Goal: Task Accomplishment & Management: Manage account settings

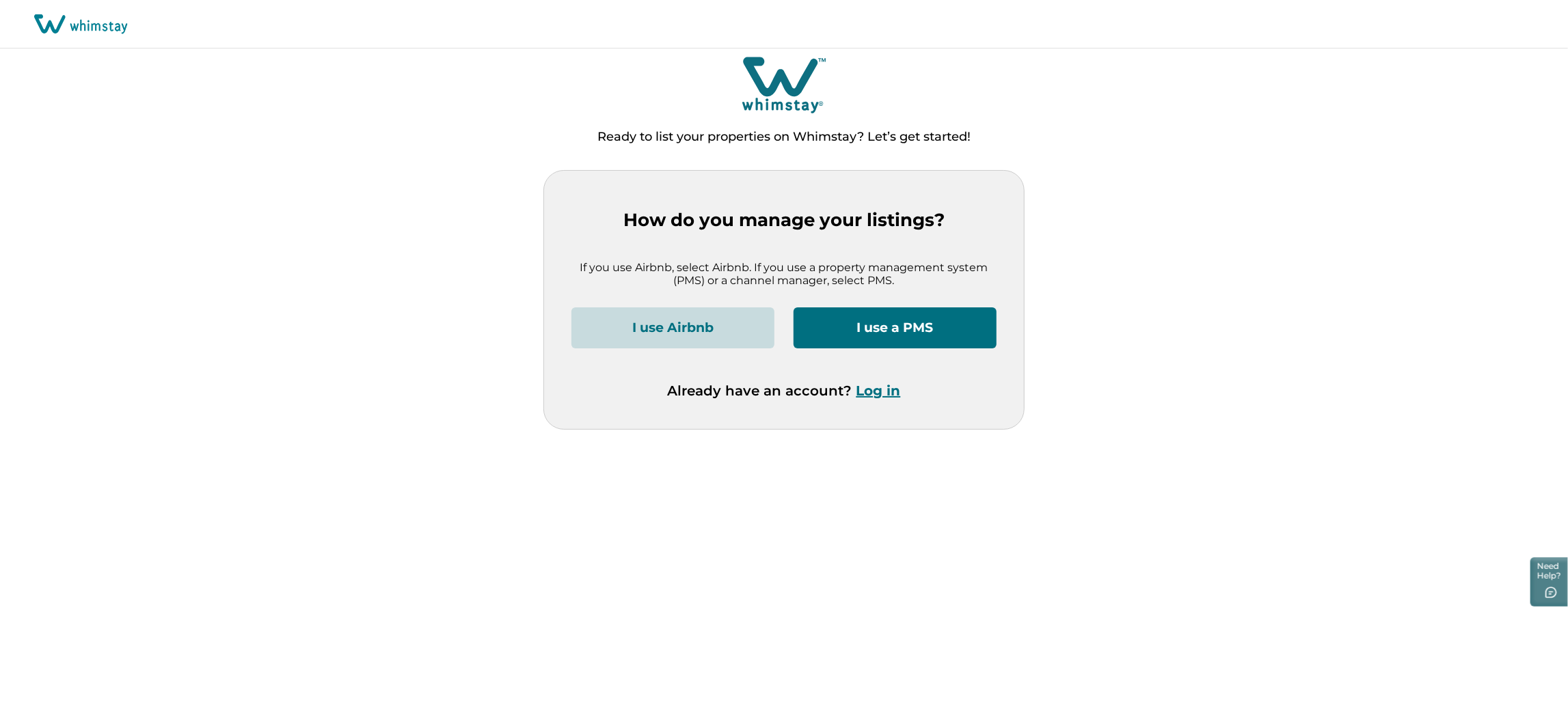
click at [886, 391] on button "Log in" at bounding box center [878, 391] width 44 height 16
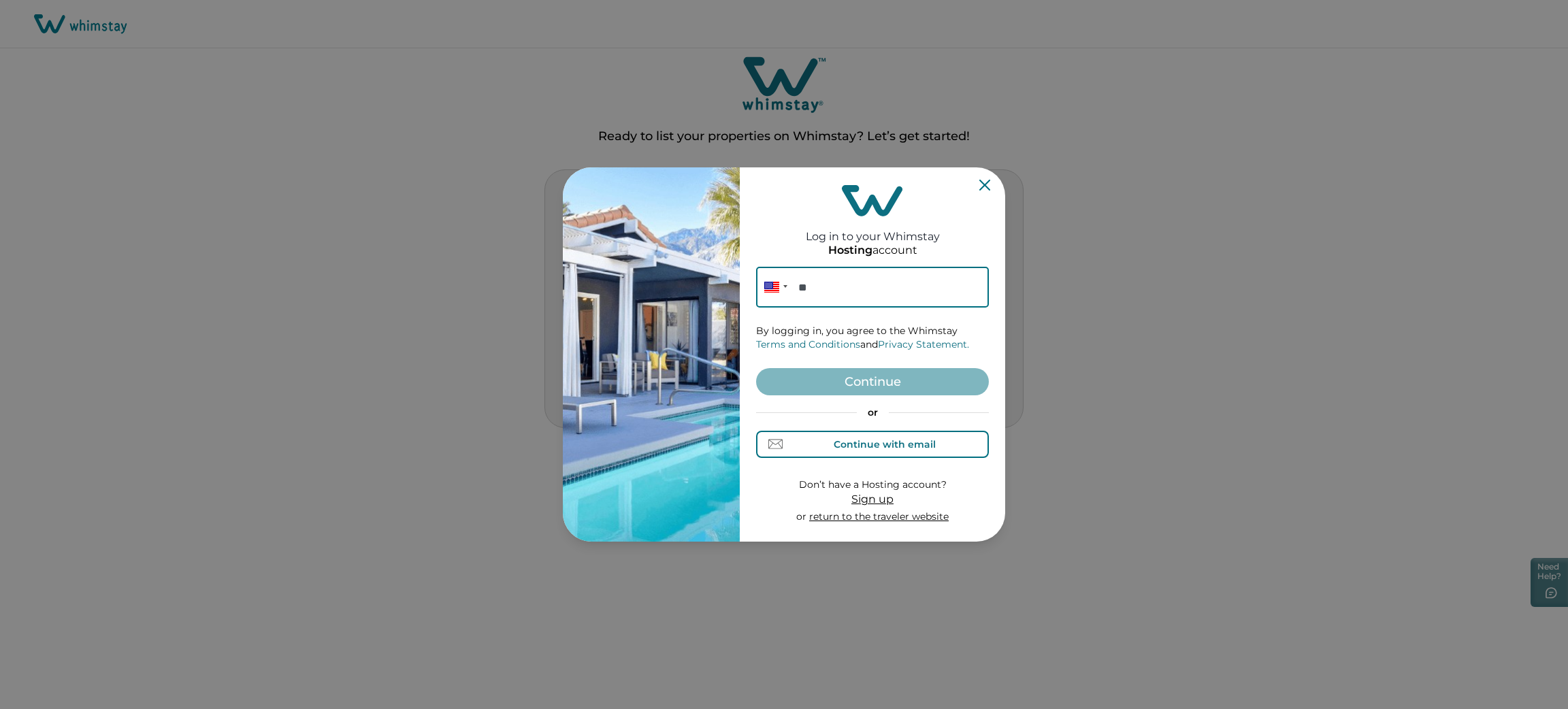
click at [870, 440] on div "Continue with email" at bounding box center [884, 444] width 102 height 11
paste input "**********"
click at [863, 289] on input "**********" at bounding box center [873, 287] width 233 height 41
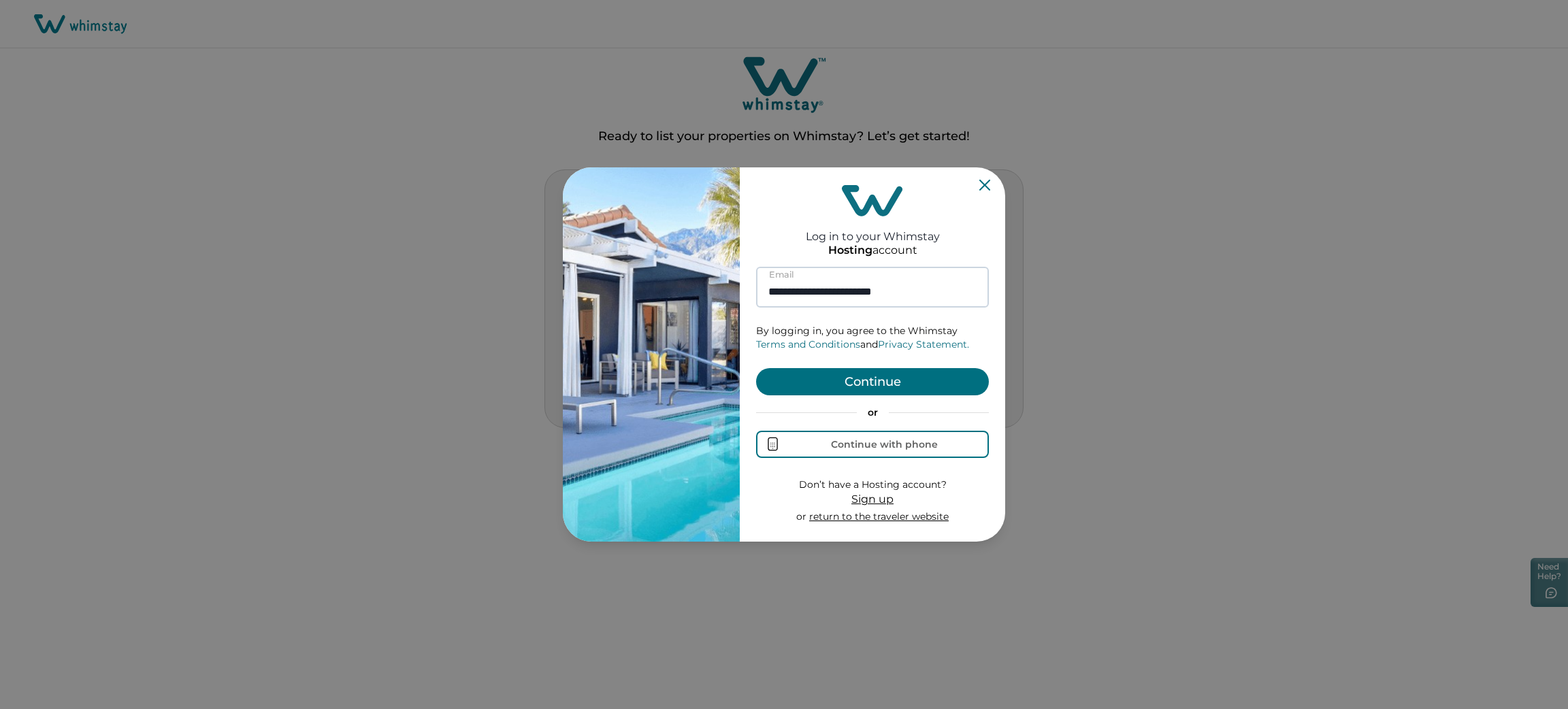
click at [756, 368] on button "Continue" at bounding box center [873, 381] width 233 height 27
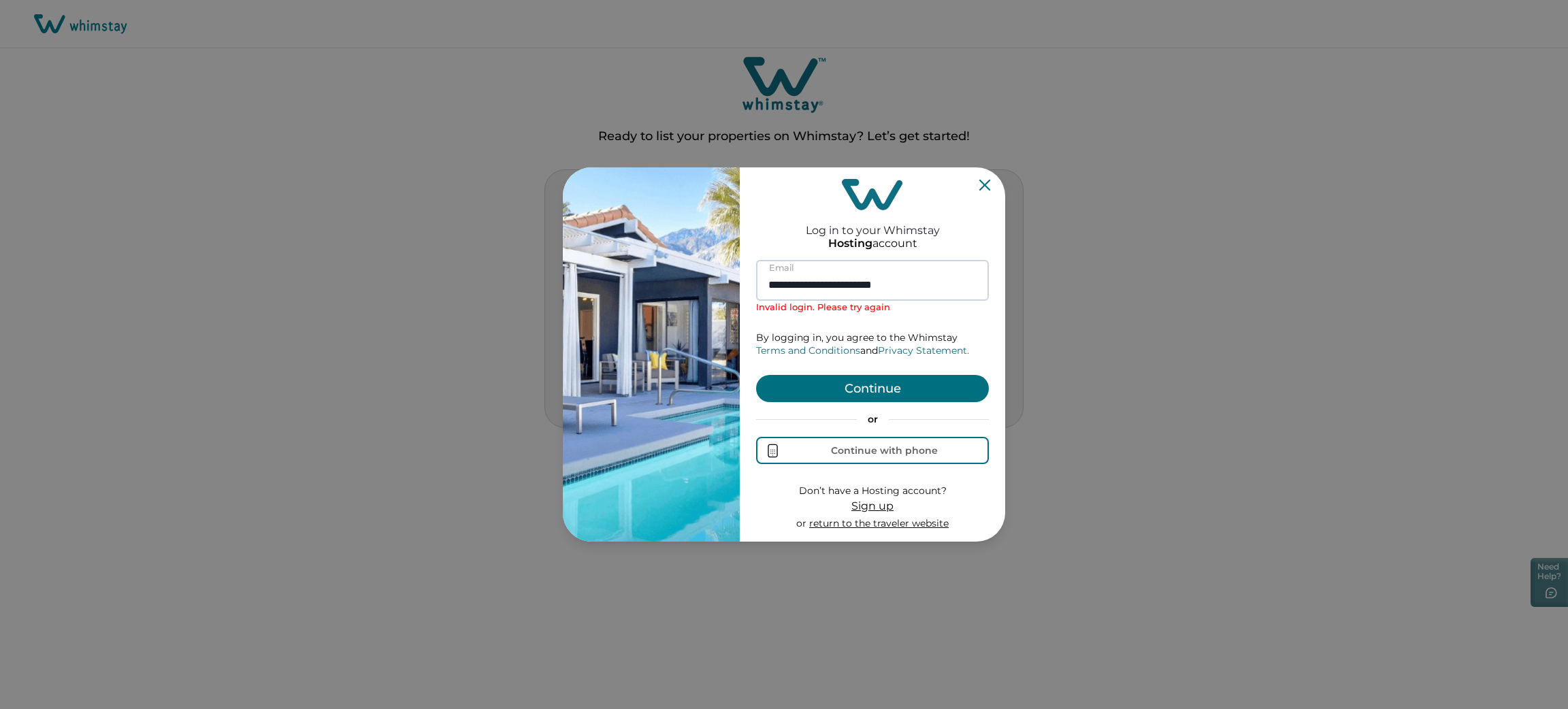
click at [863, 289] on input "**********" at bounding box center [873, 280] width 233 height 41
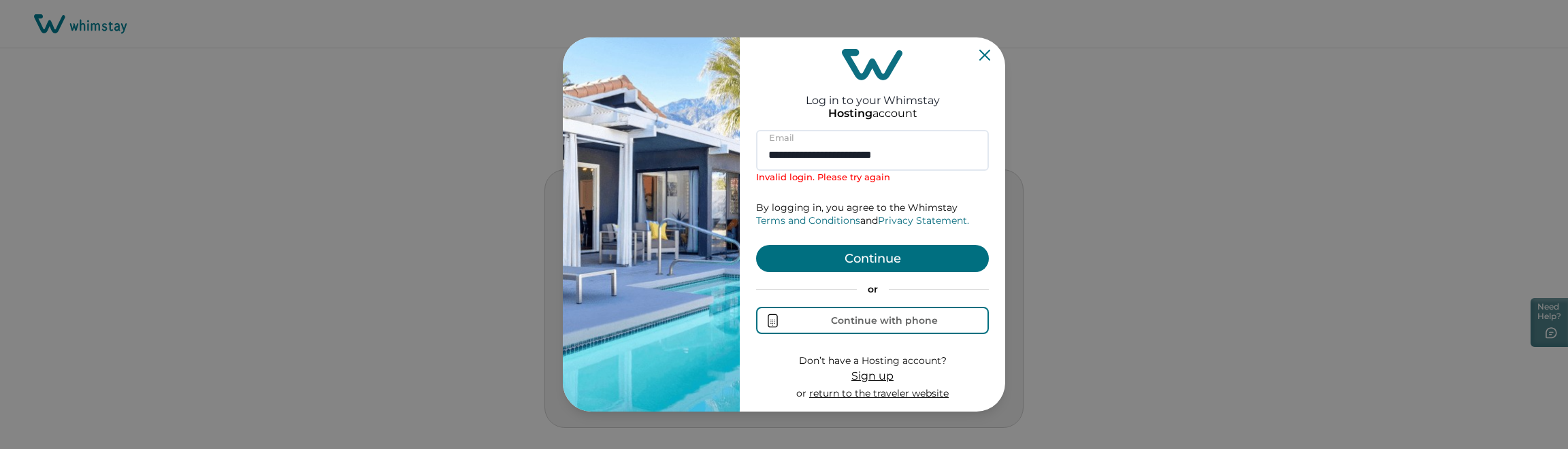
click at [862, 248] on button "Continue" at bounding box center [873, 258] width 233 height 27
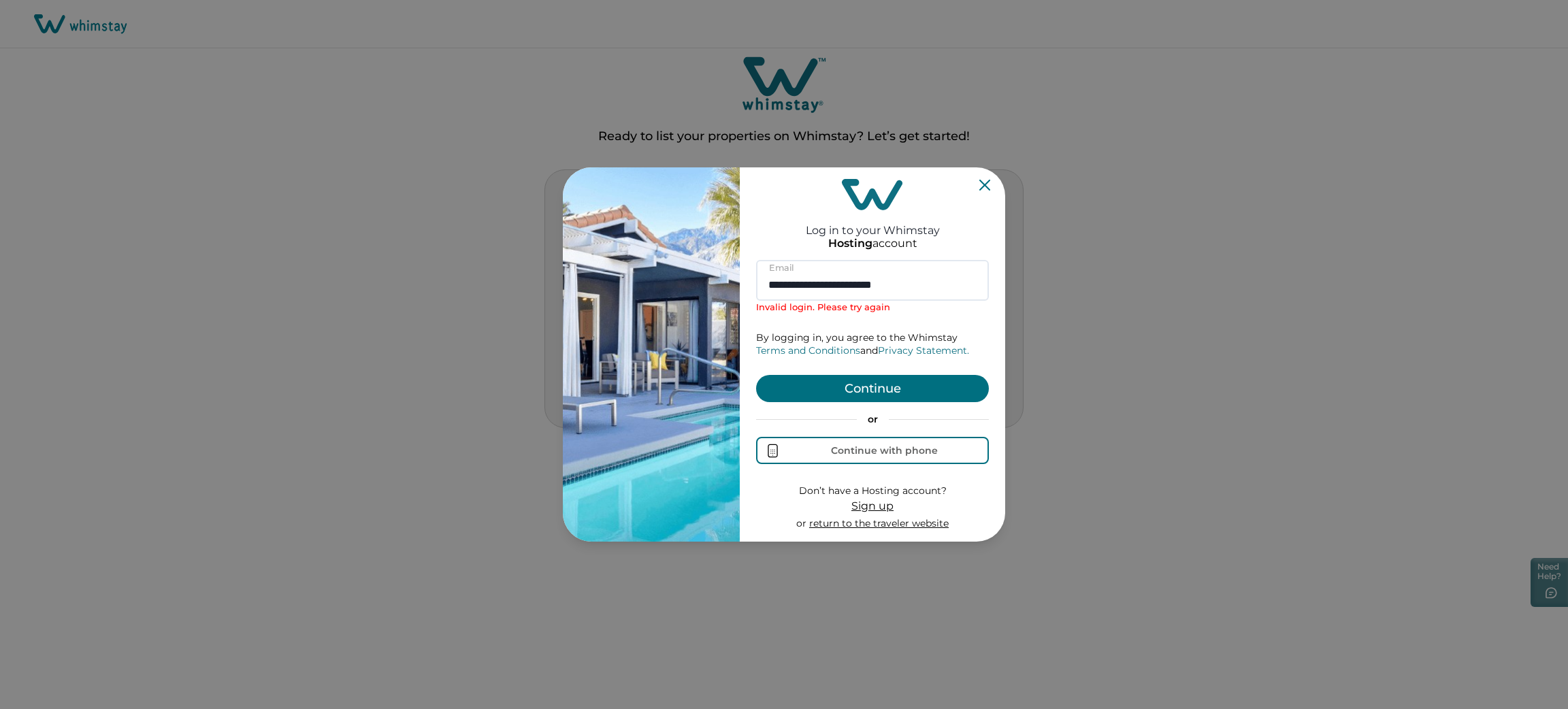
drag, startPoint x: 933, startPoint y: 293, endPoint x: 565, endPoint y: 284, distance: 368.1
click at [565, 284] on div "**********" at bounding box center [783, 355] width 442 height 374
type input "**********"
click at [756, 375] on button "Continue" at bounding box center [873, 388] width 233 height 27
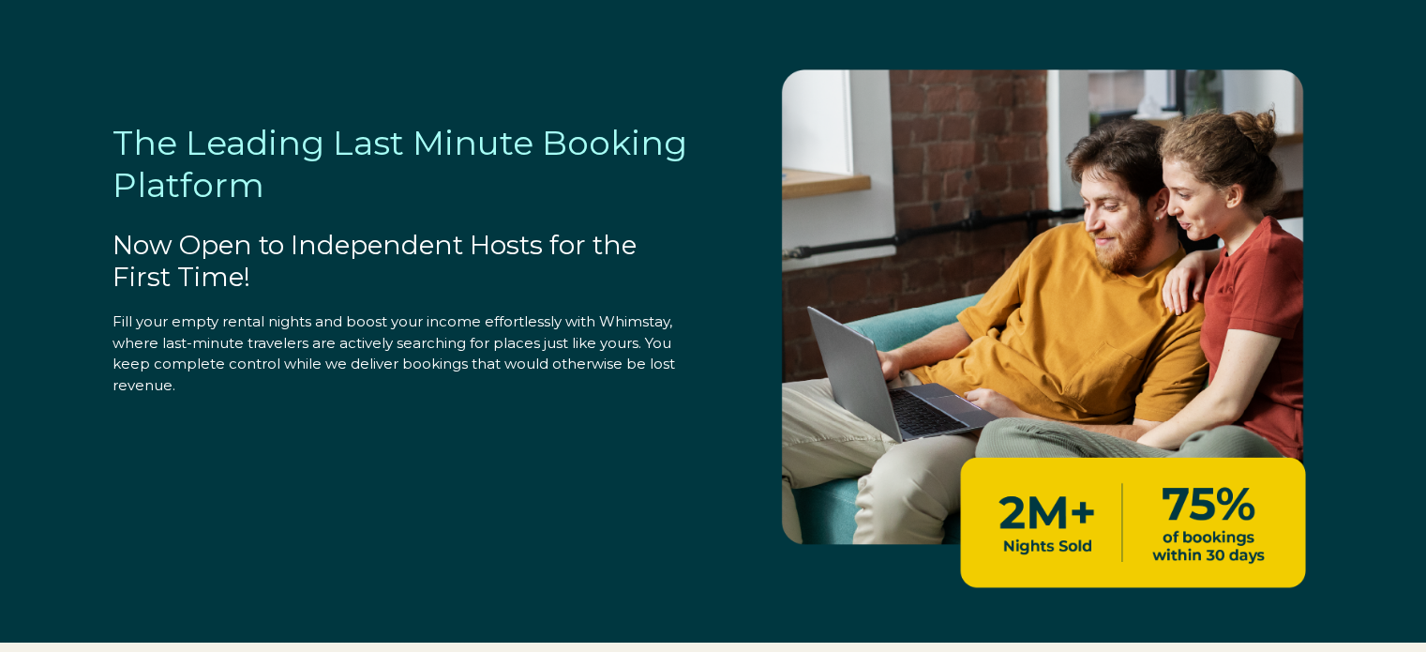
select select "IN"
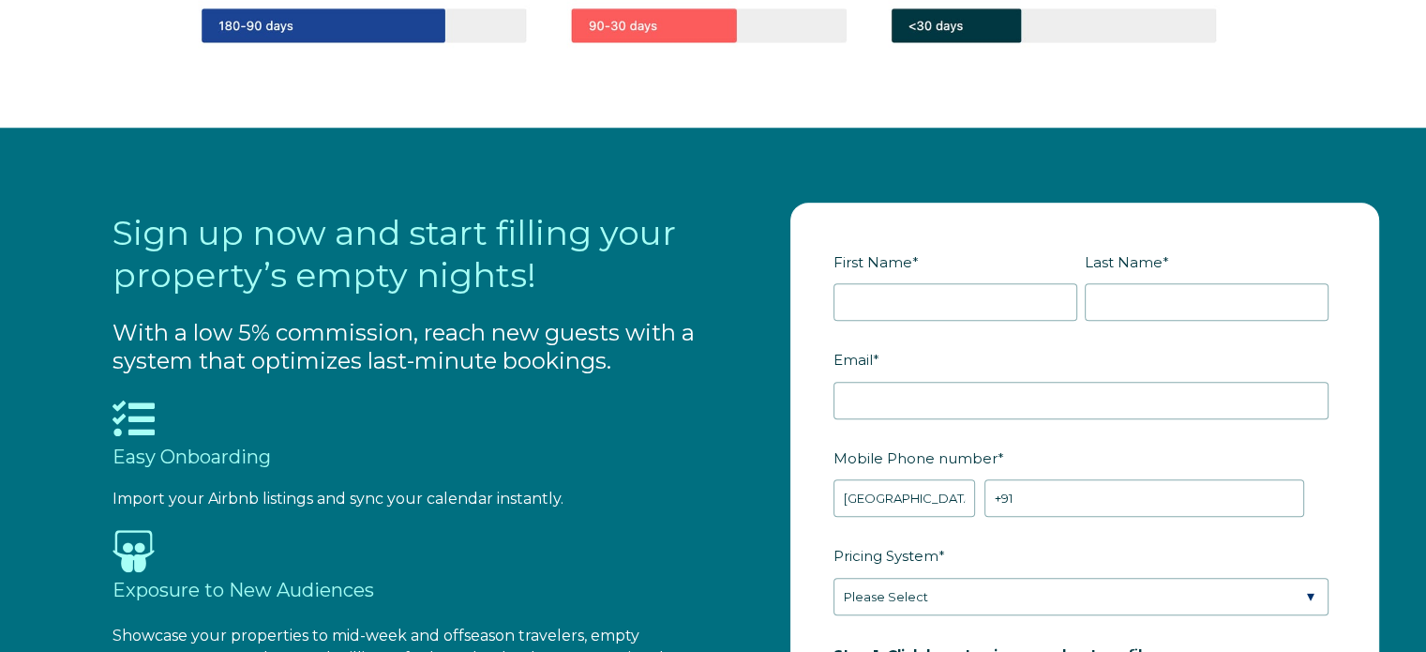
scroll to position [1826, 0]
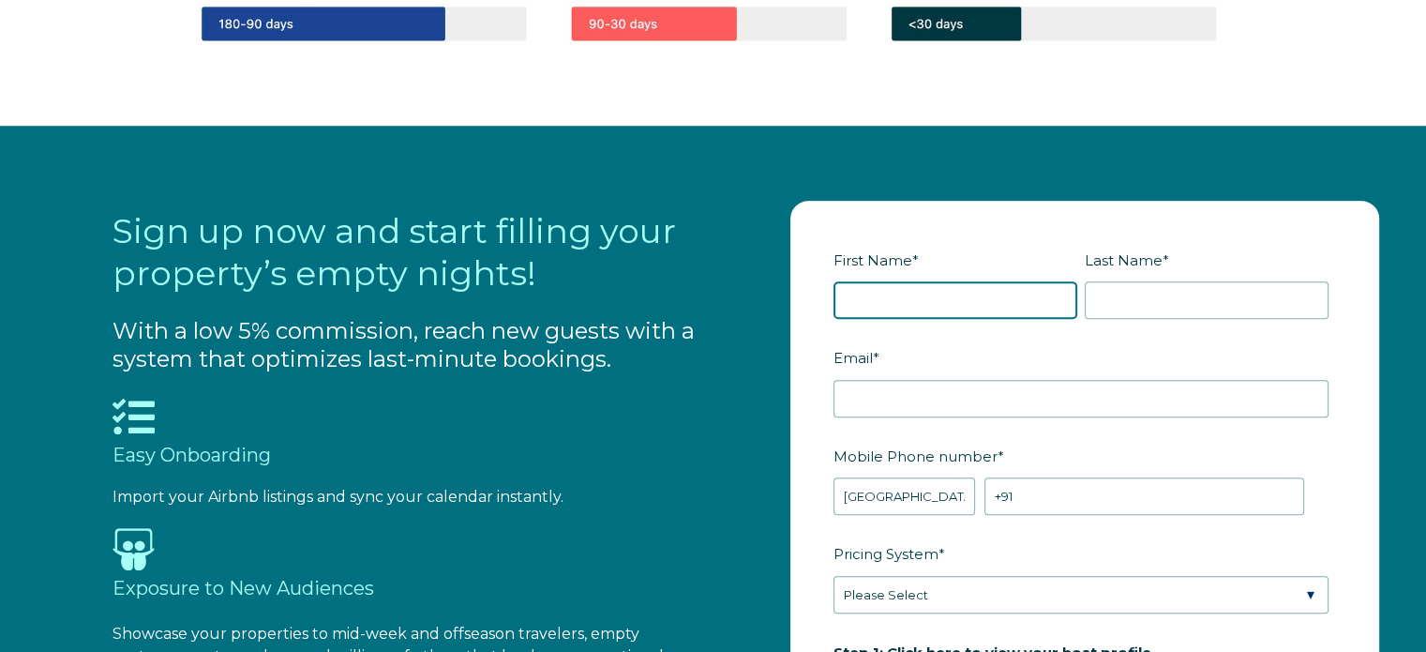
click at [945, 302] on input "First Name *" at bounding box center [955, 299] width 244 height 37
type input "Akshay"
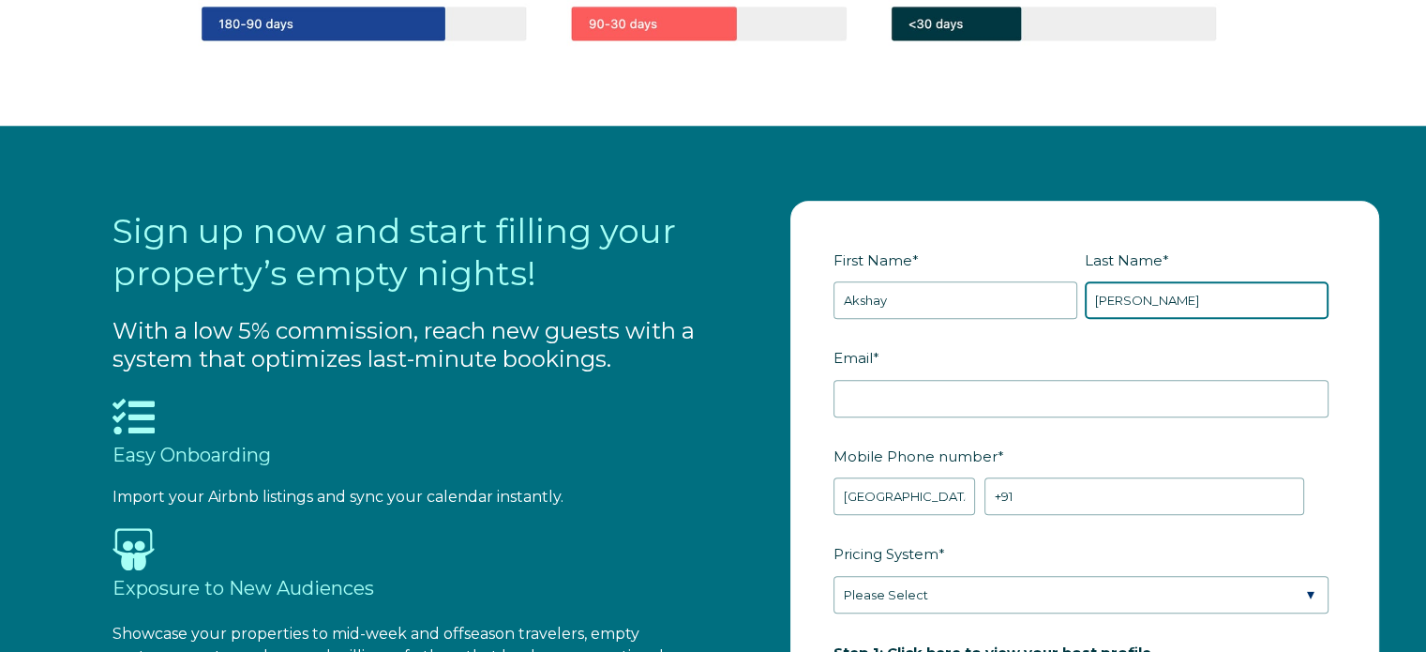
type input "Lakhani"
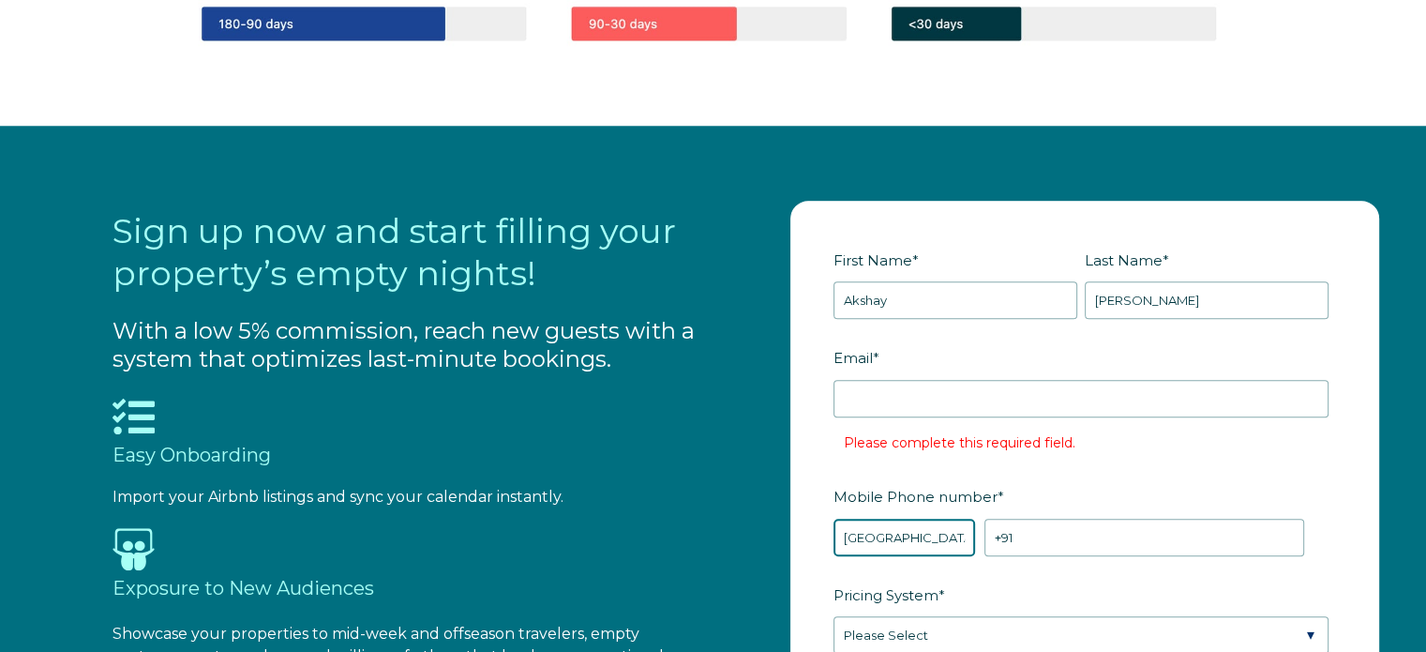
click at [945, 480] on div "Mobile Phone number * * Afghanistan (‫افغانستان‬‎) Albania (Shqipëri) Algeria (…" at bounding box center [1084, 518] width 502 height 76
select select "AE"
click at [833, 518] on select "* Afghanistan (‫افغانستان‬‎) Albania (Shqipëri) Algeria (‫الجزائر‬‎) American S…" at bounding box center [903, 536] width 141 height 37
type input "+971"
click at [939, 534] on select "* Afghanistan (‫افغانستان‬‎) Albania (Shqipëri) Algeria (‫الجزائر‬‎) American S…" at bounding box center [903, 536] width 141 height 37
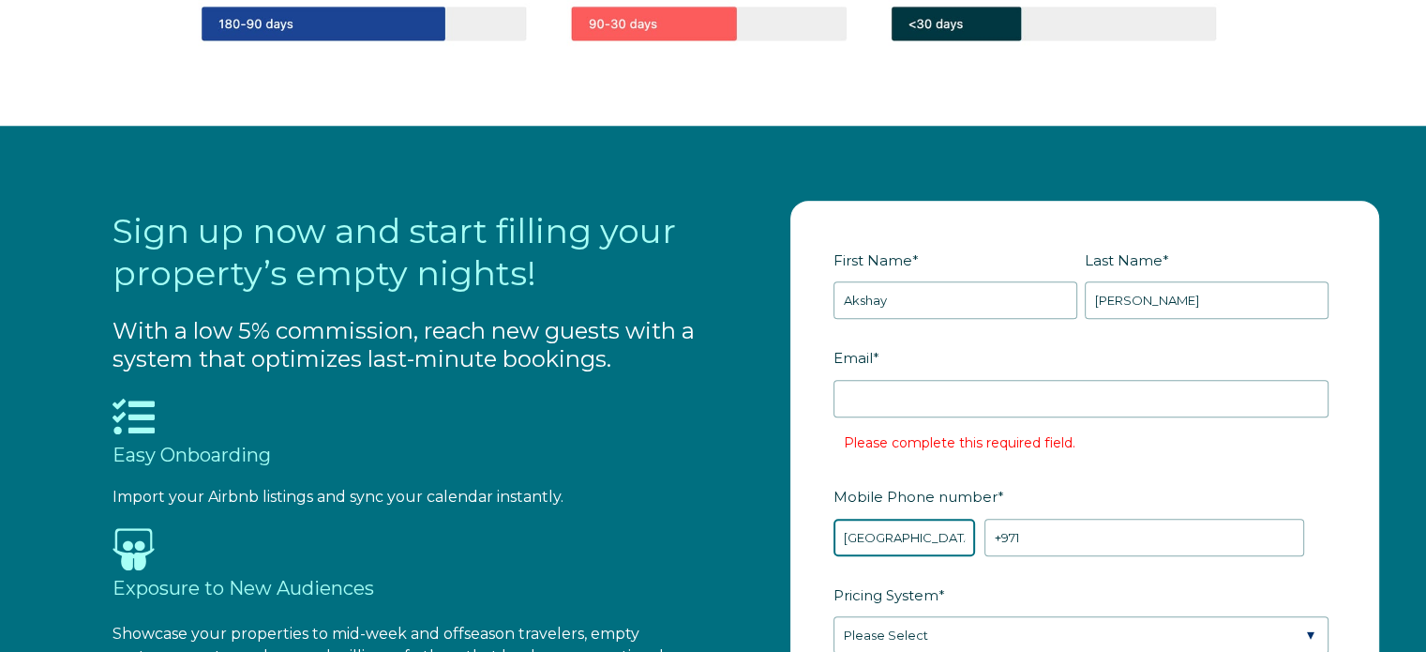
select select "US"
click at [833, 518] on select "* Afghanistan (‫افغانستان‬‎) Albania (Shqipëri) Algeria (‫الجزائر‬‎) American S…" at bounding box center [903, 536] width 141 height 37
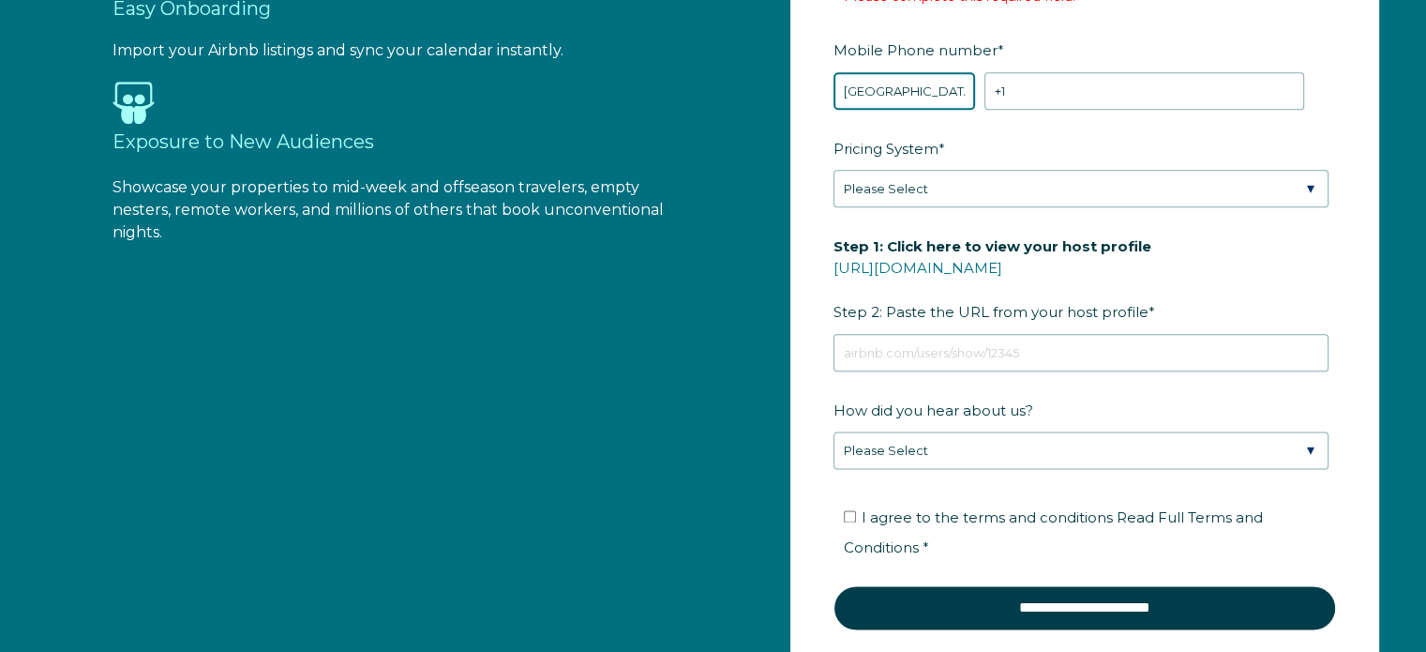
scroll to position [2274, 0]
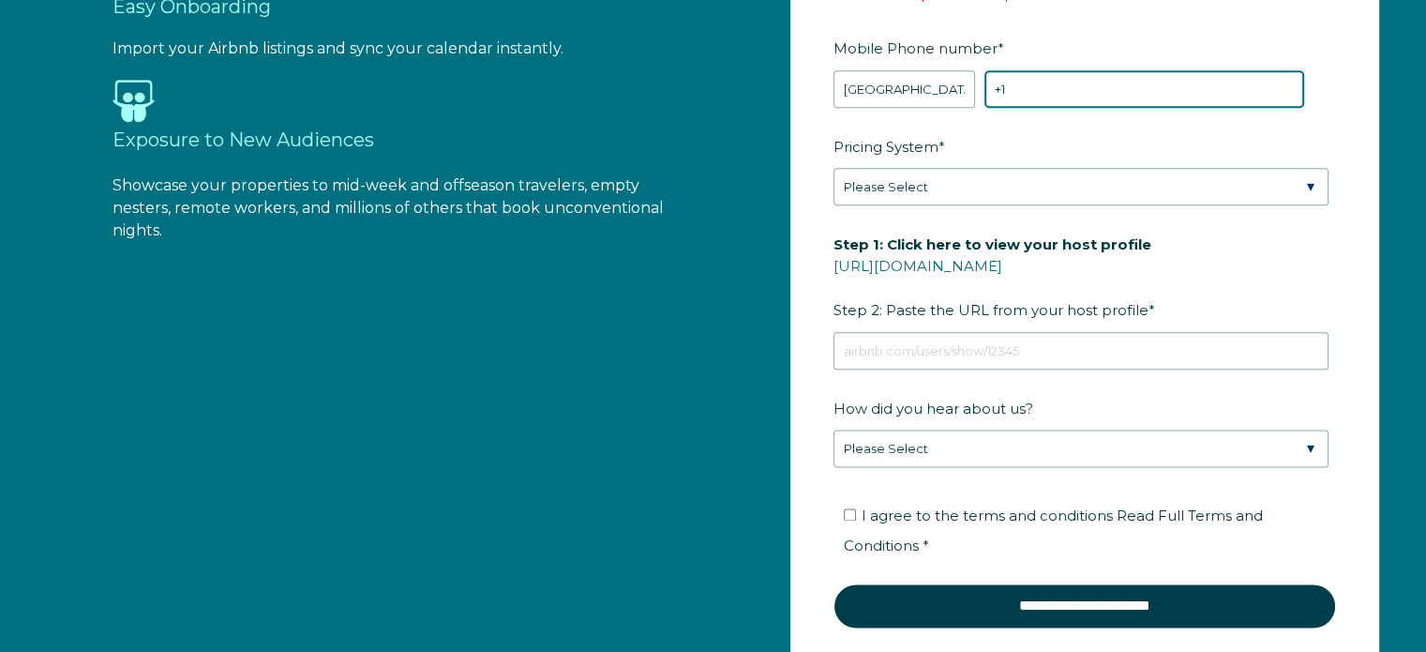
click at [1087, 97] on input "+1" at bounding box center [1144, 88] width 320 height 37
type input "+1 7016986584"
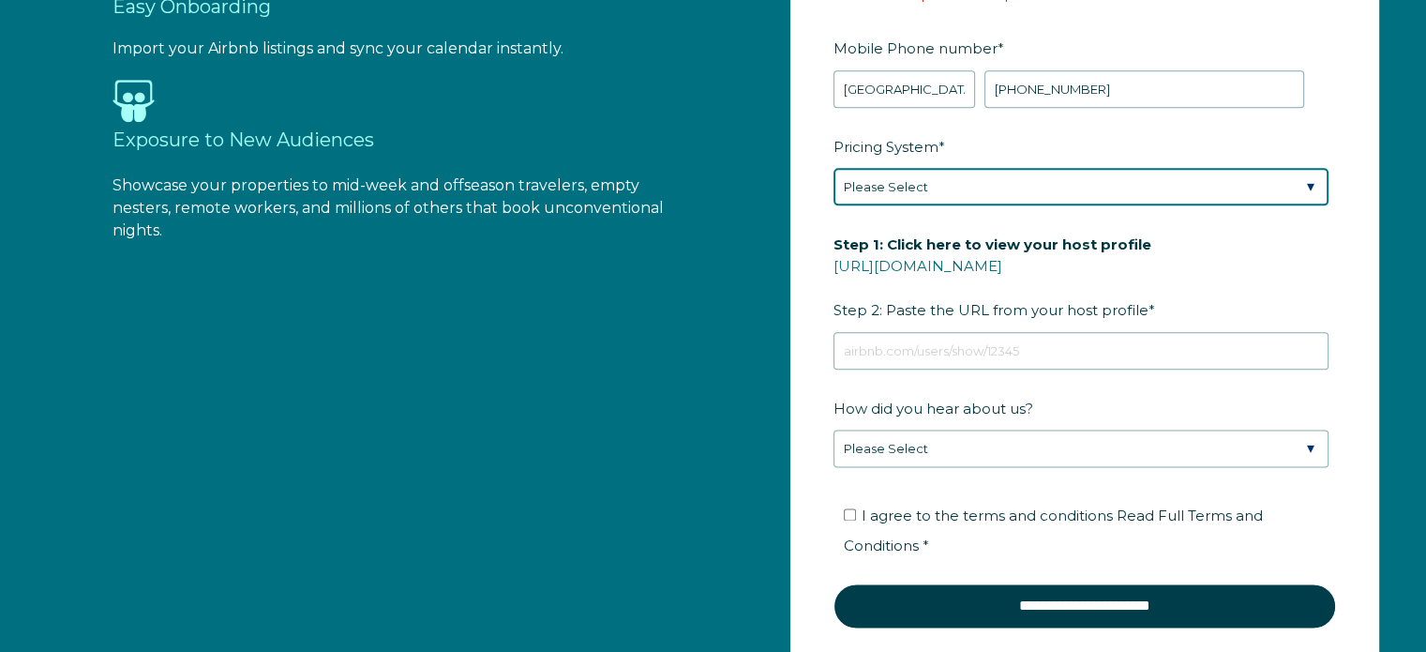
click at [943, 180] on select "Please Select Manual Airbnb Smart Pricing PriceLabs Wheelhouse Beyond Pricing 3…" at bounding box center [1080, 186] width 495 height 37
select select "Manual"
click at [833, 168] on select "Please Select Manual Airbnb Smart Pricing PriceLabs Wheelhouse Beyond Pricing 3…" at bounding box center [1080, 186] width 495 height 37
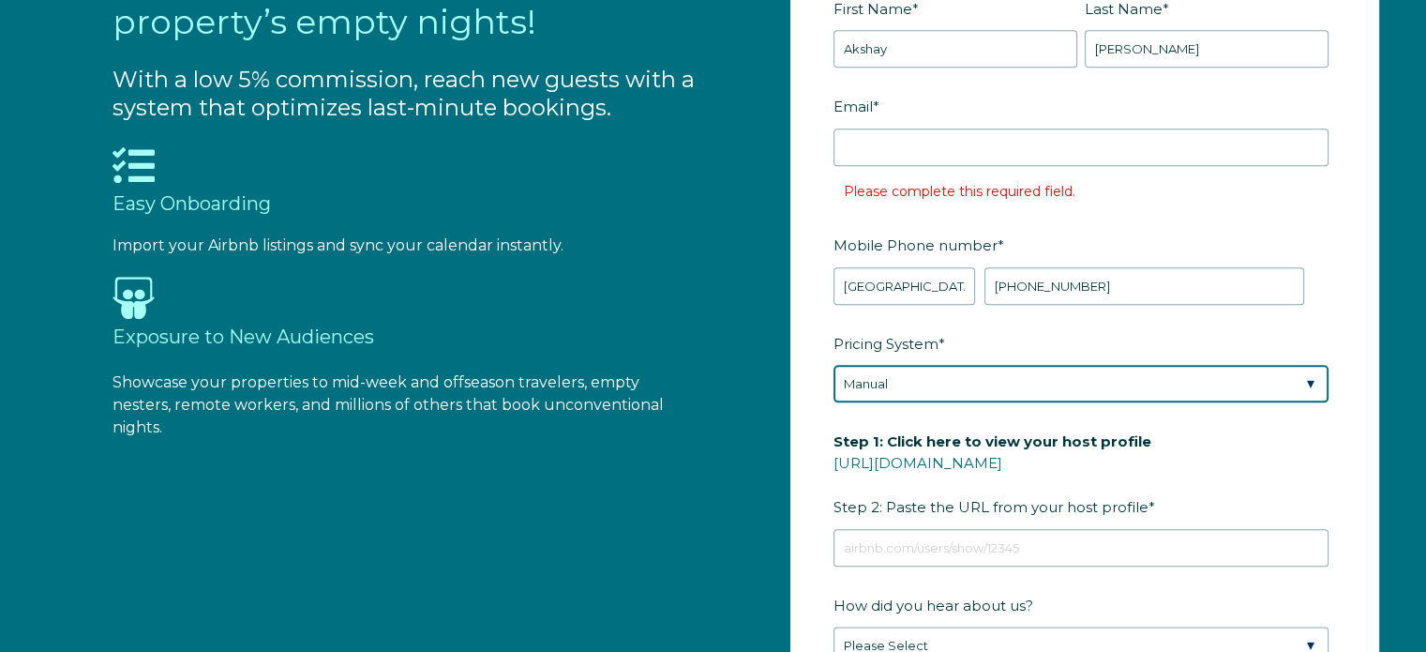
scroll to position [2076, 0]
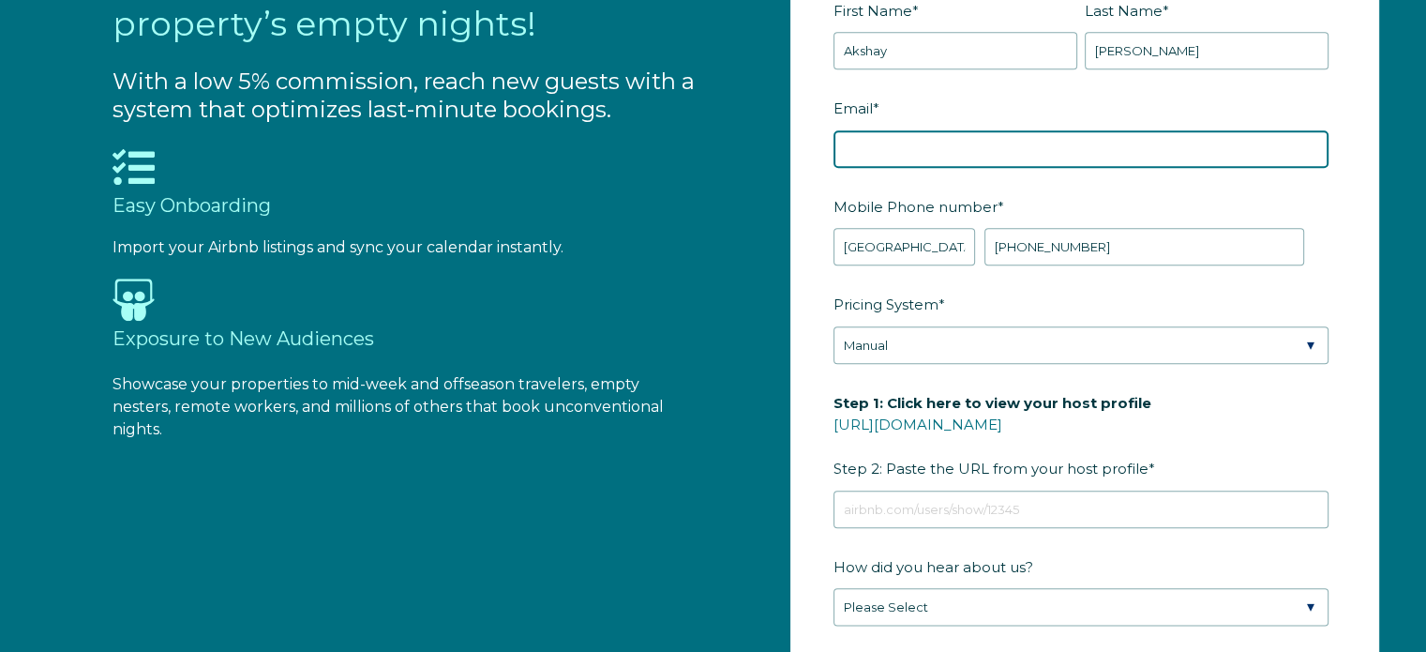
click at [962, 154] on input "Email *" at bounding box center [1080, 148] width 495 height 37
type input "d"
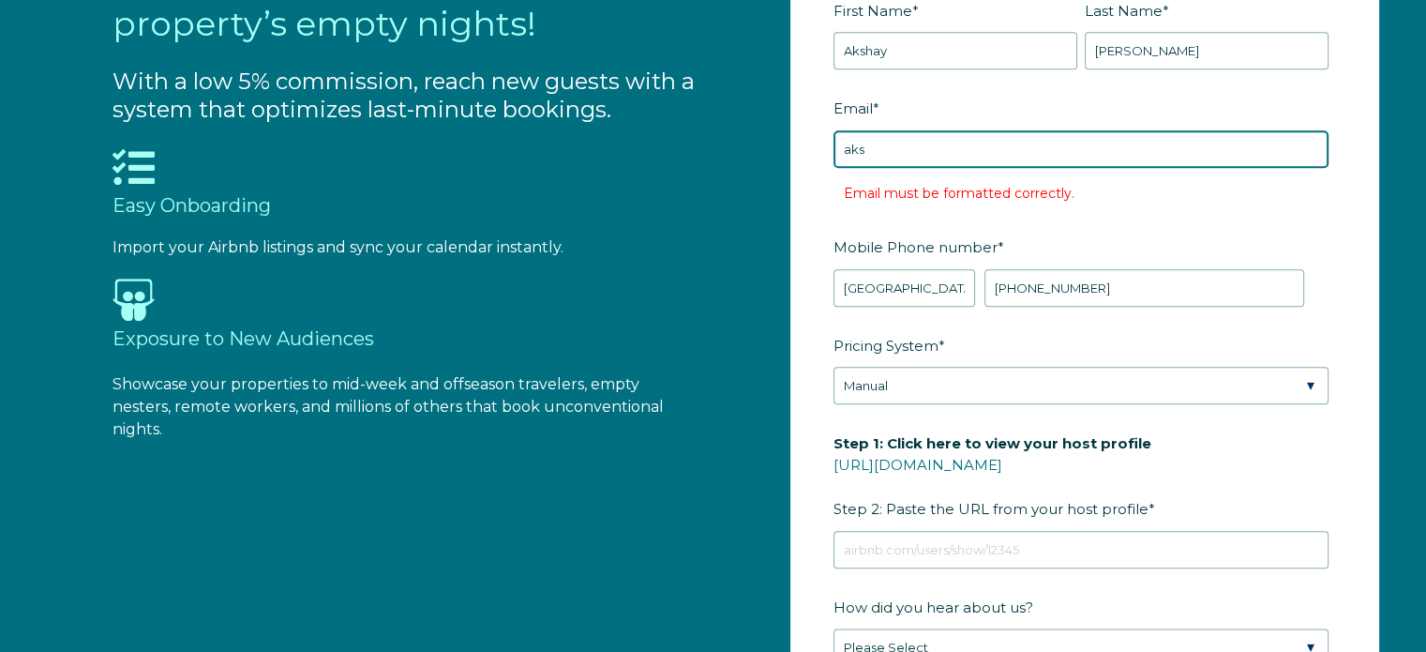
click at [875, 144] on input "aks" at bounding box center [1080, 148] width 495 height 37
click at [886, 148] on input "aks" at bounding box center [1080, 148] width 495 height 37
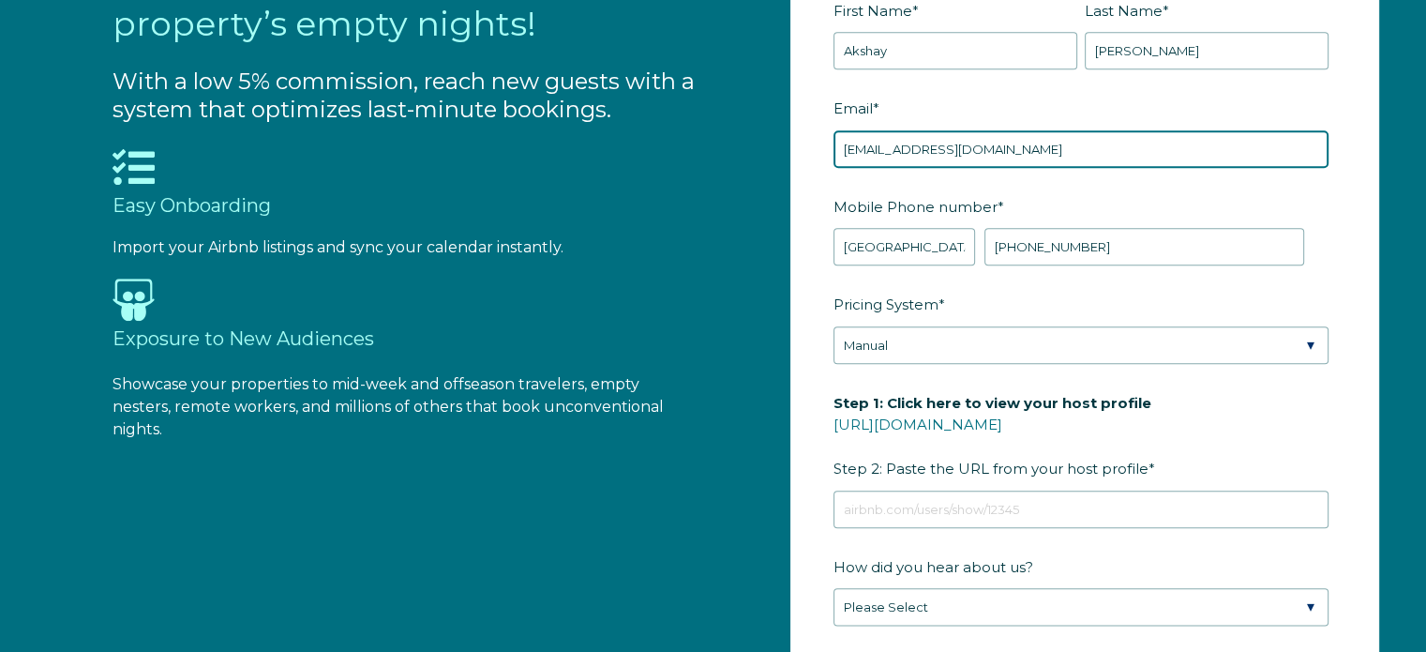
click at [875, 146] on input "akshay@whimstay.com" at bounding box center [1080, 148] width 495 height 37
click at [888, 157] on input "akshay@whimstay.com" at bounding box center [1080, 148] width 495 height 37
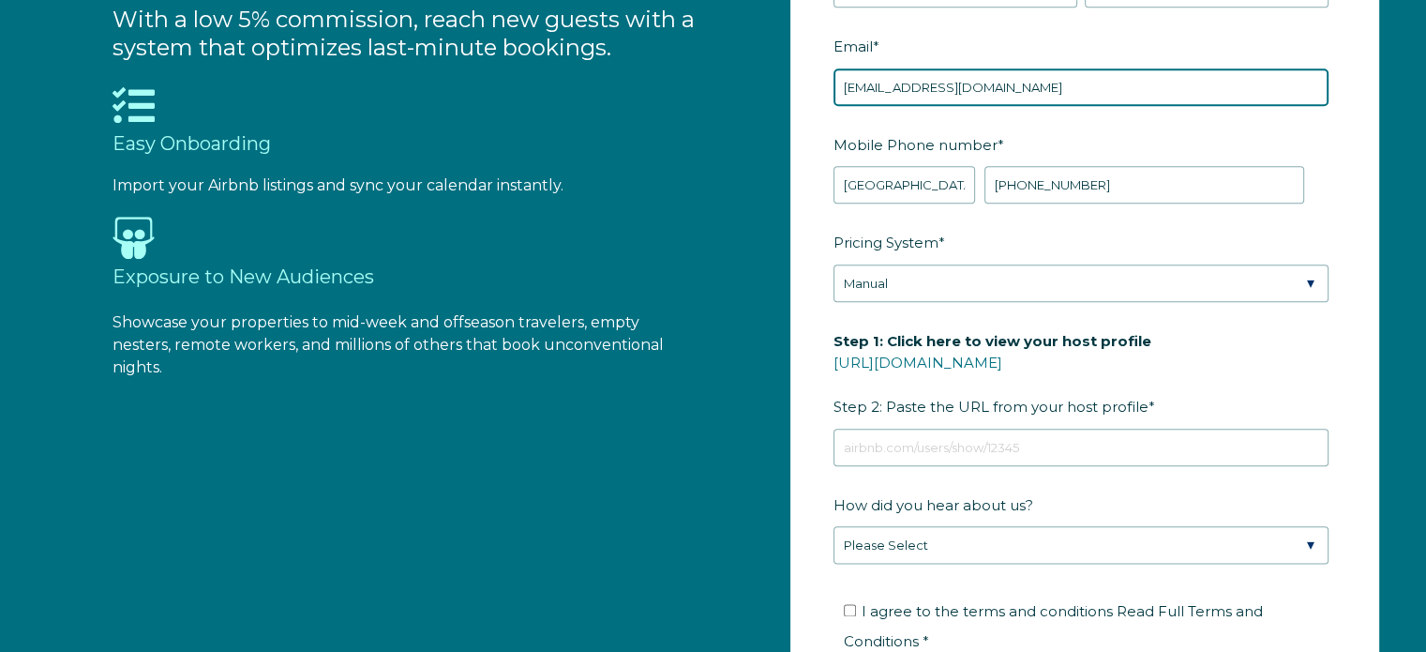
scroll to position [2136, 0]
type input "akshay+1@whimstay.com"
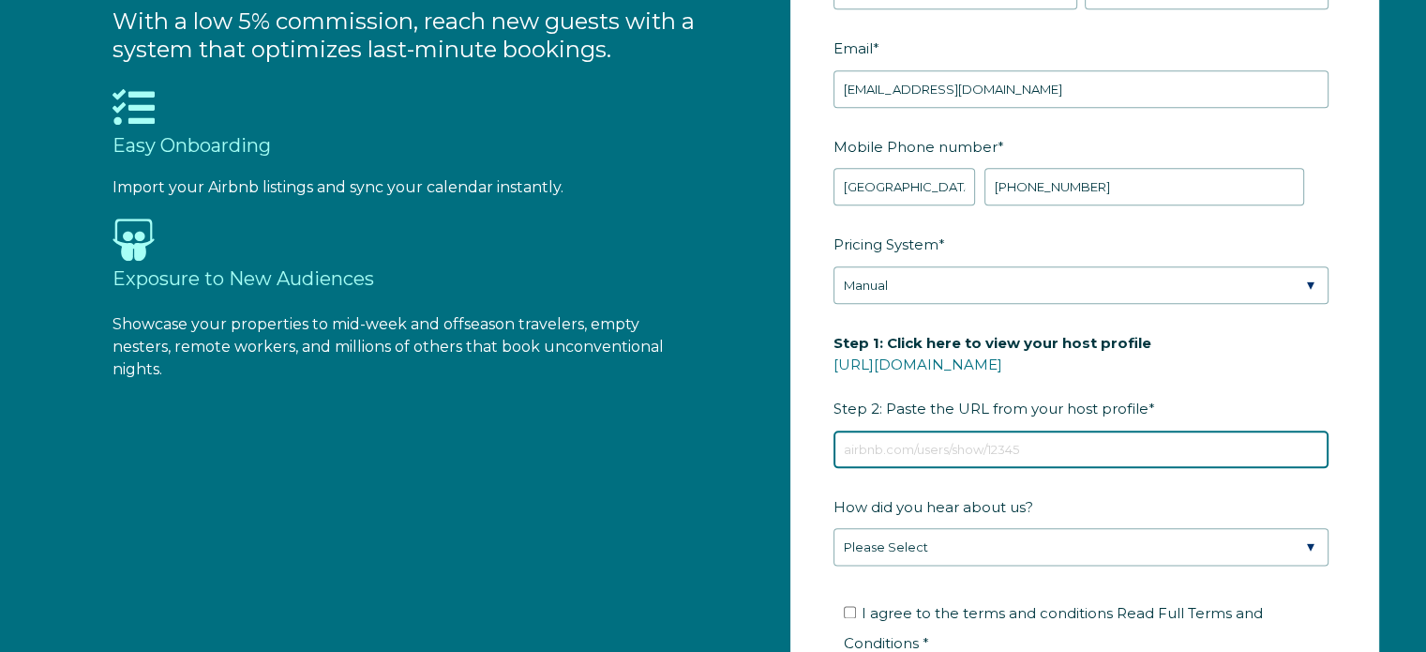
click at [934, 453] on input "Step 1: Click here to view your host profile https://www.airbnb.com/users/show/…" at bounding box center [1080, 448] width 495 height 37
paste input "https://www.airbnb.co.in/users/show/66386021"
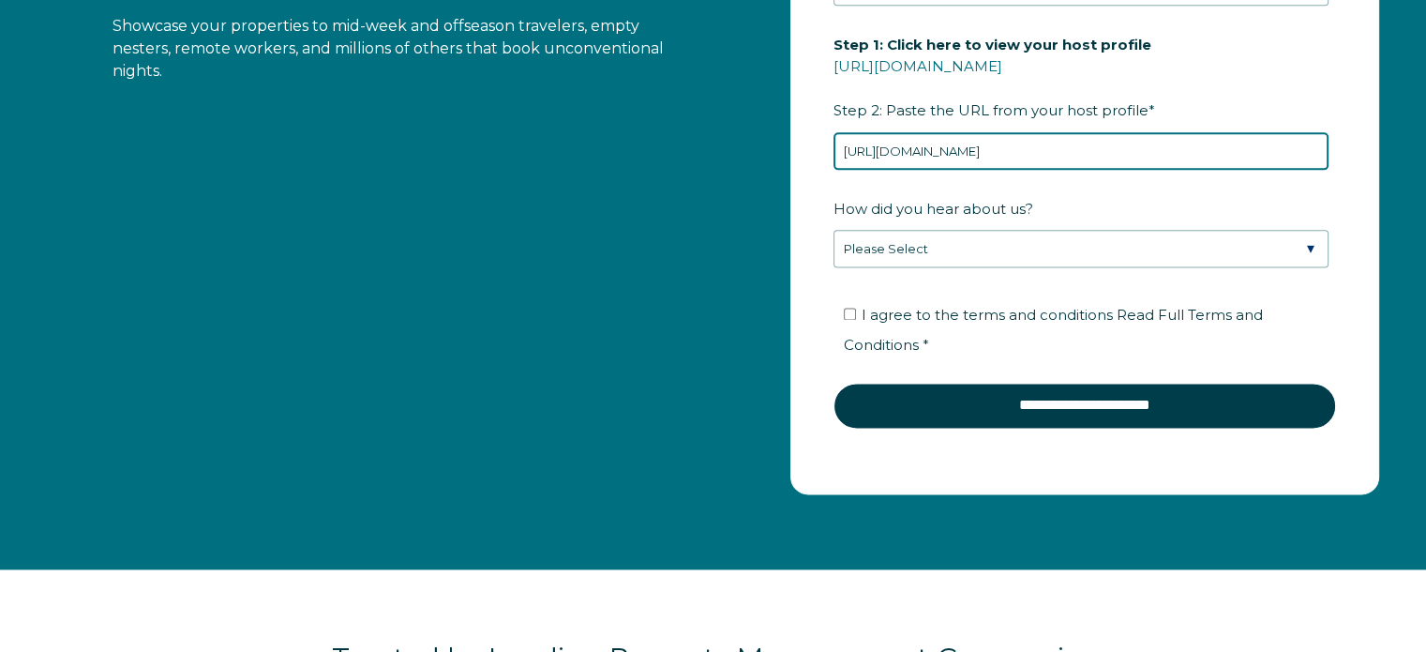
scroll to position [2436, 0]
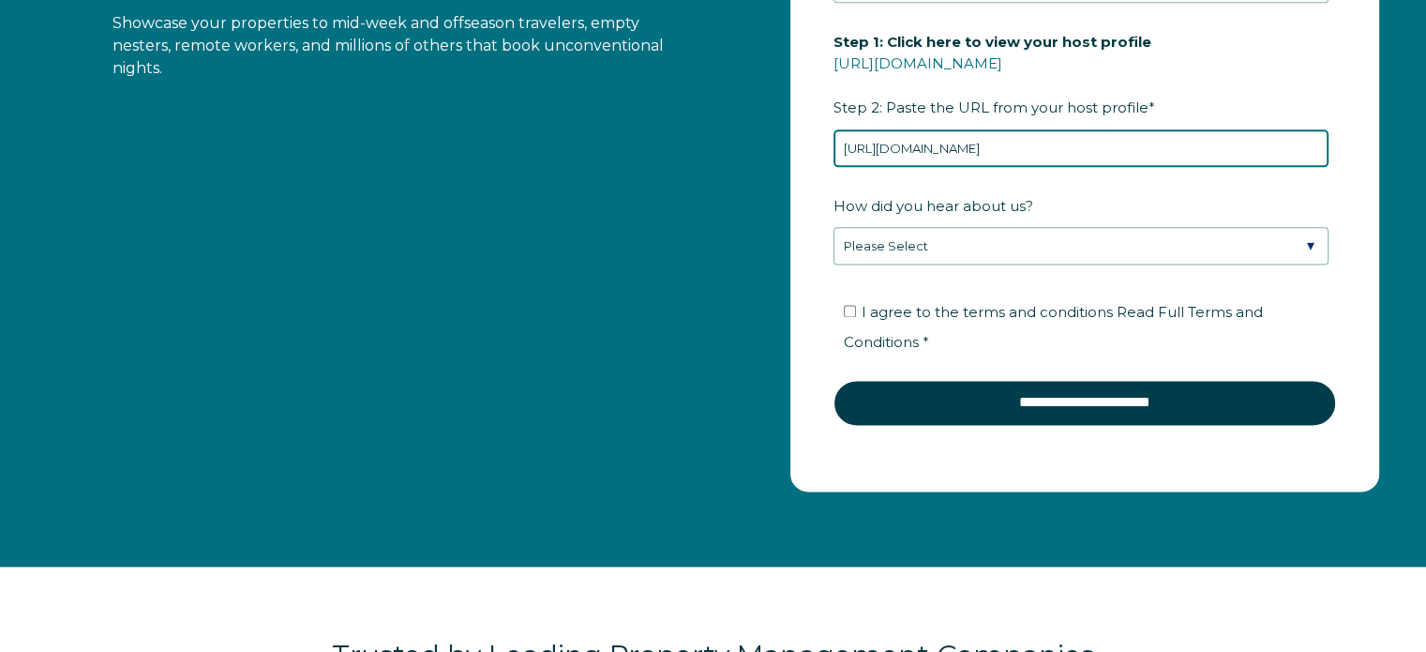
type input "https://www.airbnb.co.in/users/show/66386021"
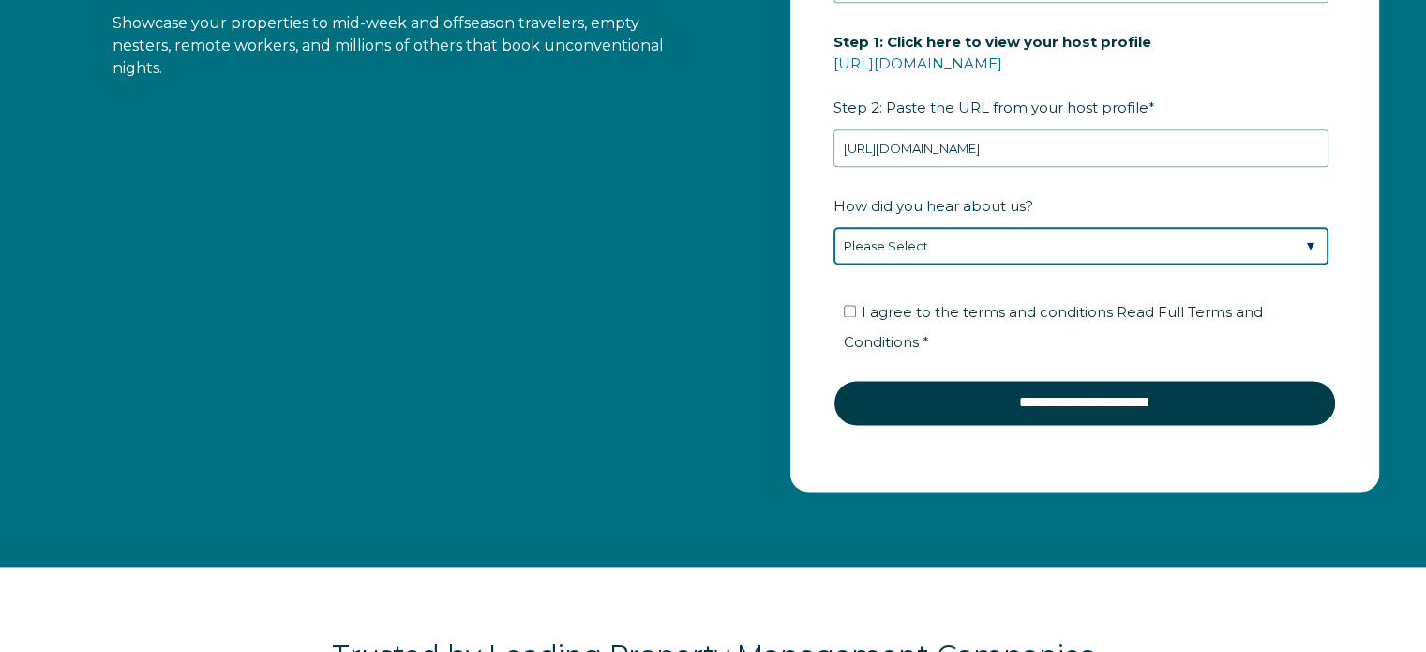
click at [986, 228] on select "Please Select Found Whimstay through a Google search Direct outreach from a Whi…" at bounding box center [1080, 245] width 495 height 37
select select "Google Search"
click at [833, 227] on select "Please Select Found Whimstay through a Google search Direct outreach from a Whi…" at bounding box center [1080, 245] width 495 height 37
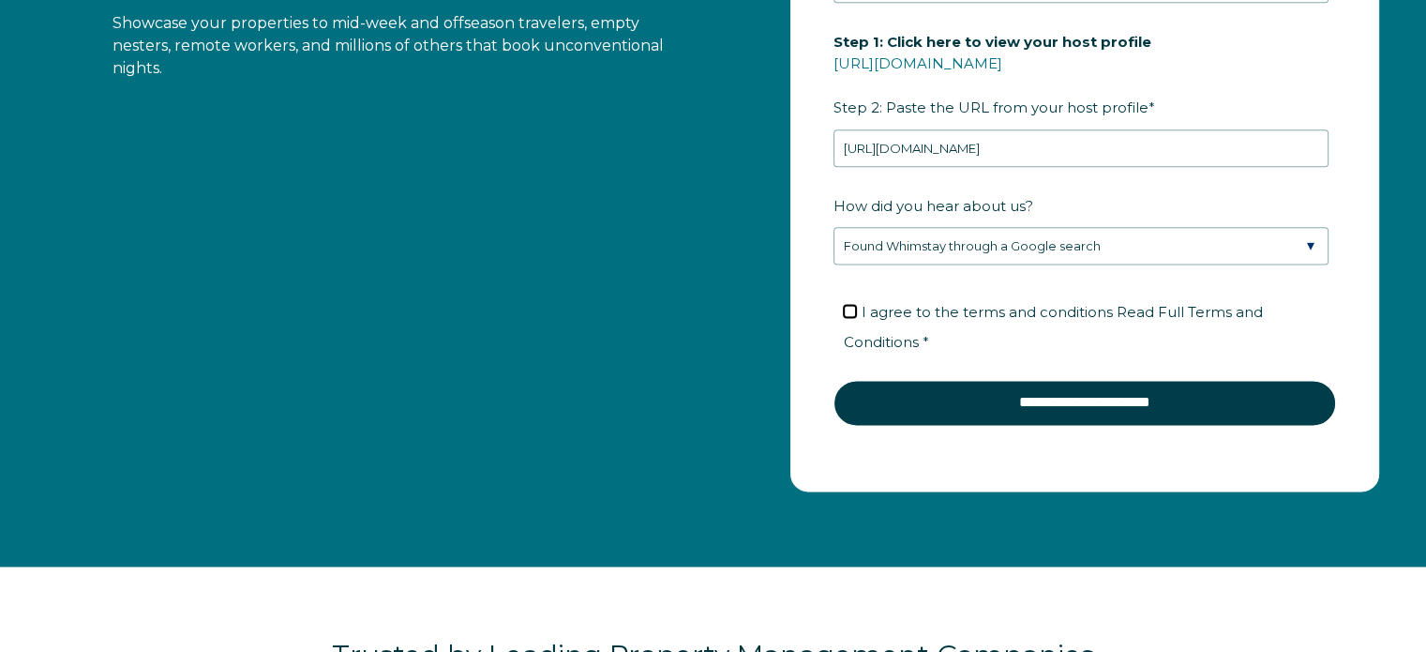
click at [846, 309] on input "I agree to the terms and conditions Read Full Terms and Conditions *" at bounding box center [850, 311] width 12 height 12
checkbox input "true"
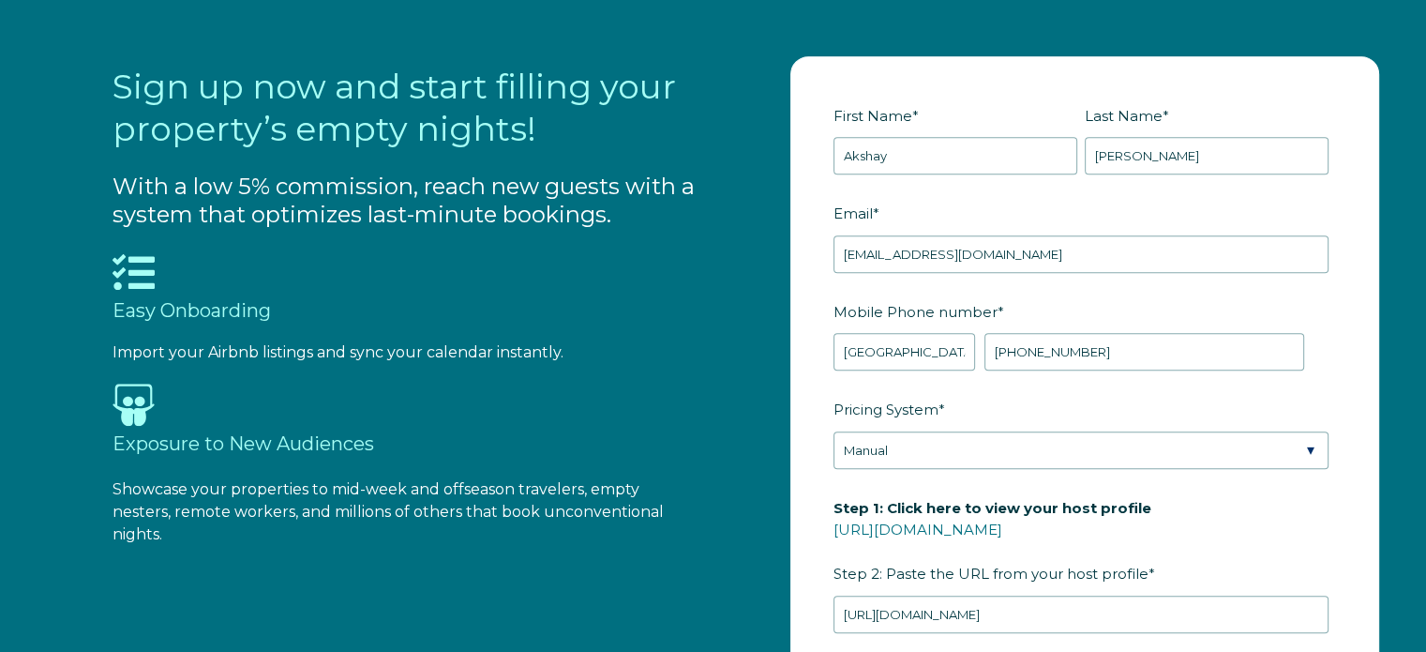
scroll to position [1967, 0]
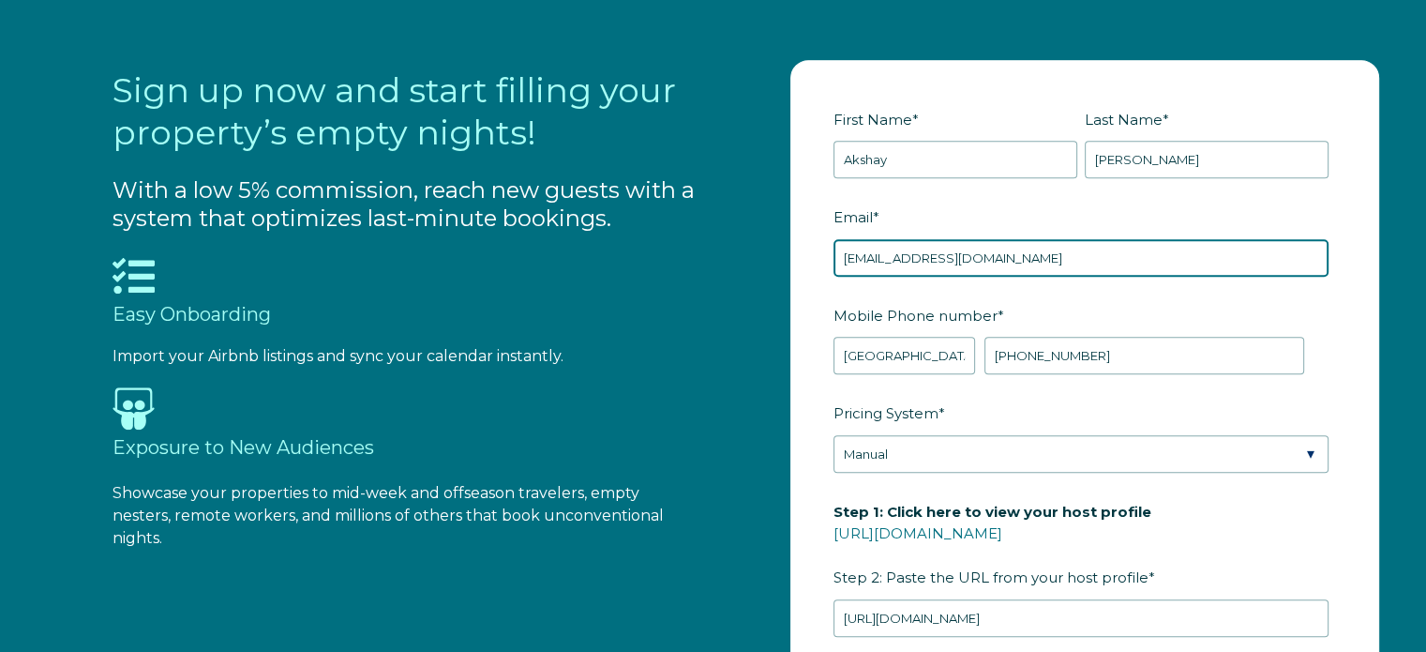
click at [895, 259] on input "akshay+1@whimstay.com" at bounding box center [1080, 257] width 495 height 37
type input "shubham+1@whimstay.com"
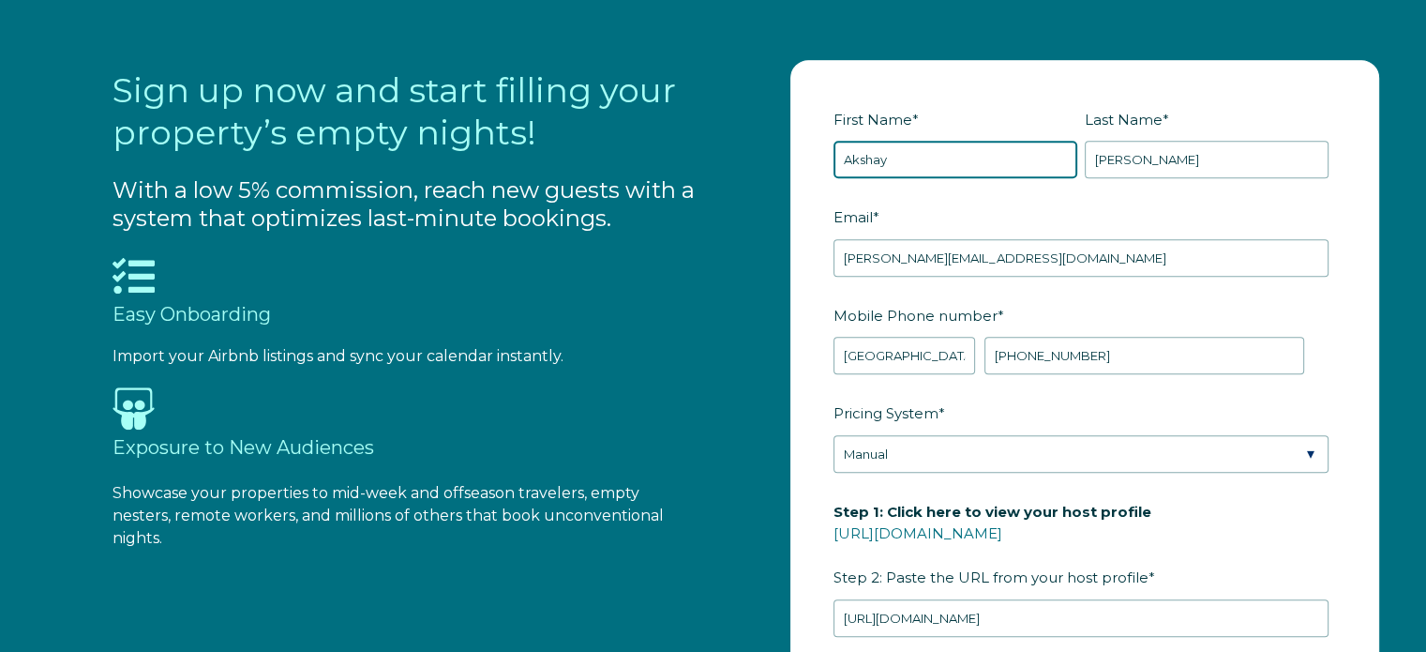
drag, startPoint x: 891, startPoint y: 153, endPoint x: 734, endPoint y: 153, distance: 156.6
click at [734, 153] on div "Sign up now and start filling your property’s empty nights! With a low 5% commi…" at bounding box center [754, 510] width 1285 height 901
type input "Shubham"
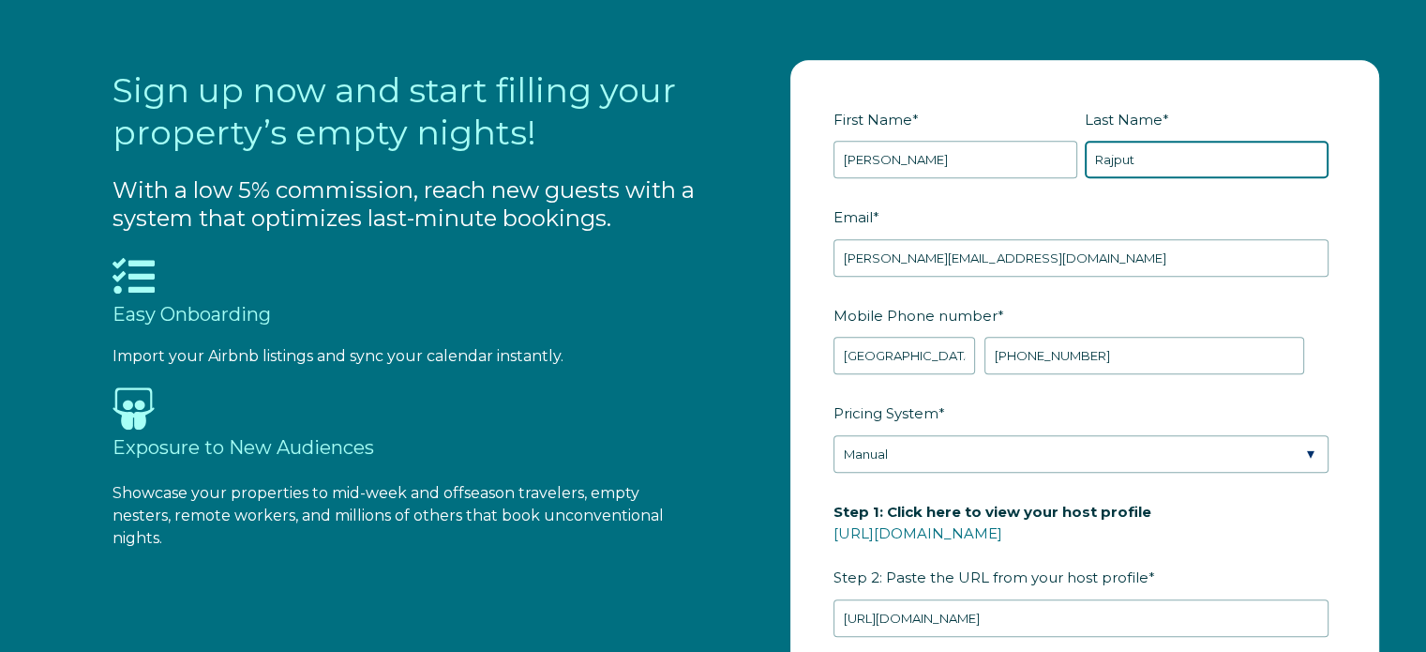
type input "Rajput"
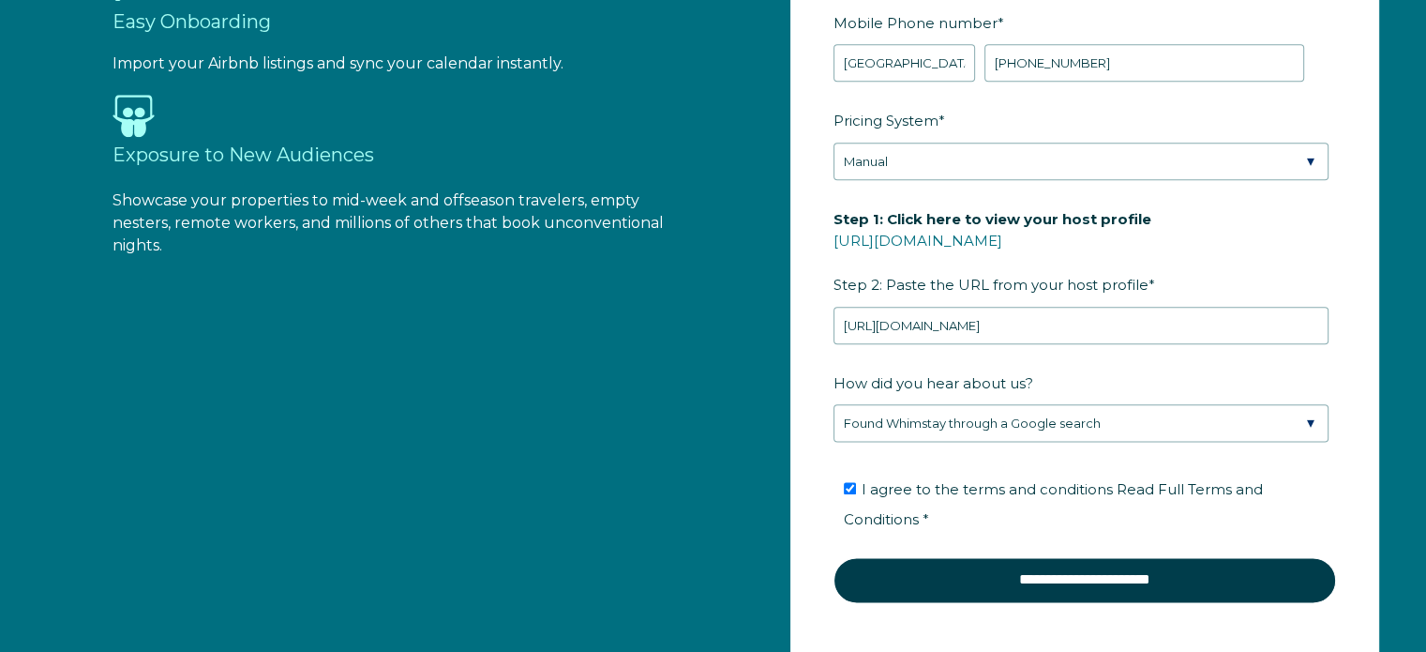
scroll to position [2274, 0]
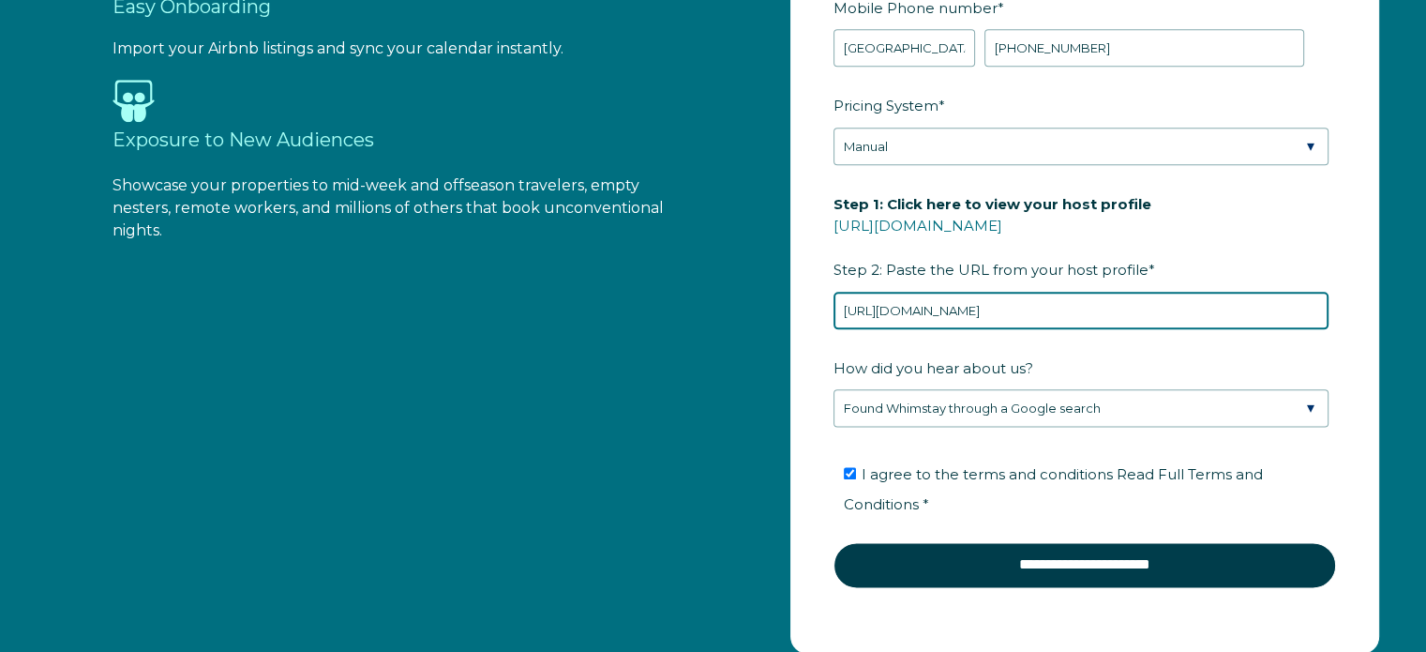
click at [1126, 314] on input "https://www.airbnb.co.in/users/show/66386021" at bounding box center [1080, 310] width 495 height 37
paste input "74364957"
paste input "https://www.airbnb.co.in/users/show/74364957"
paste input "text"
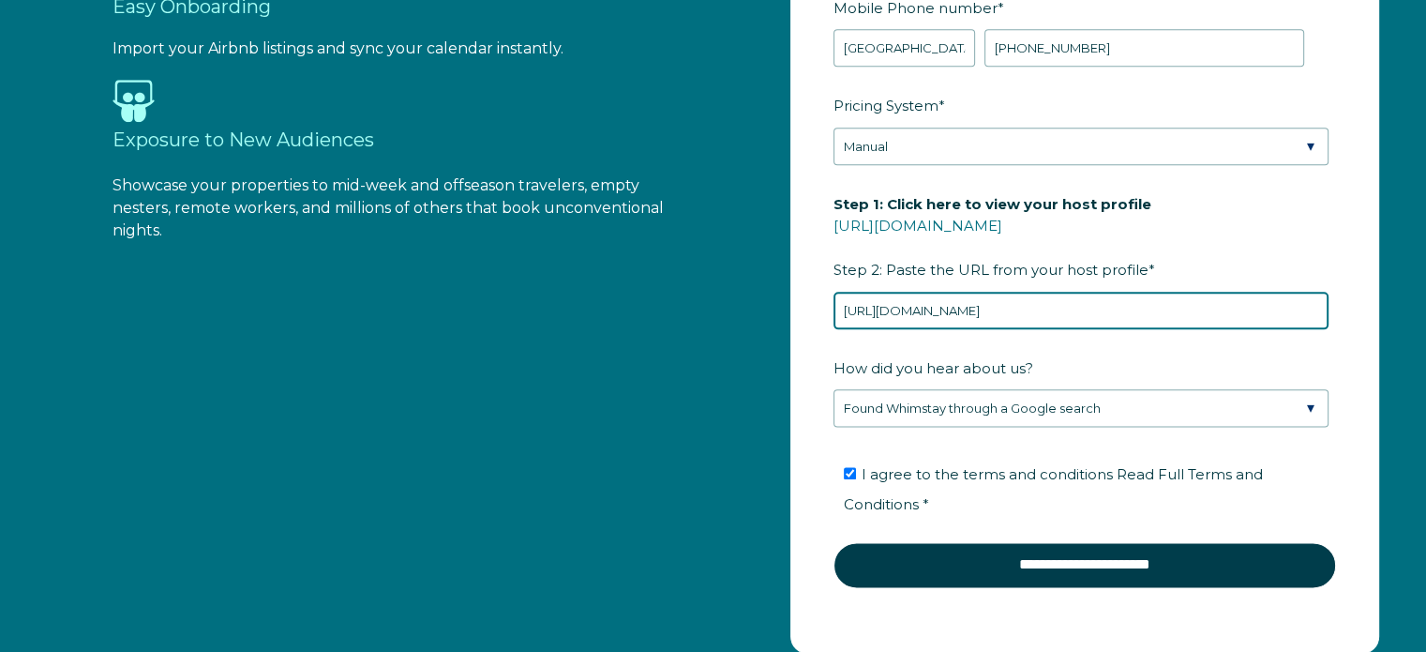
scroll to position [0, 0]
type input "https://www.airbnb.co.in/users/show/74364957"
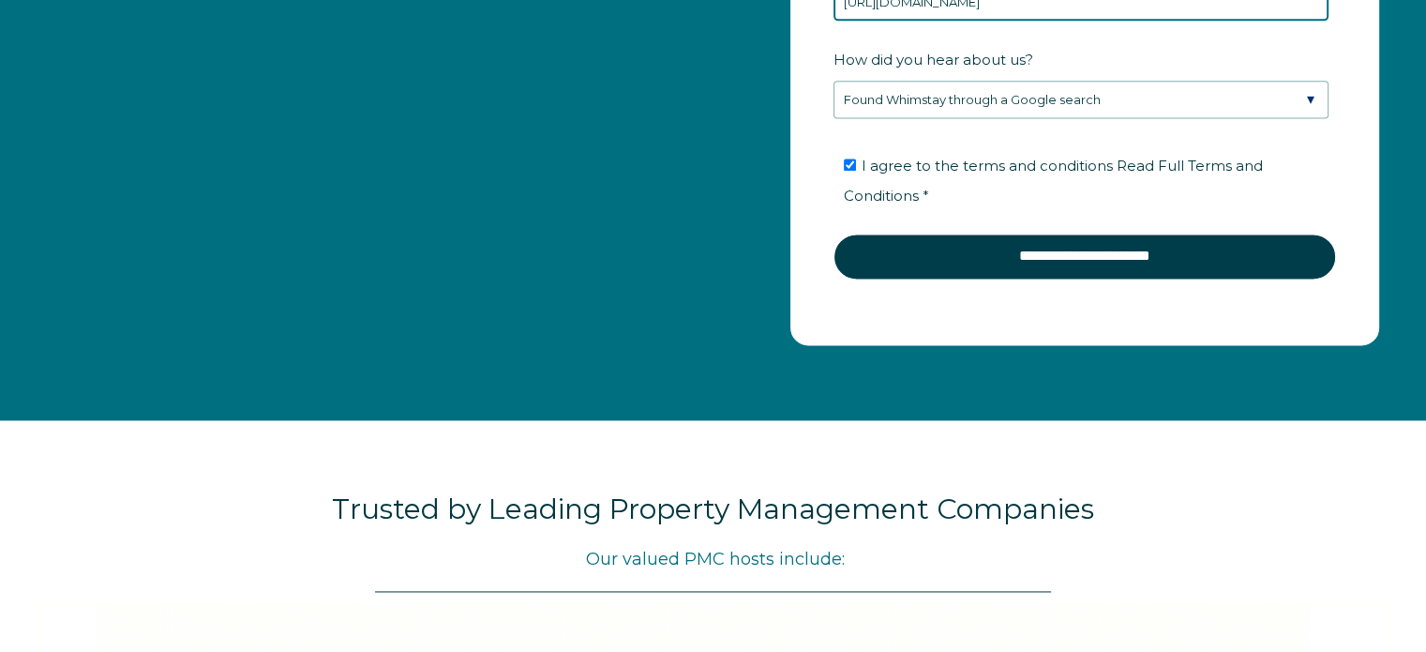
scroll to position [2599, 0]
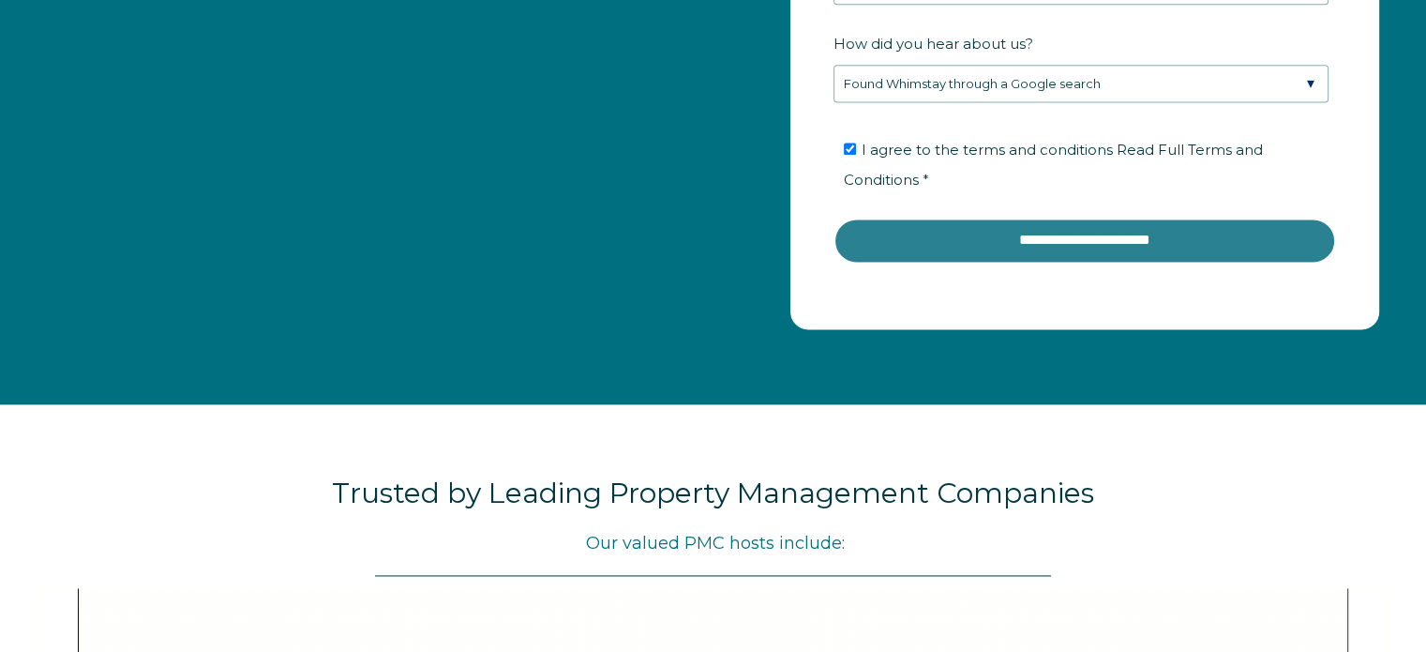
click at [1039, 236] on input "**********" at bounding box center [1084, 239] width 502 height 45
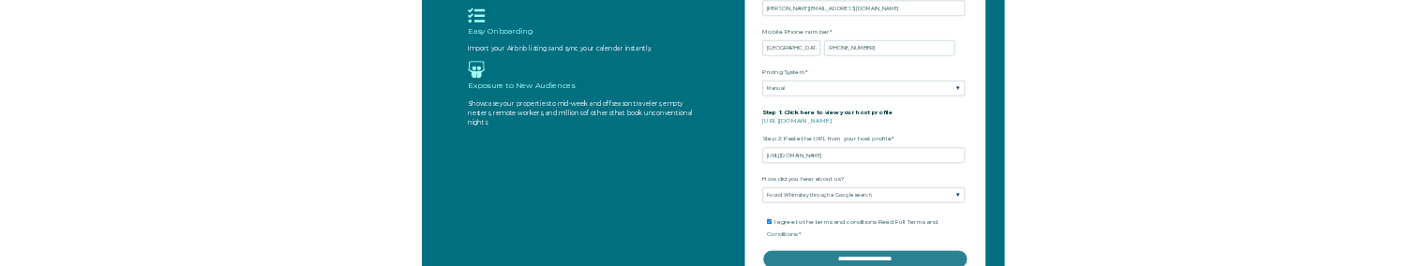
scroll to position [2396, 0]
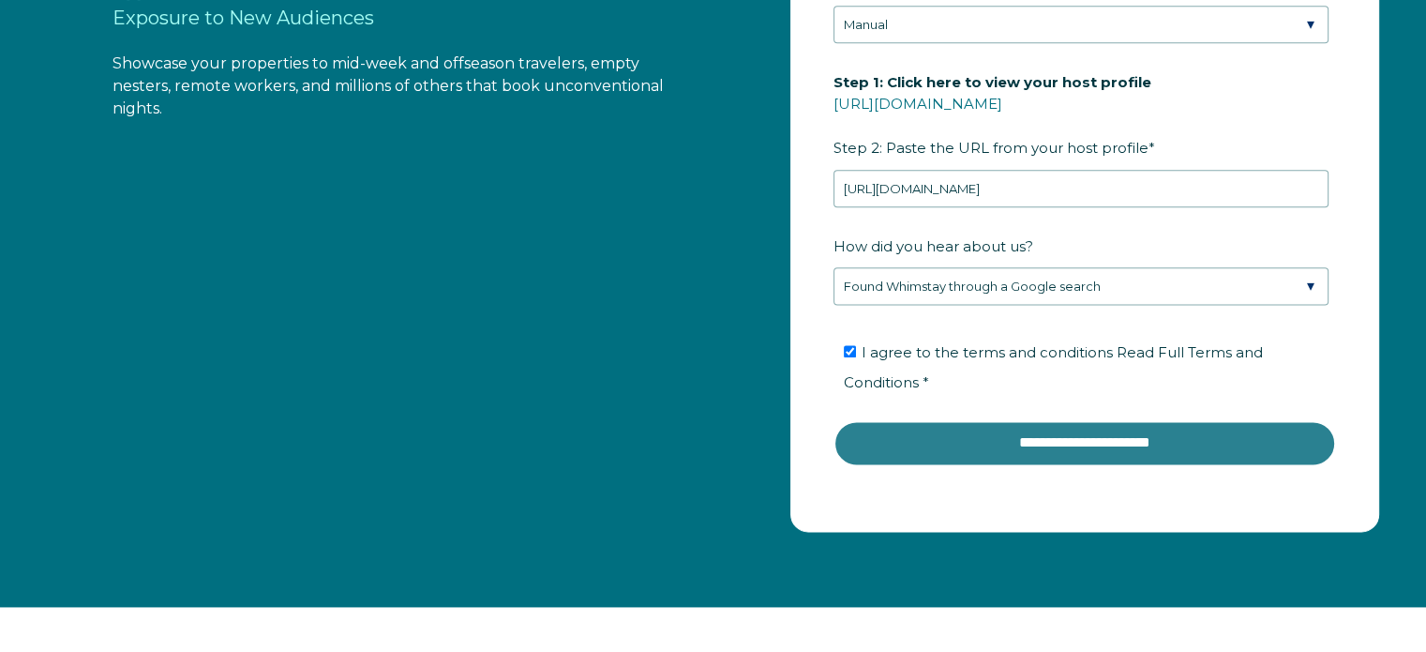
click at [1053, 447] on input "**********" at bounding box center [1084, 442] width 502 height 45
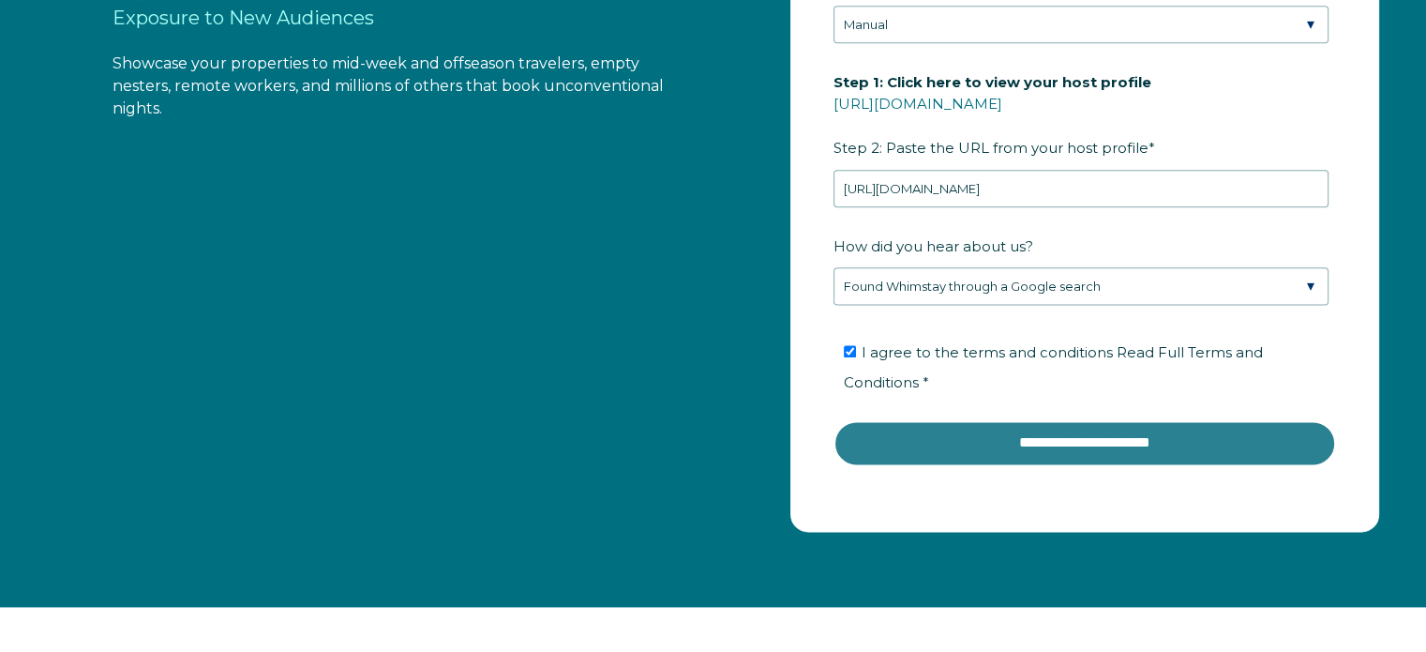
click at [1053, 447] on input "**********" at bounding box center [1084, 442] width 502 height 45
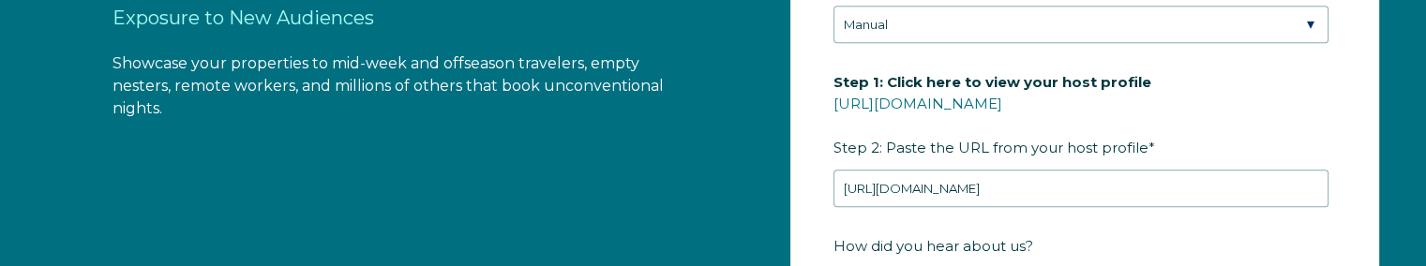
scroll to position [2613, 0]
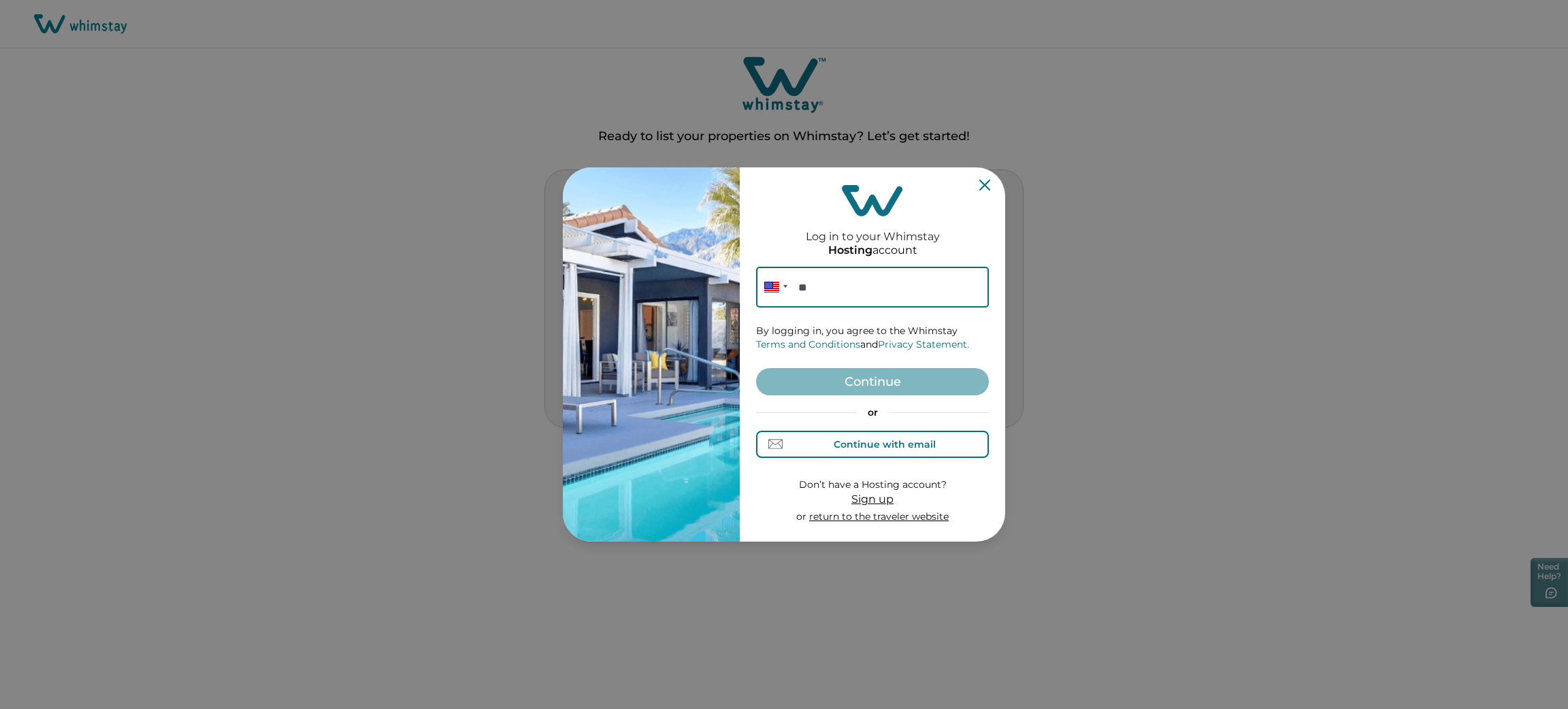
click at [865, 439] on div "Continue with email" at bounding box center [884, 444] width 102 height 11
click at [846, 297] on input at bounding box center [873, 287] width 233 height 41
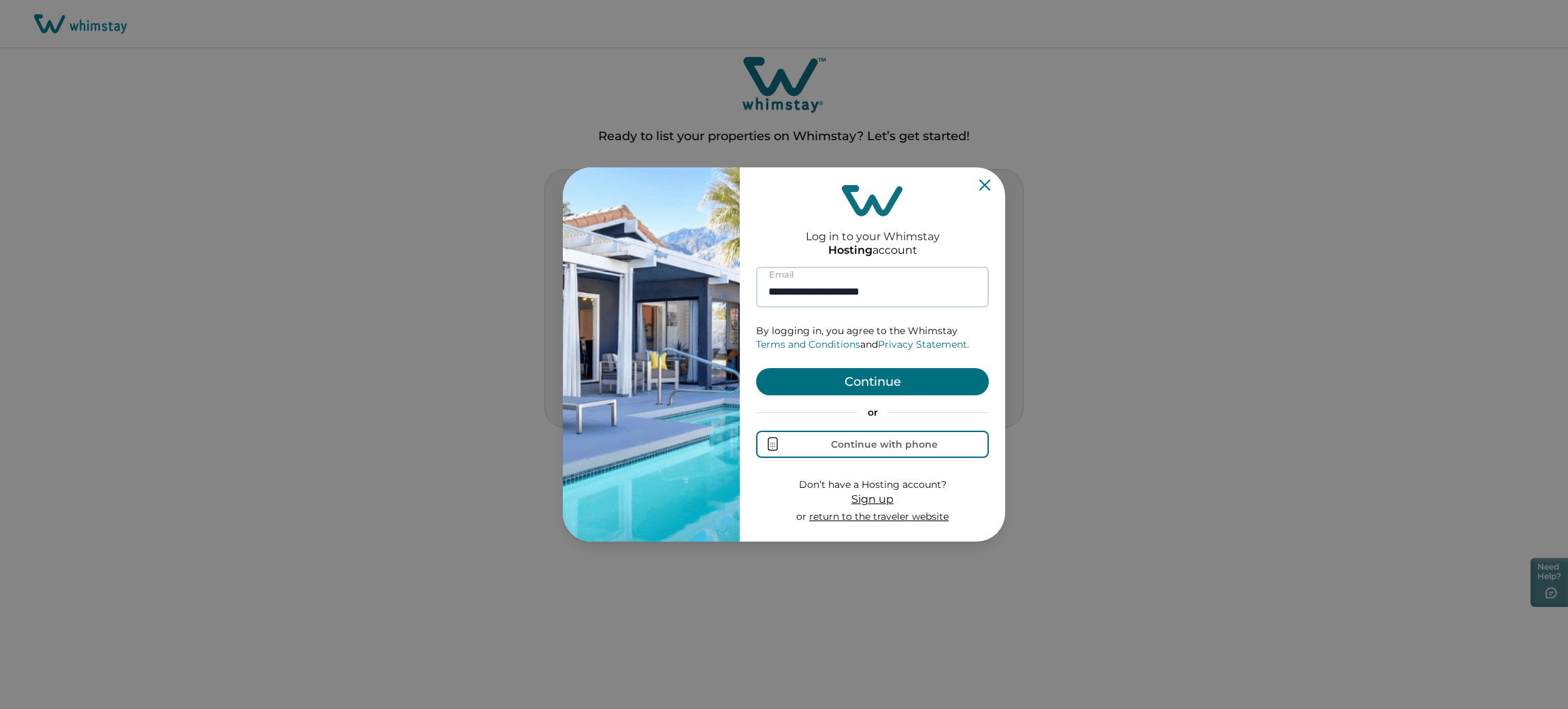
type input "**********"
click at [756, 368] on button "Continue" at bounding box center [873, 381] width 233 height 27
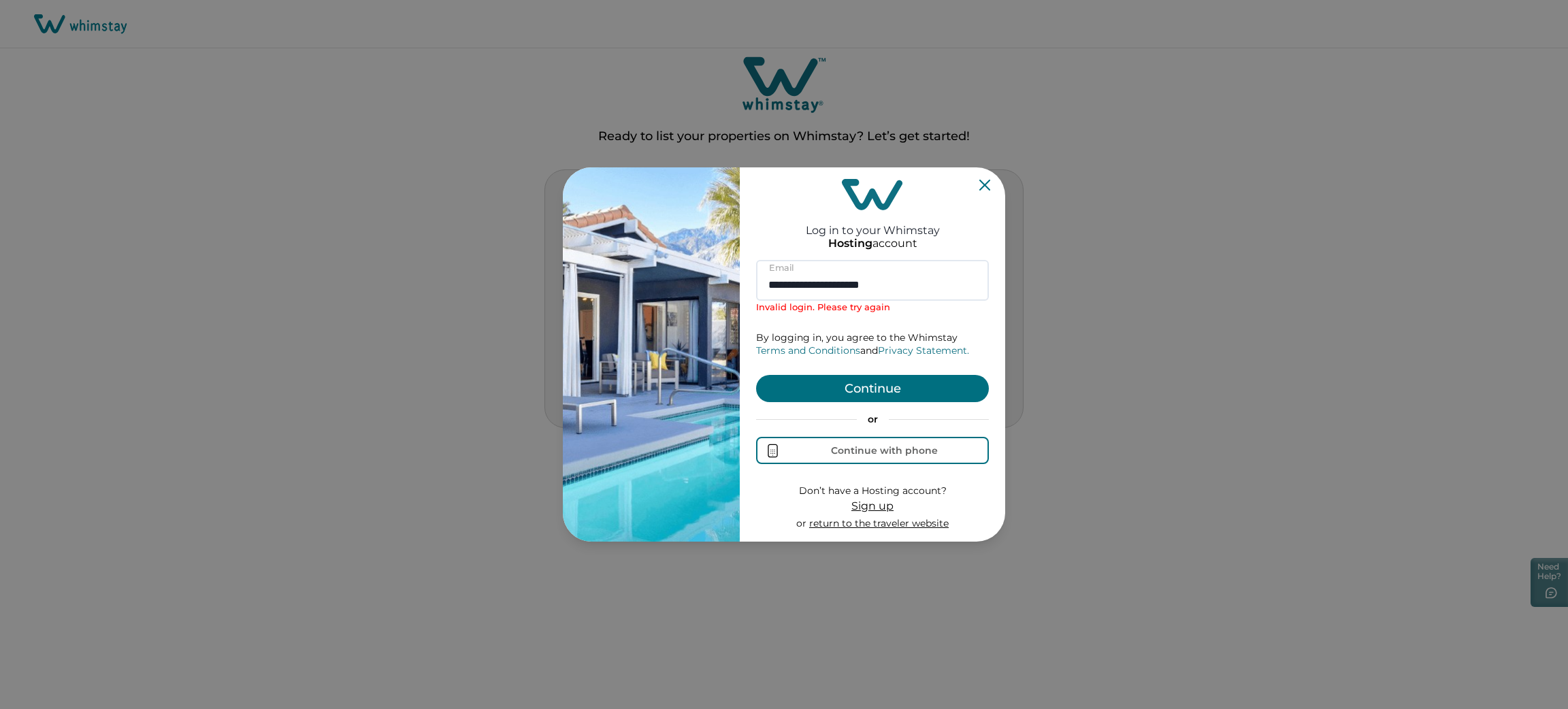
click at [859, 377] on button "Continue" at bounding box center [873, 388] width 233 height 27
click at [914, 297] on input "**********" at bounding box center [873, 280] width 233 height 41
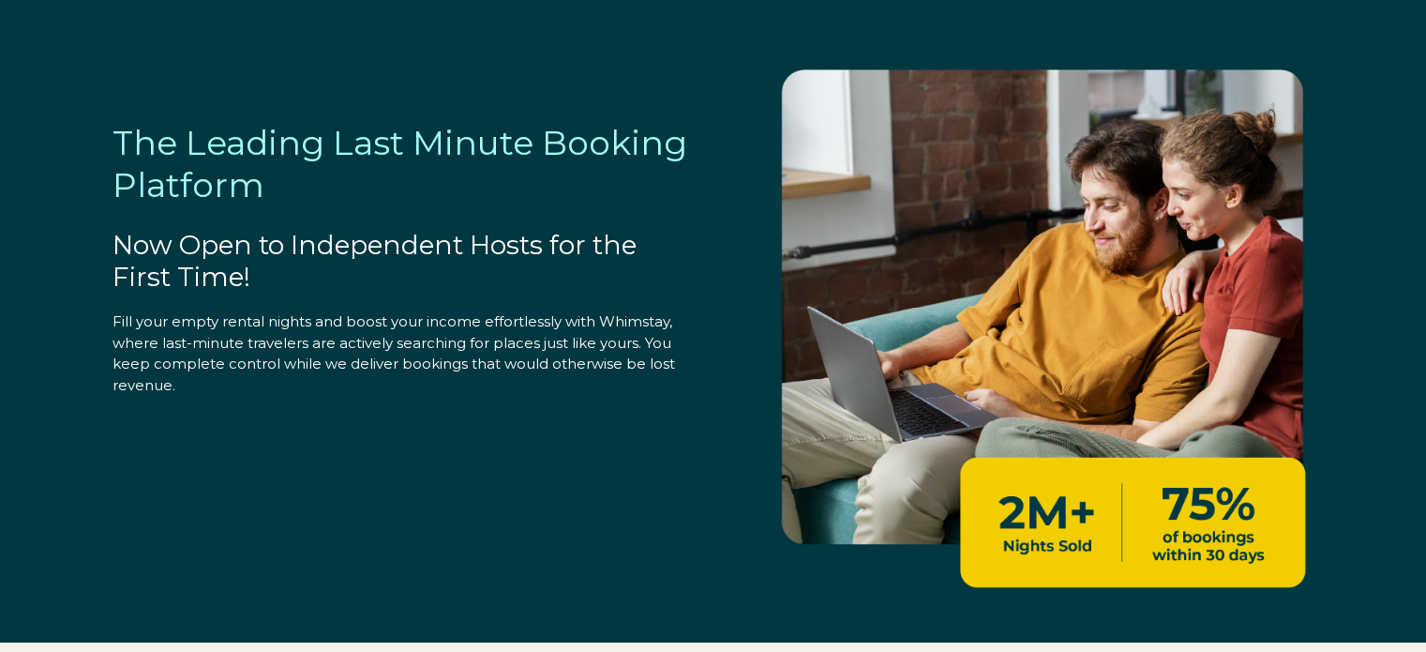
select select "IN"
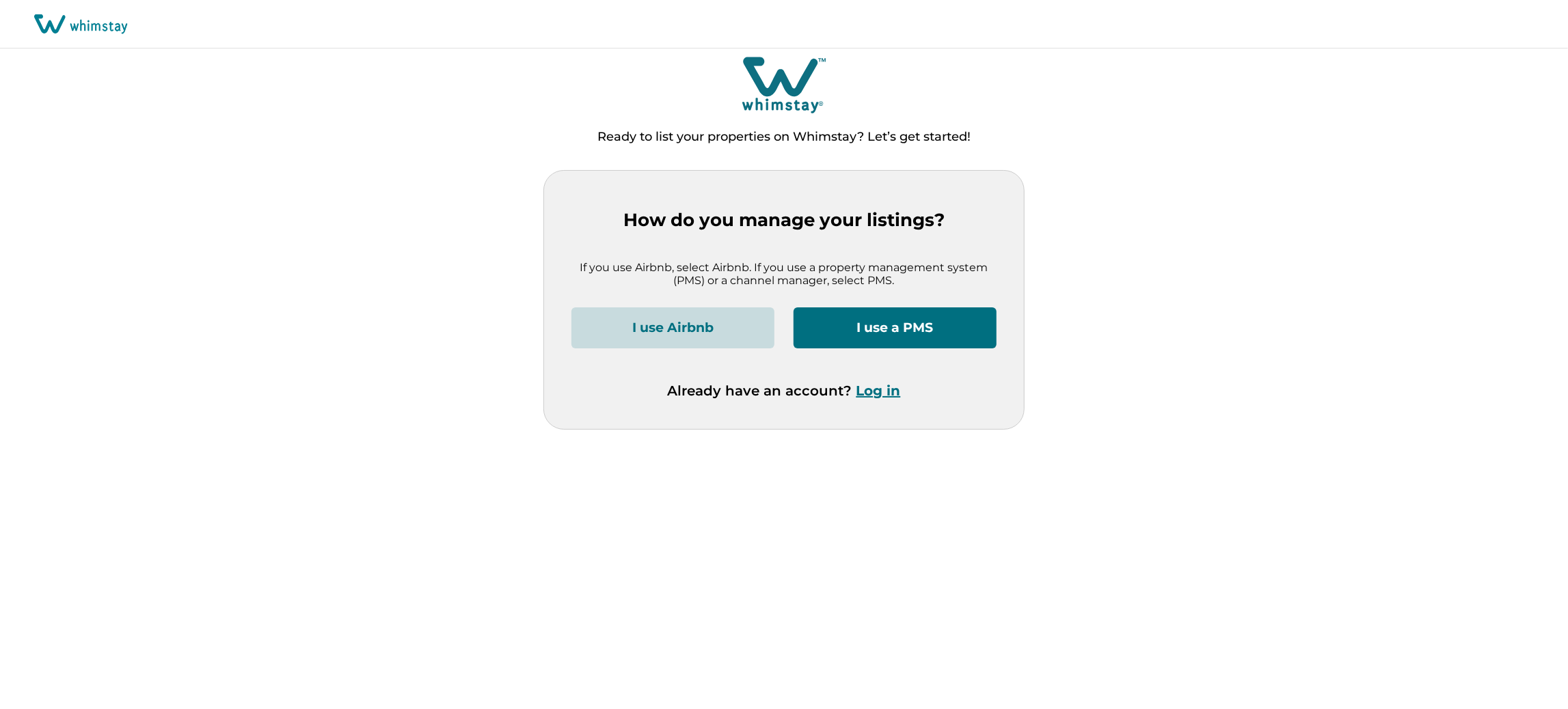
click at [884, 396] on button "Log in" at bounding box center [878, 391] width 44 height 16
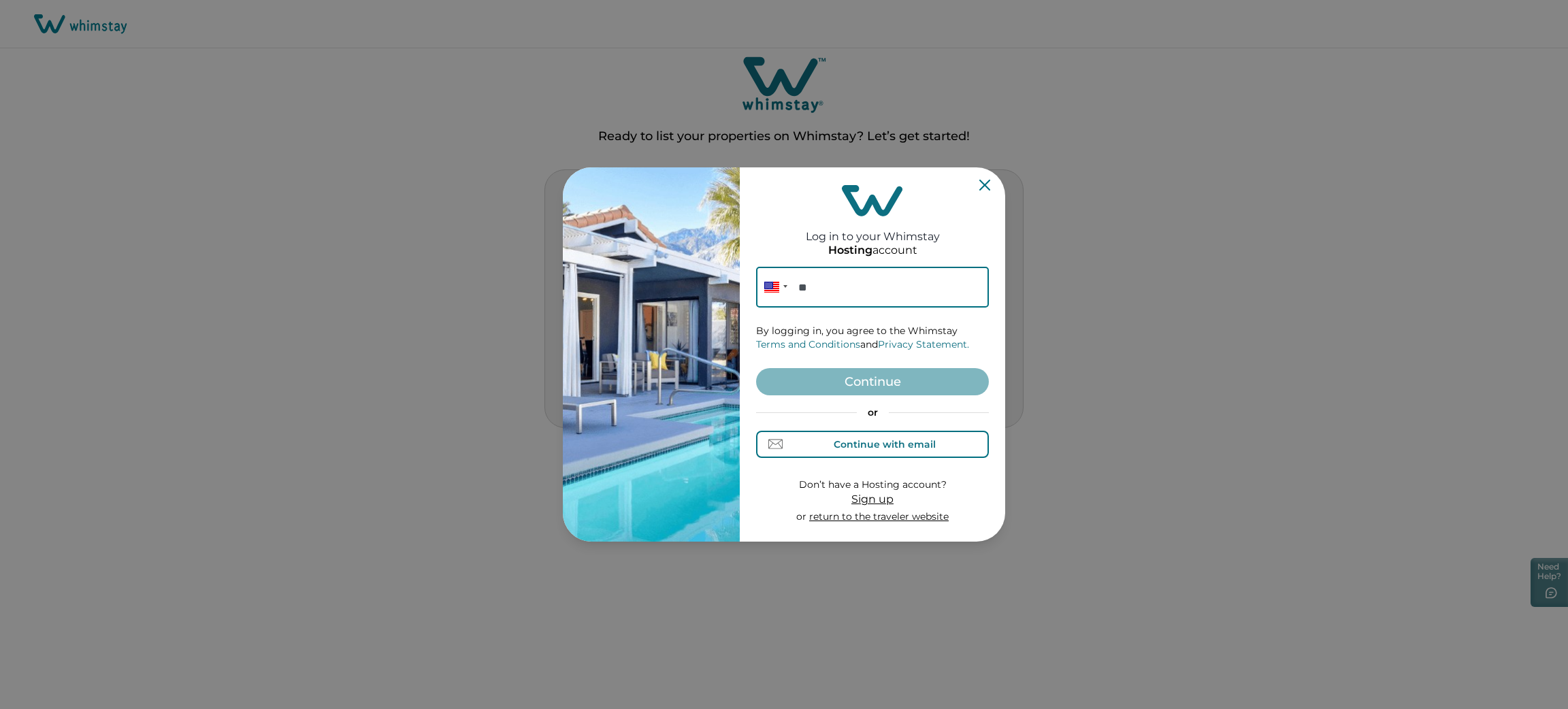
click at [850, 448] on div "Continue with email" at bounding box center [884, 444] width 102 height 11
paste input "**********"
click at [859, 289] on input "**********" at bounding box center [873, 287] width 233 height 41
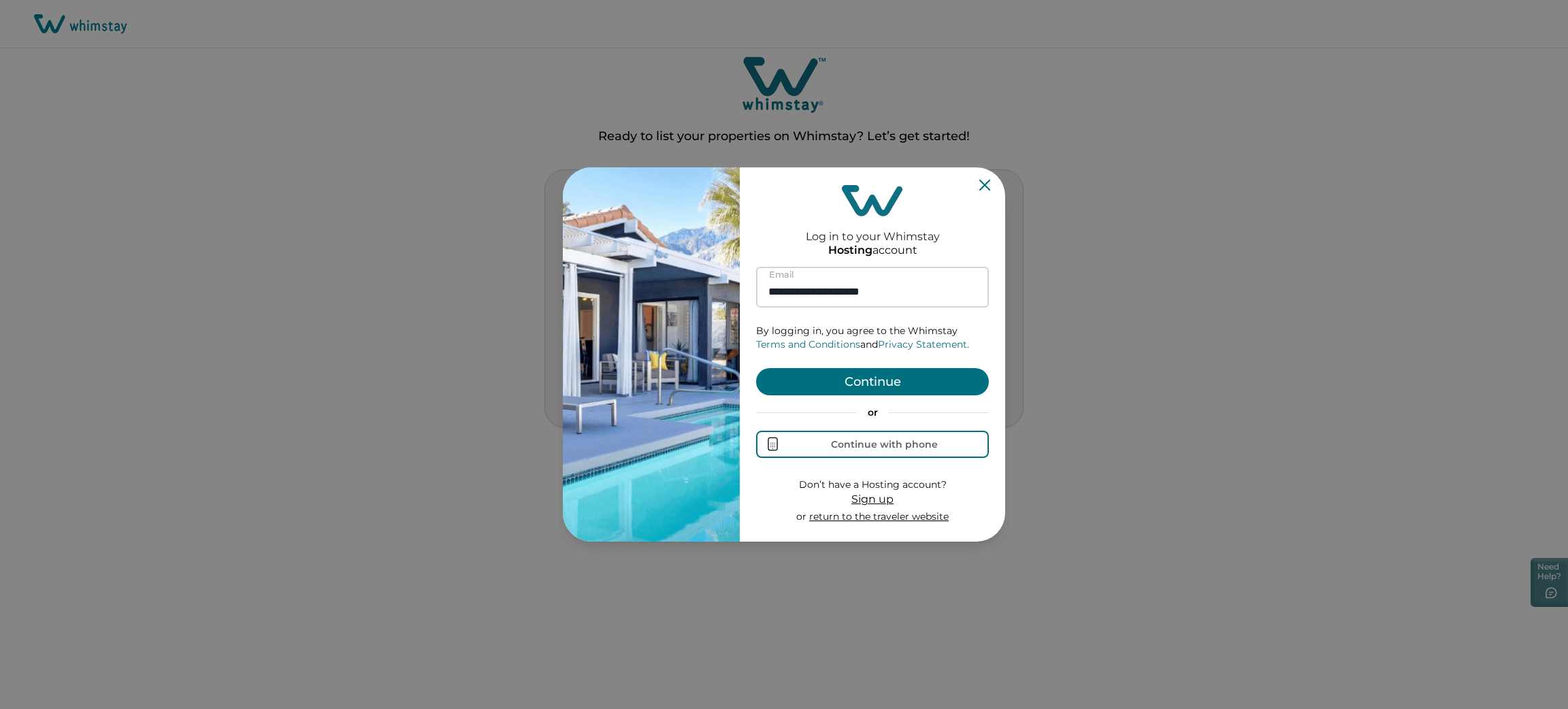
click at [756, 368] on button "Continue" at bounding box center [873, 381] width 233 height 27
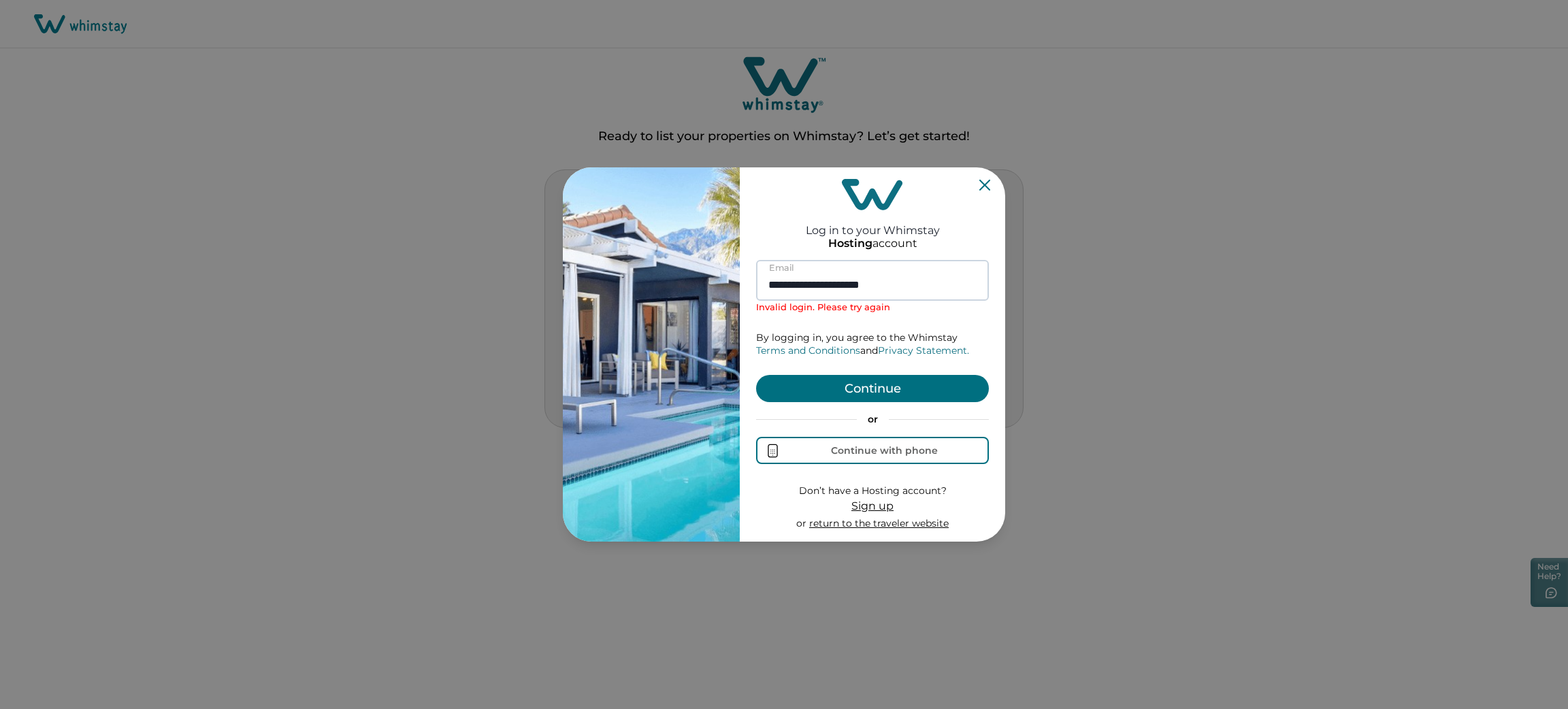
click at [756, 288] on input "**********" at bounding box center [873, 280] width 233 height 41
click at [830, 277] on input "**********" at bounding box center [873, 280] width 233 height 41
type input "**********"
click at [928, 382] on button "Continue" at bounding box center [873, 388] width 233 height 27
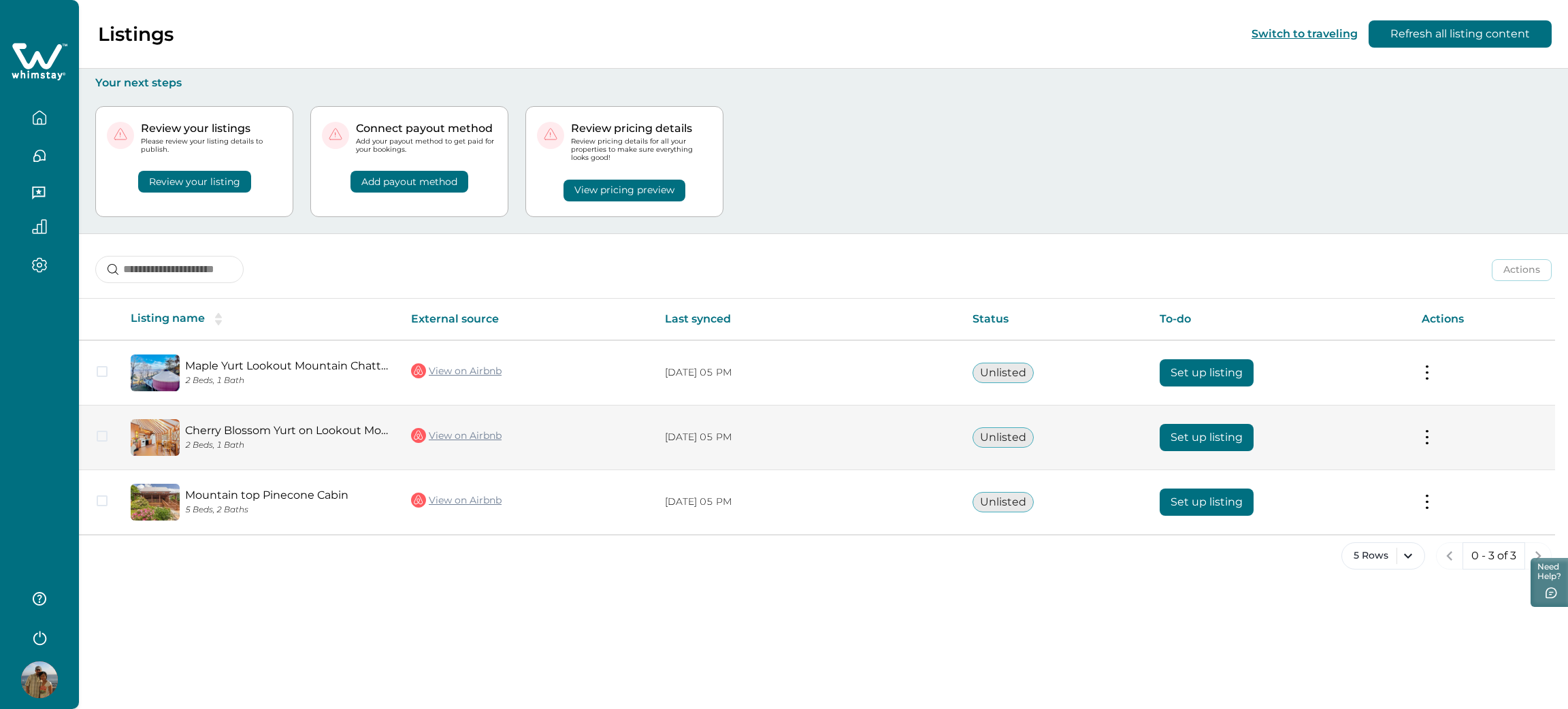
click at [1235, 433] on button "Set up listing" at bounding box center [1206, 437] width 94 height 27
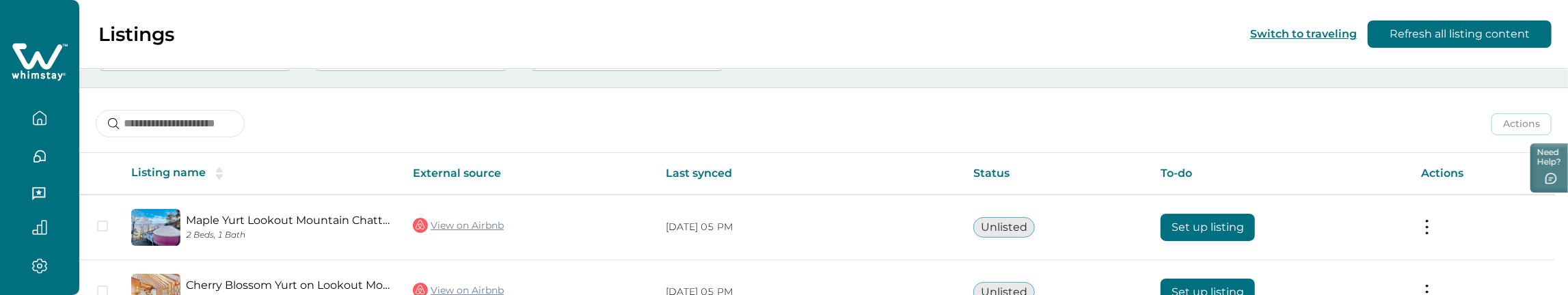
scroll to position [191, 0]
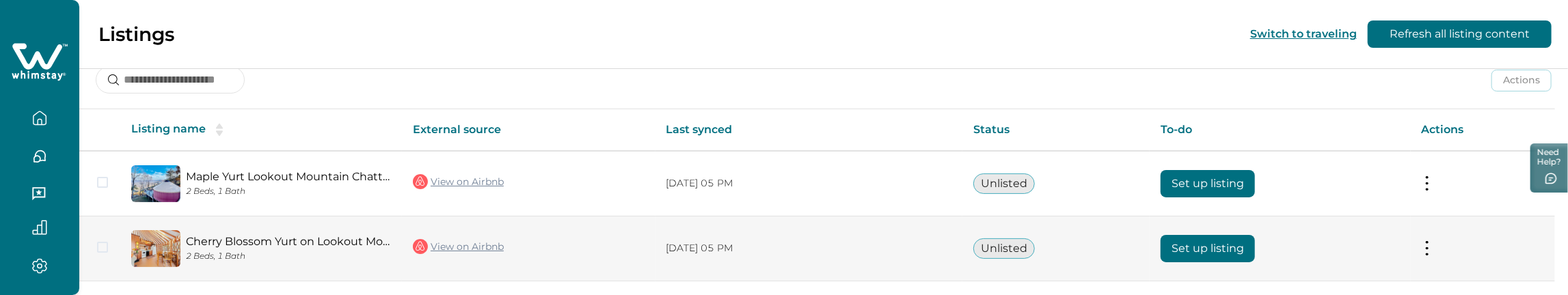
click at [1203, 237] on button "Set up listing" at bounding box center [1207, 248] width 94 height 27
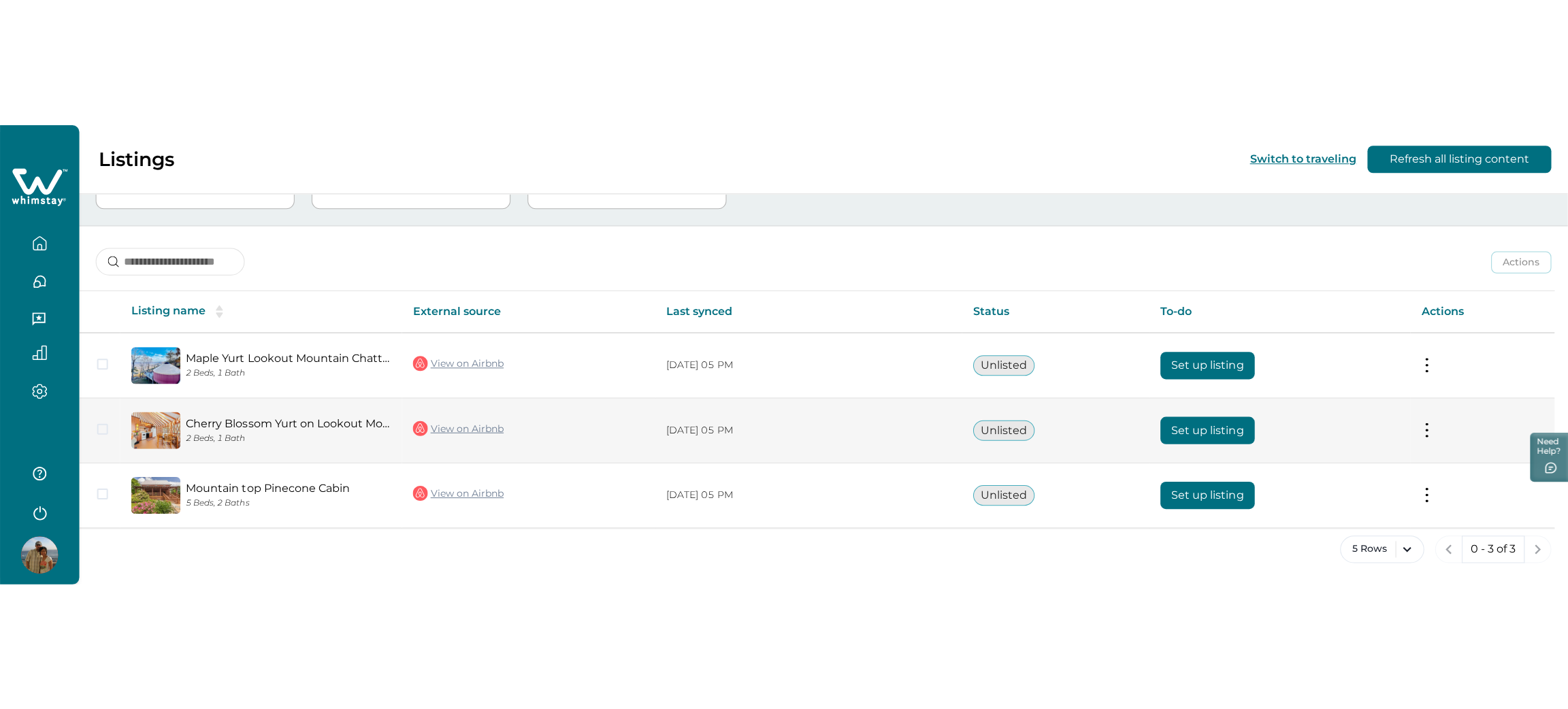
scroll to position [0, 0]
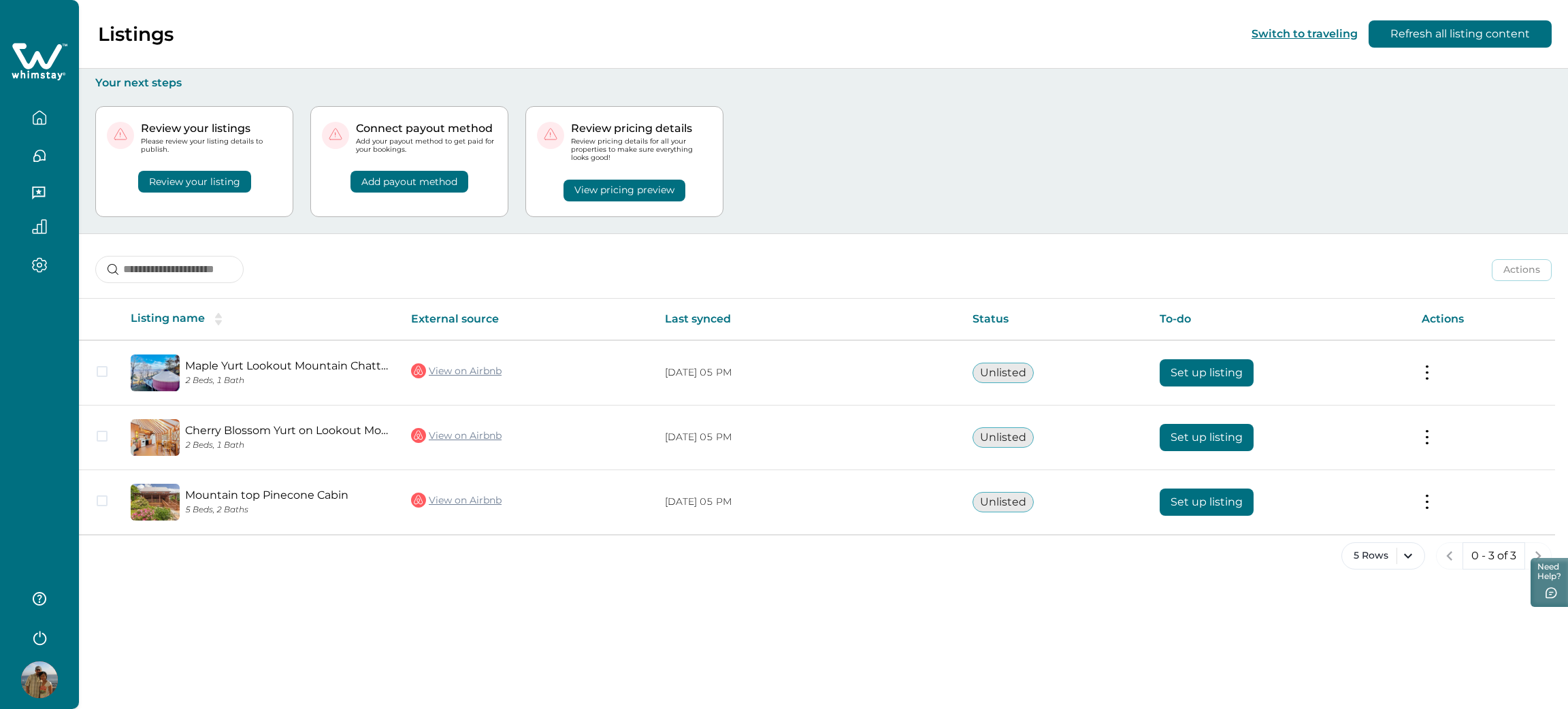
click at [44, 641] on icon "button" at bounding box center [39, 636] width 20 height 20
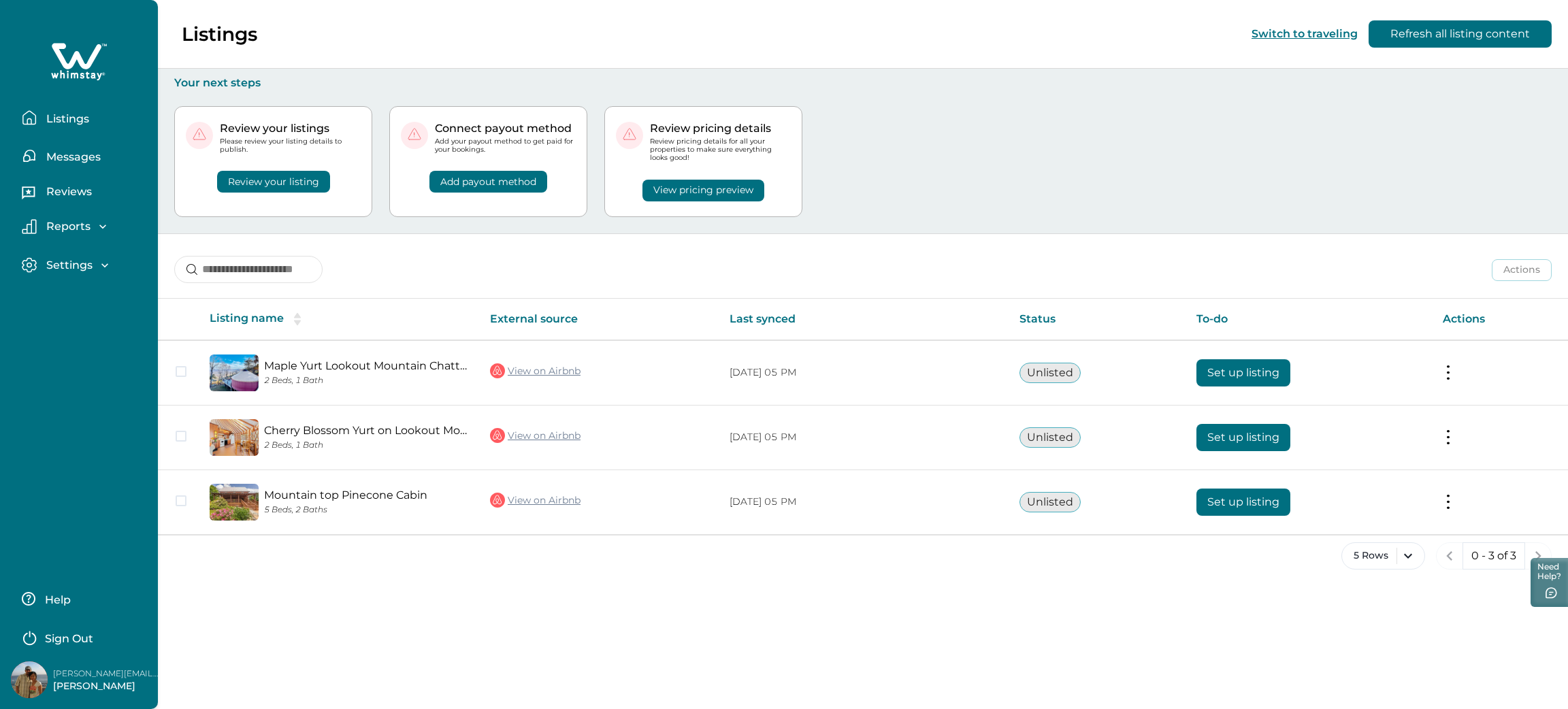
click at [85, 623] on button "Sign Out" at bounding box center [82, 636] width 121 height 27
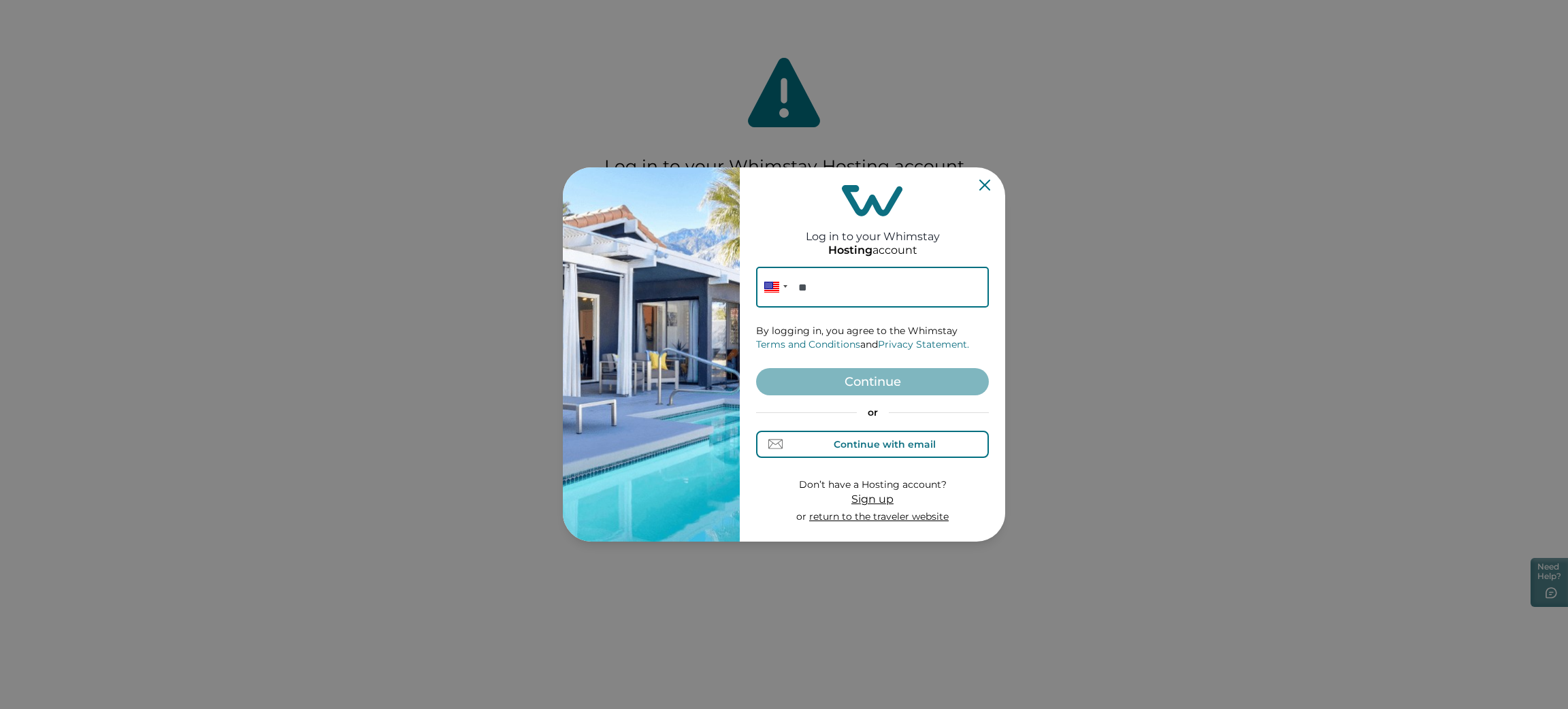
click at [833, 447] on div "Continue with email" at bounding box center [873, 444] width 126 height 15
click at [844, 292] on input at bounding box center [873, 287] width 233 height 41
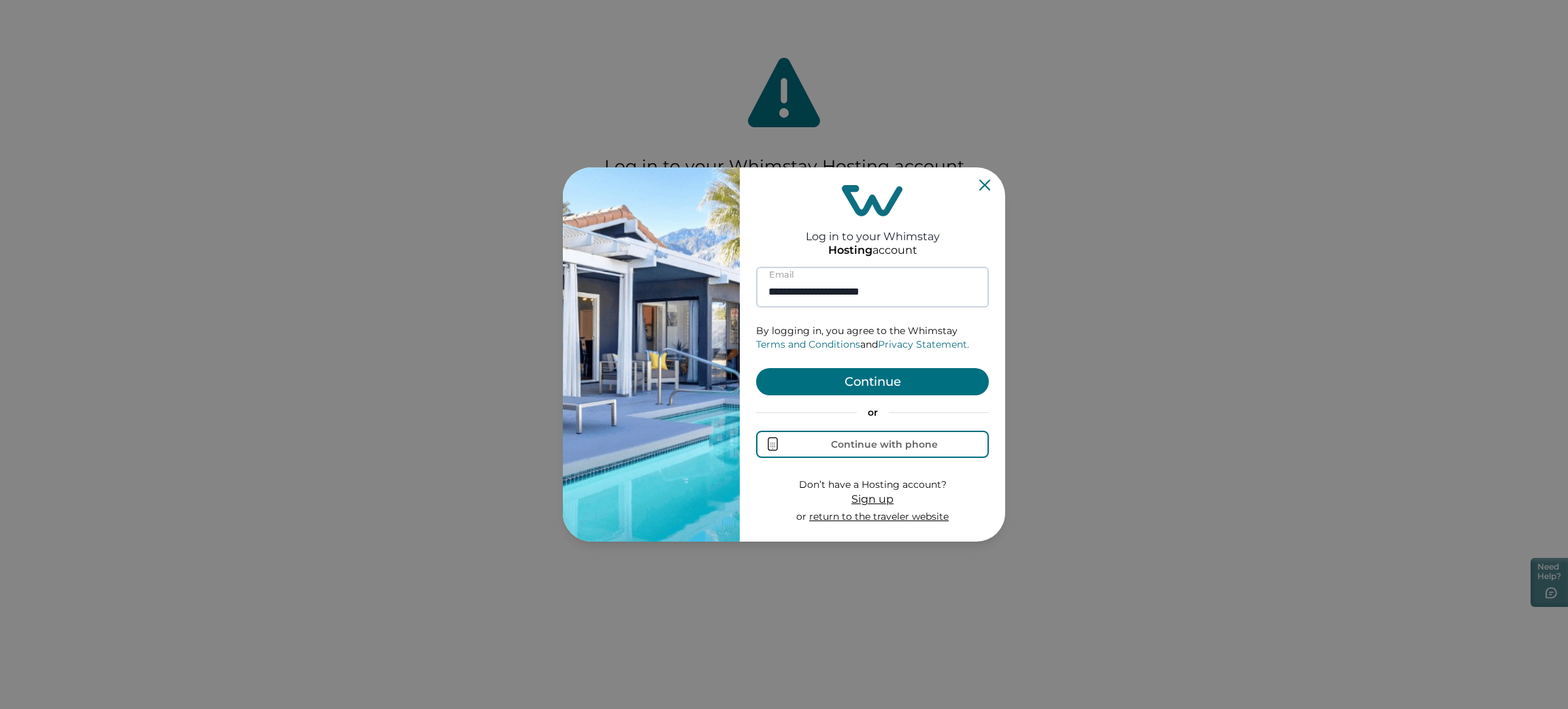
type input "**********"
click at [756, 368] on button "Continue" at bounding box center [873, 381] width 233 height 27
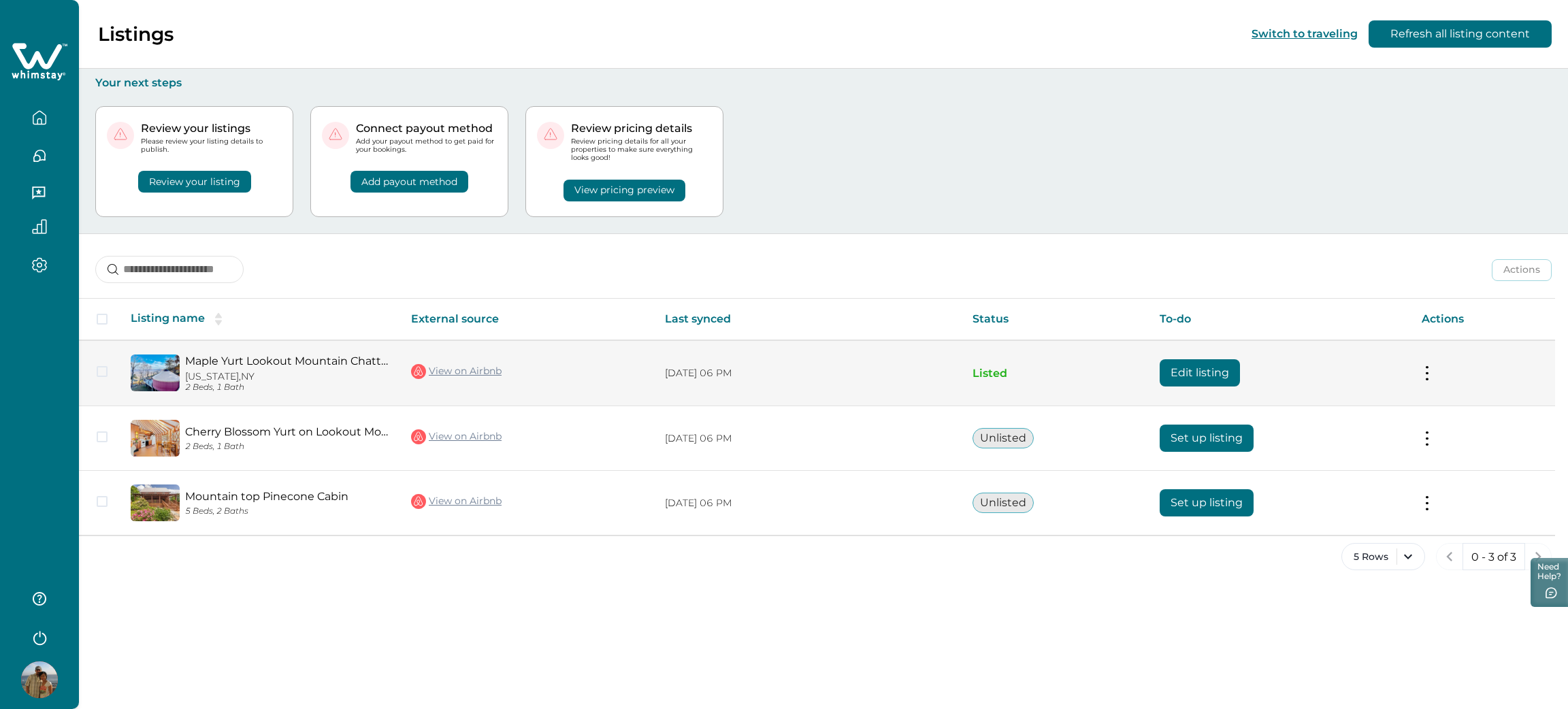
click at [1199, 370] on button "Edit listing" at bounding box center [1199, 372] width 81 height 27
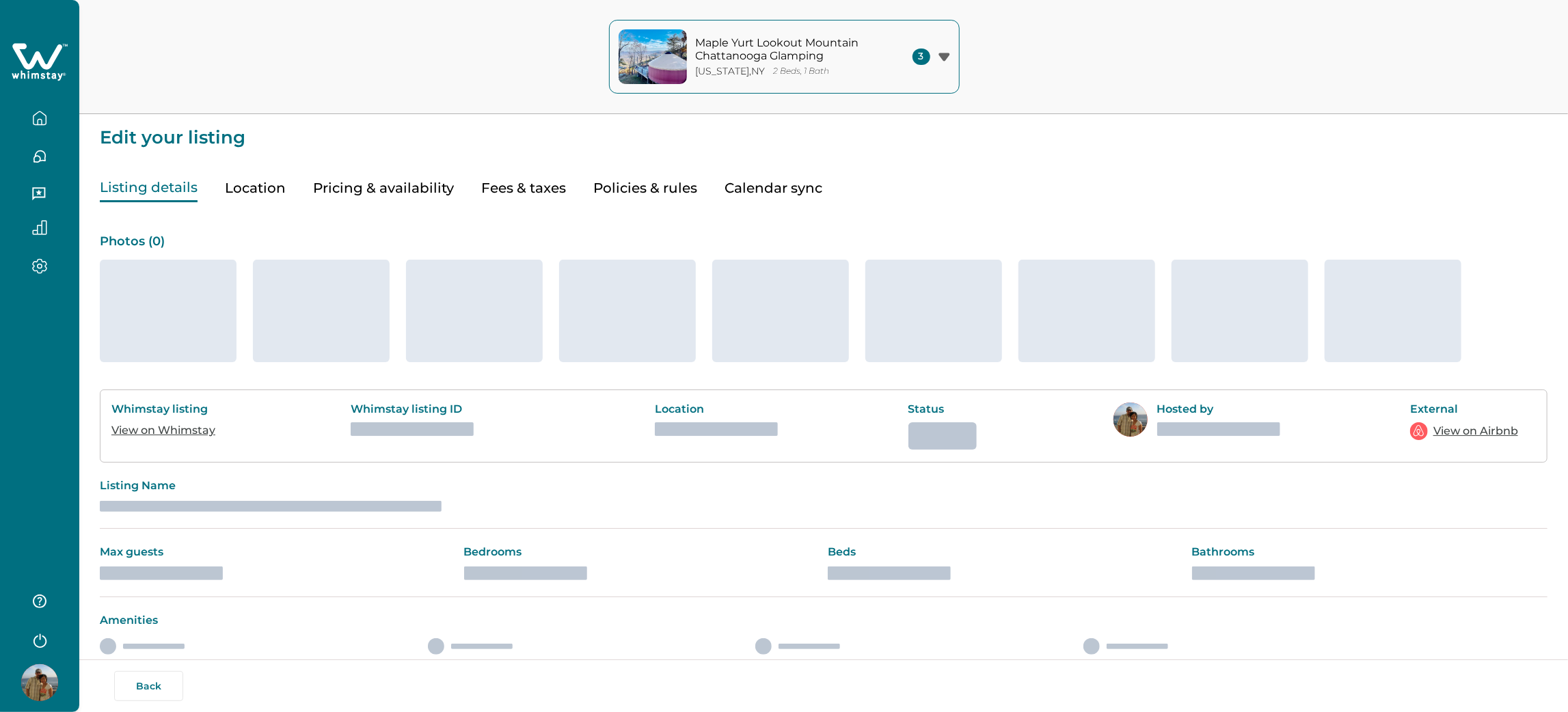
click at [526, 194] on button "Fees & taxes" at bounding box center [523, 188] width 85 height 28
type input "*"
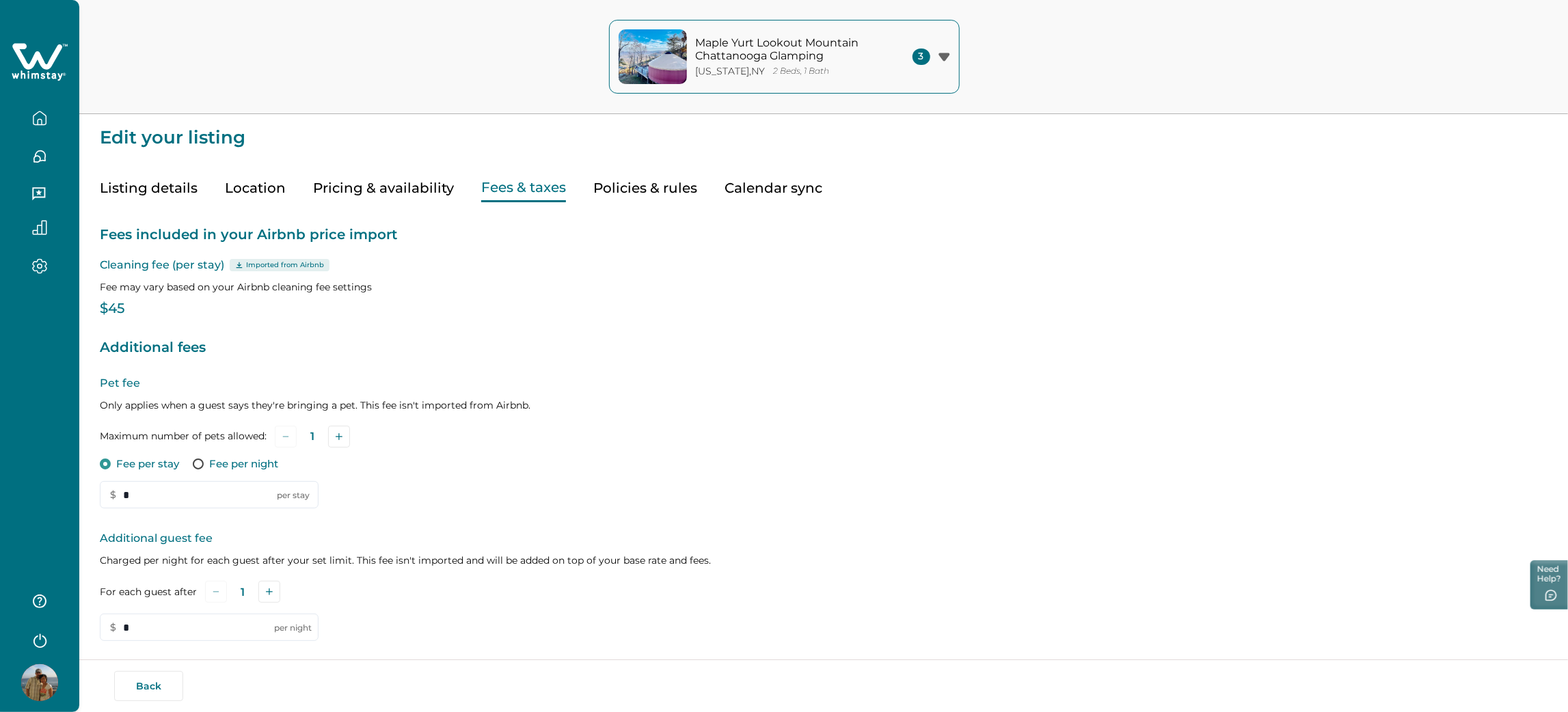
scroll to position [202, 0]
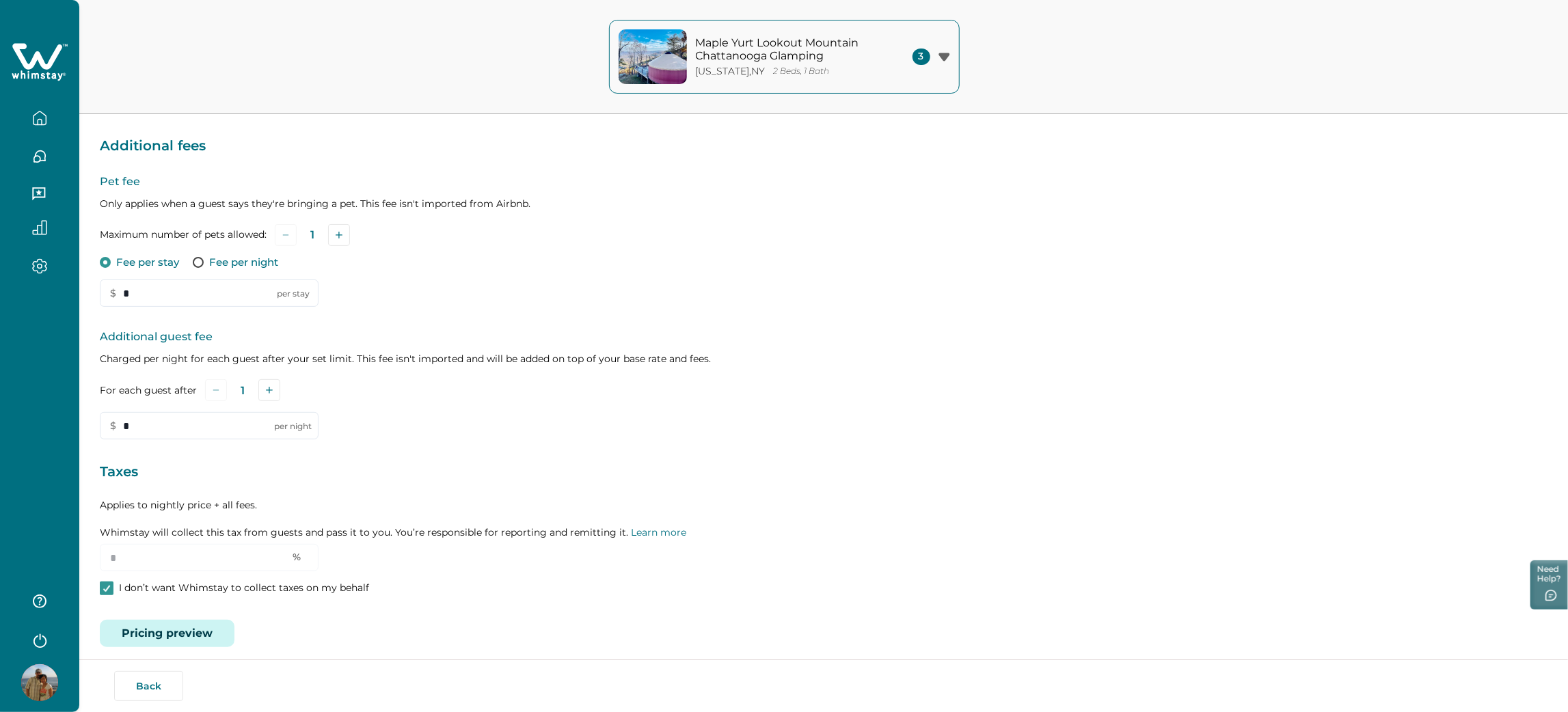
click at [163, 633] on button "Pricing preview" at bounding box center [167, 633] width 135 height 27
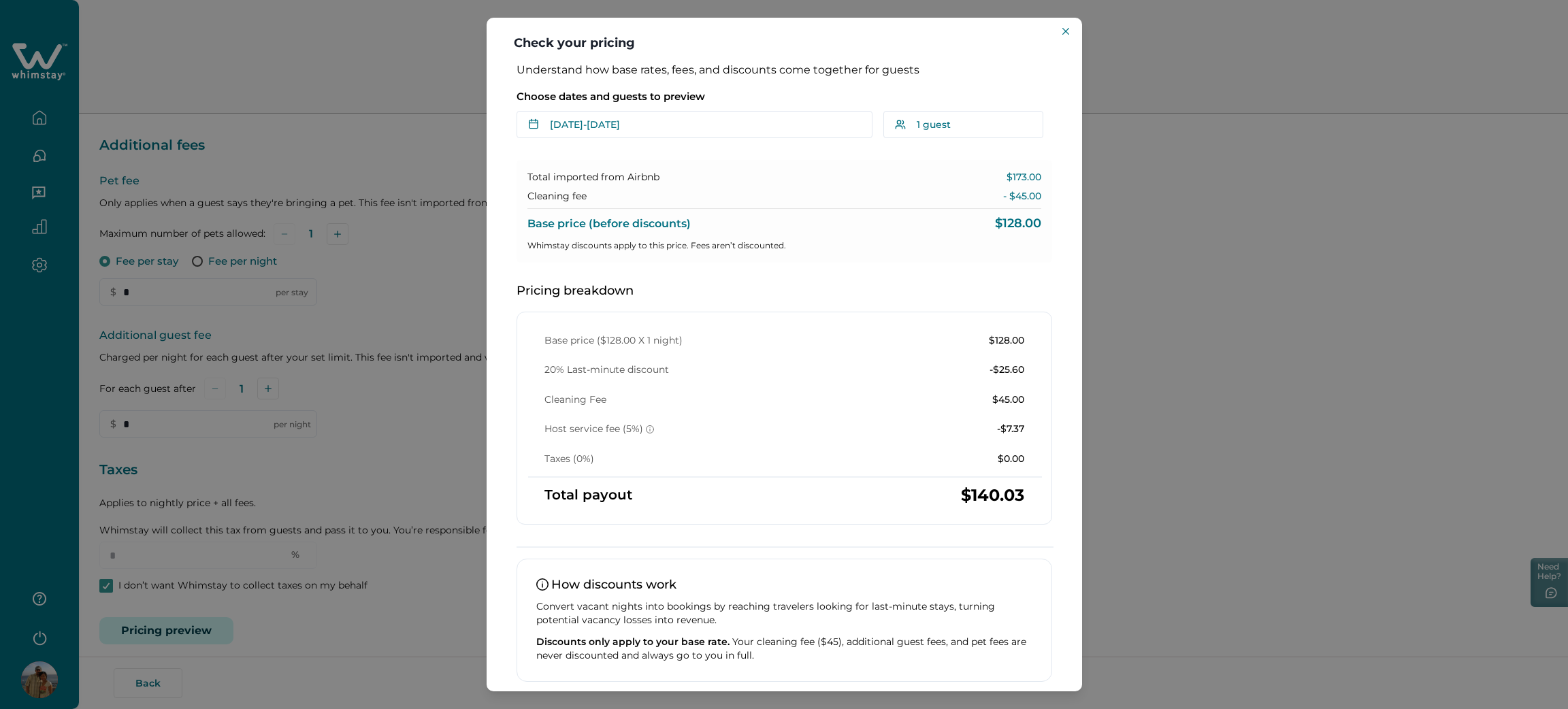
click at [615, 110] on div "Choose dates and guests to preview Aug 12 - Aug 13 Su Mo Tu We Th Fr Sa Su Mo T…" at bounding box center [785, 110] width 536 height 57
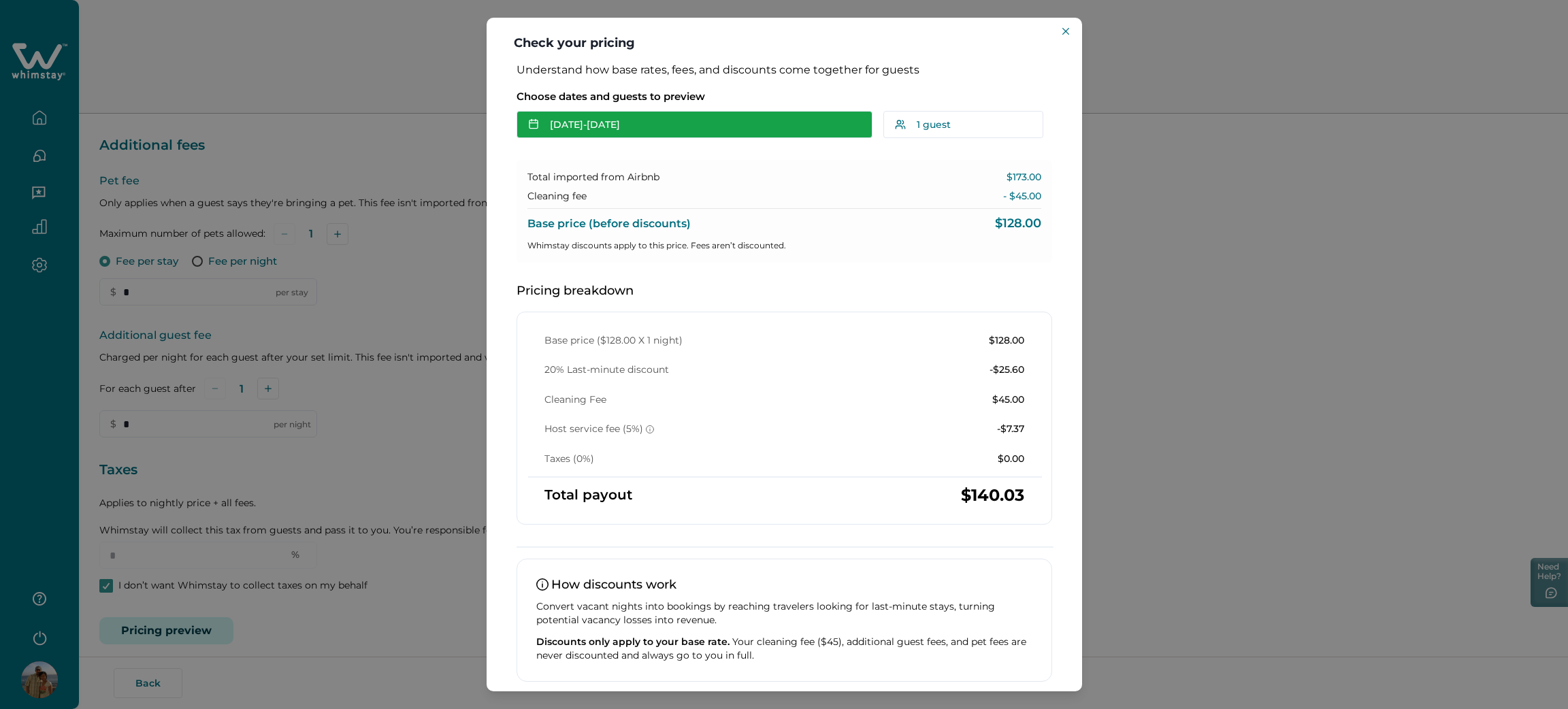
click at [613, 137] on button "Aug 12 - Aug 13" at bounding box center [695, 124] width 356 height 27
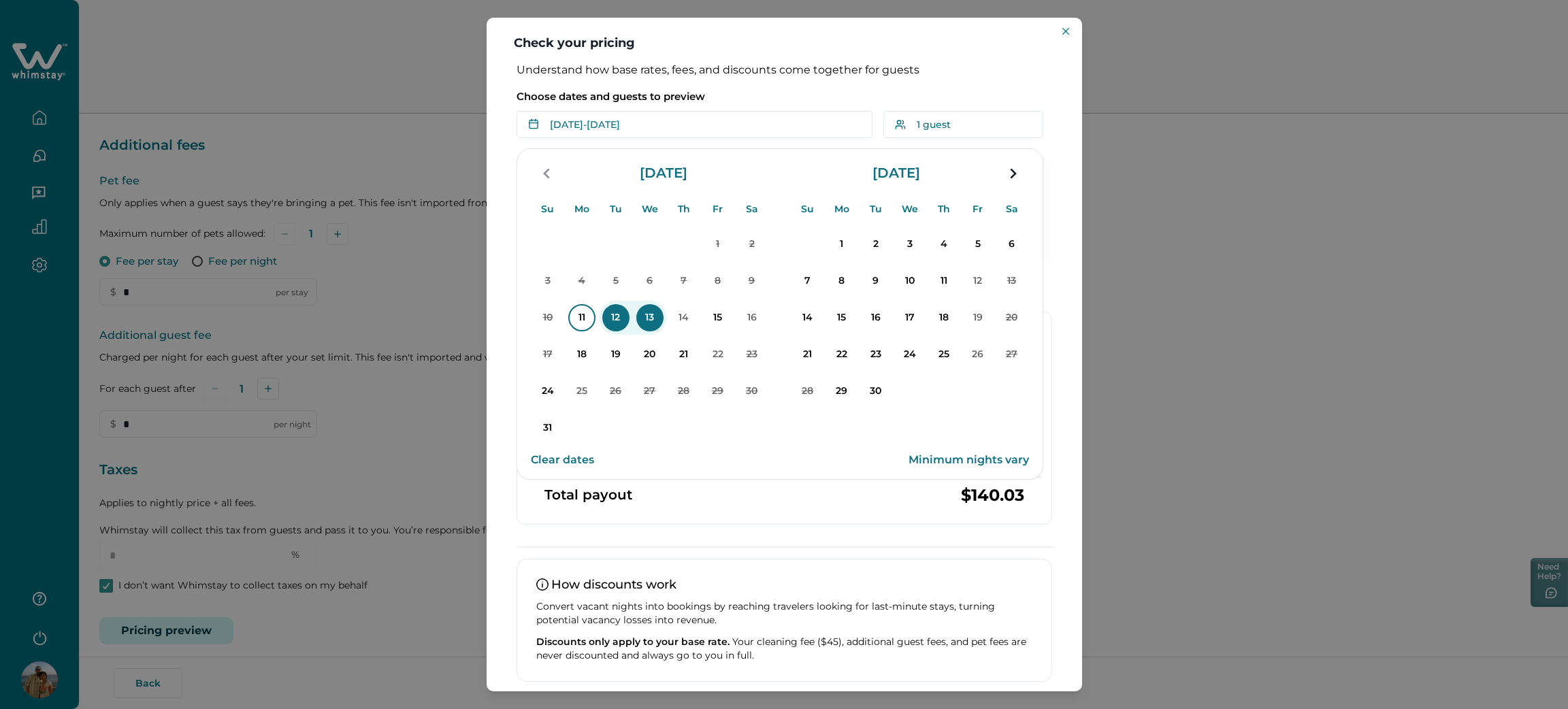
click at [579, 316] on p "11" at bounding box center [581, 317] width 27 height 27
click at [647, 329] on p "13" at bounding box center [650, 317] width 27 height 27
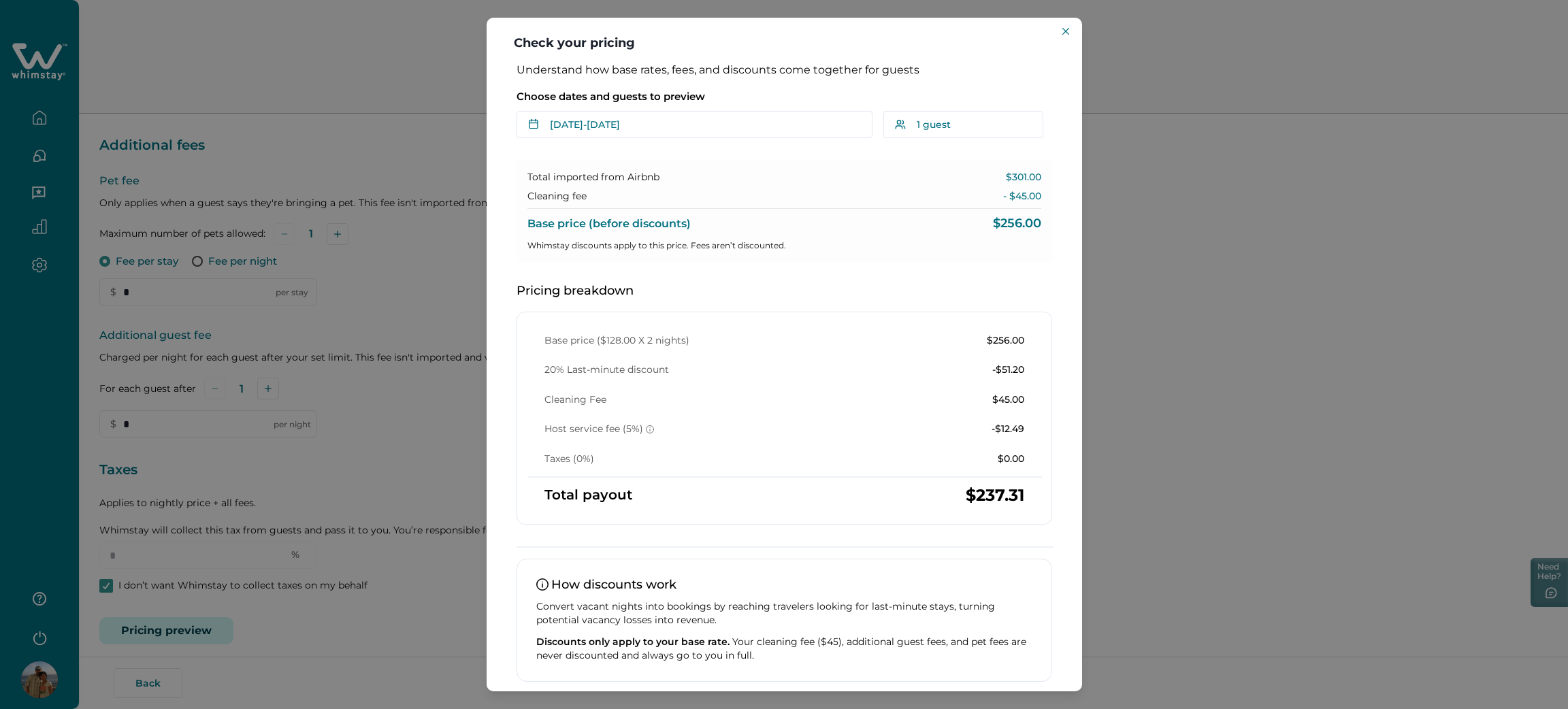
click at [1073, 26] on header "Check your pricing" at bounding box center [784, 40] width 595 height 46
click at [1066, 30] on icon "Close" at bounding box center [1065, 30] width 7 height 7
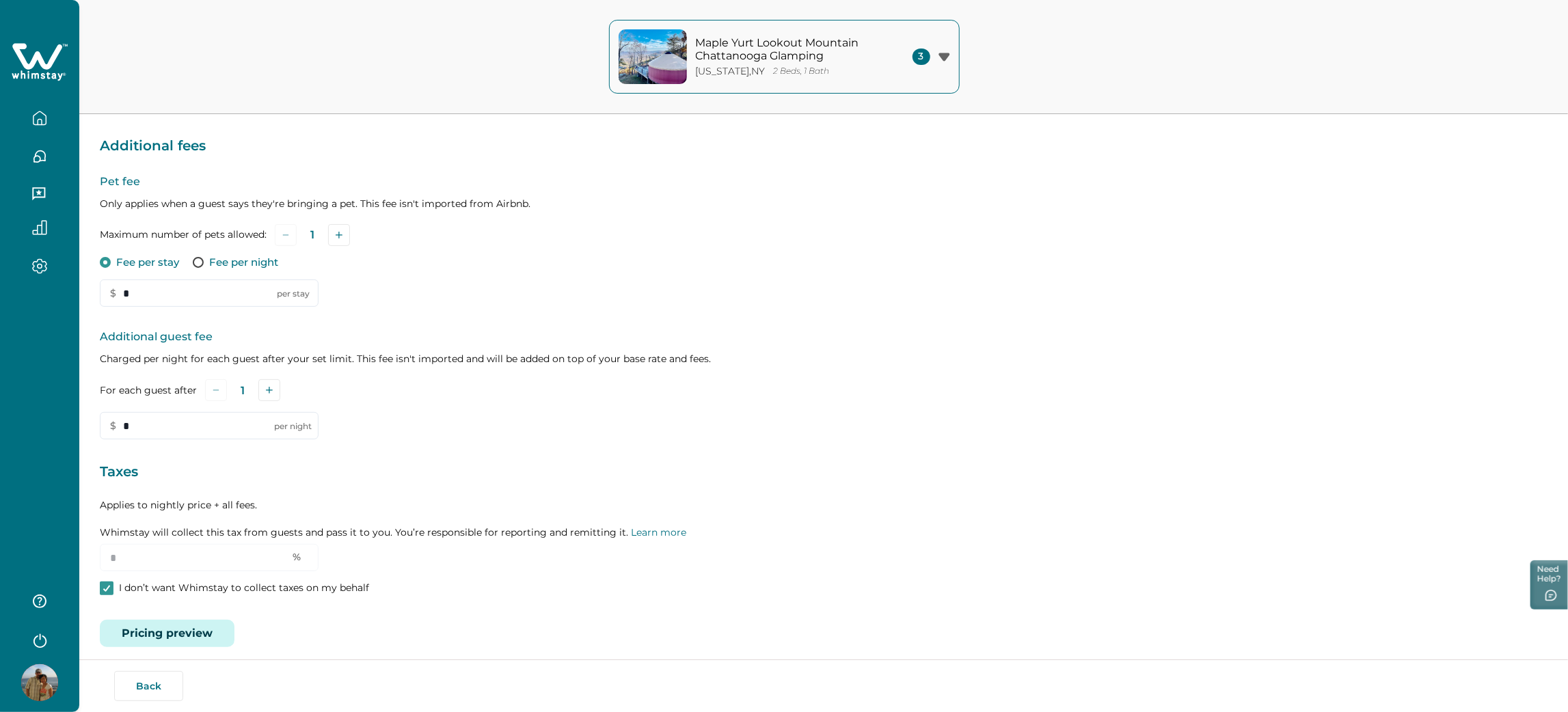
scroll to position [0, 0]
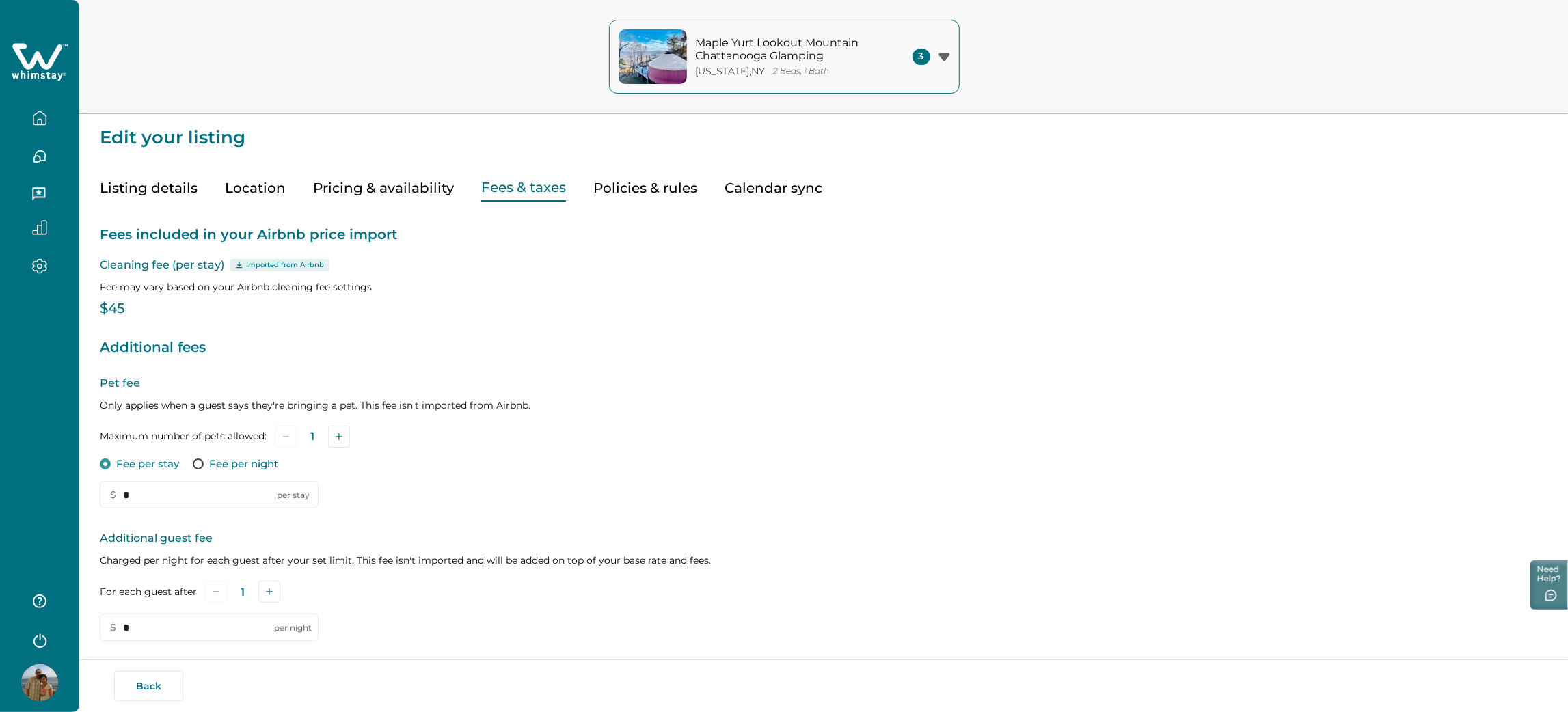
click at [366, 187] on button "Pricing & availability" at bounding box center [383, 188] width 141 height 28
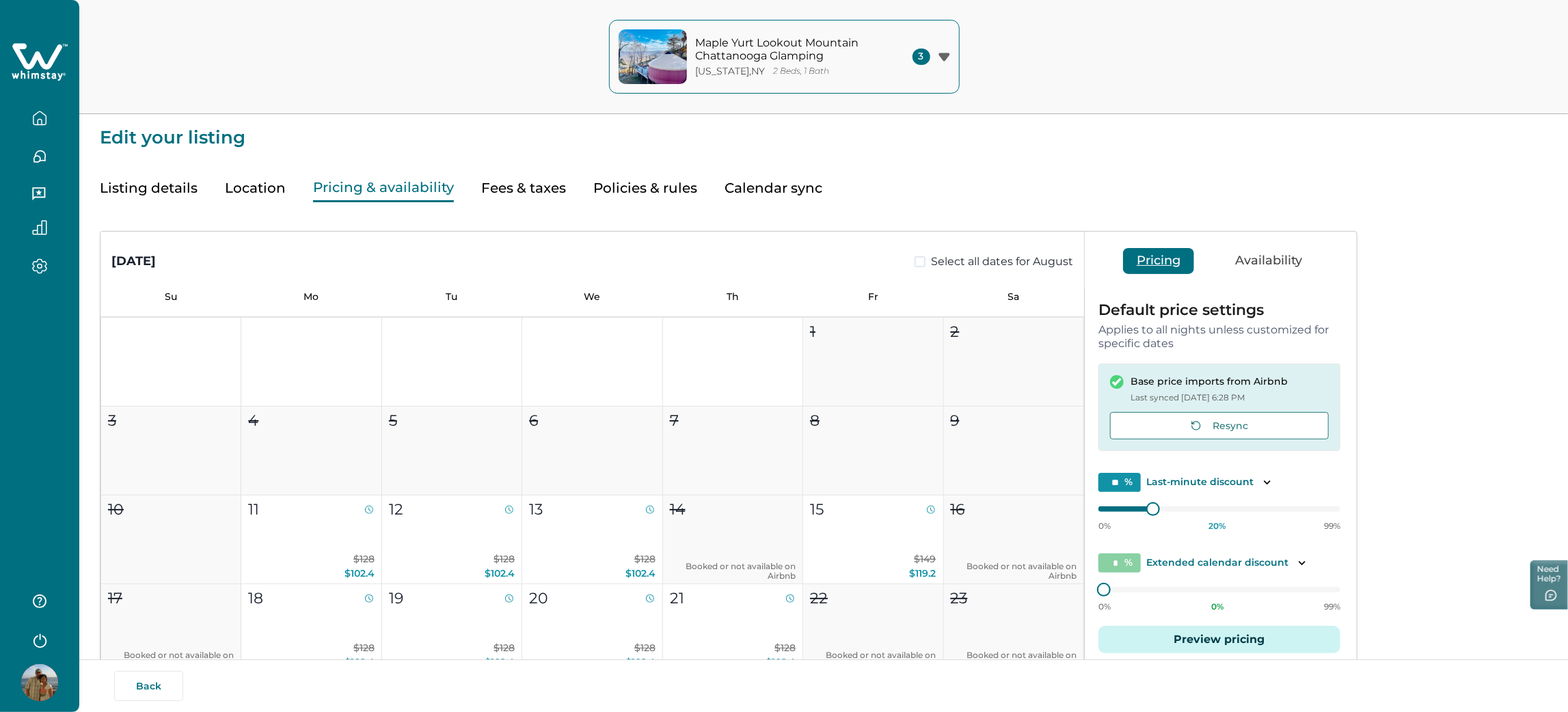
scroll to position [163, 0]
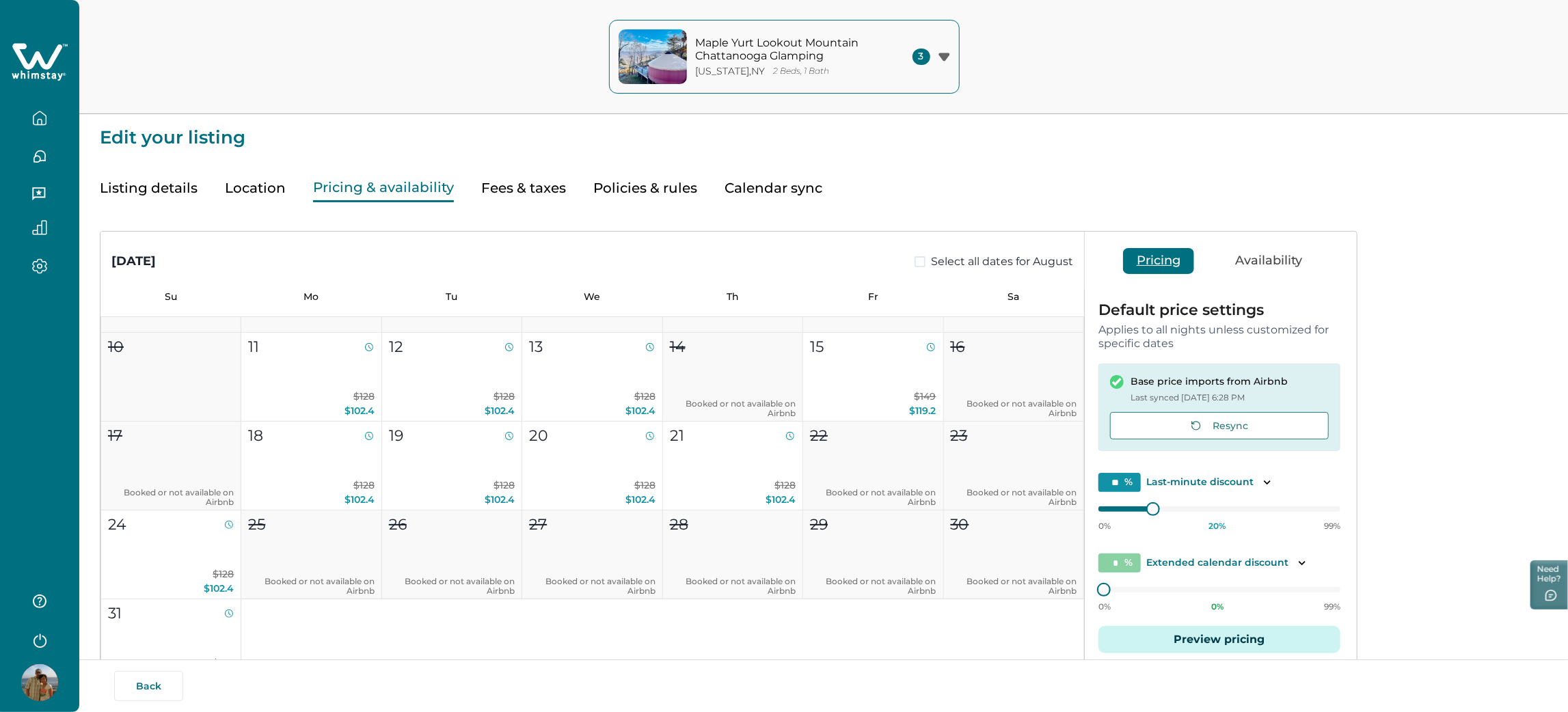
type input "**"
click at [1159, 598] on div "0% 25 % 99%" at bounding box center [1220, 595] width 242 height 34
drag, startPoint x: 1158, startPoint y: 501, endPoint x: 1175, endPoint y: 506, distance: 17.7
click at [1175, 506] on div "0% 20 % 99%" at bounding box center [1220, 514] width 242 height 34
click at [1175, 519] on div "0% 20 % 99%" at bounding box center [1220, 514] width 242 height 34
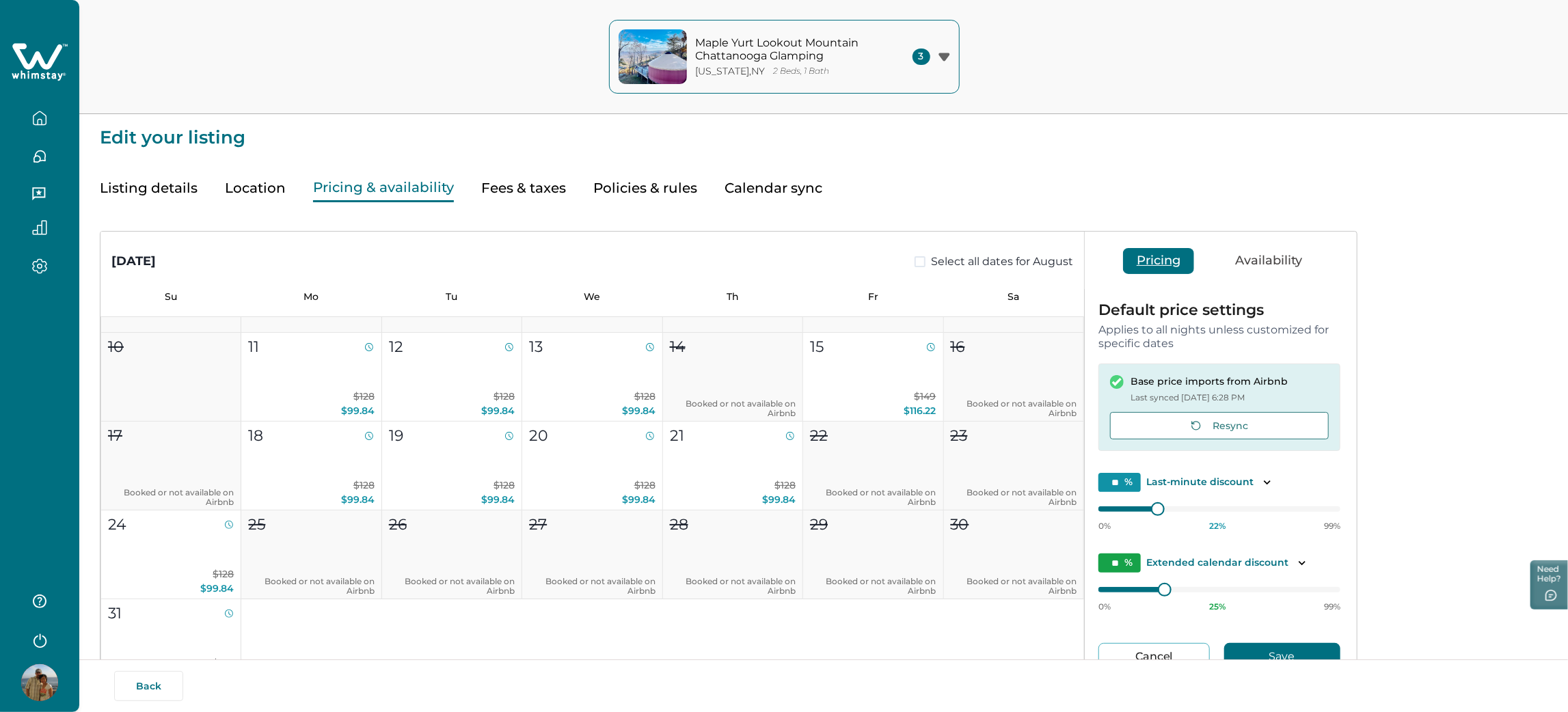
click at [1182, 520] on div "0% 22 % 99%" at bounding box center [1220, 525] width 242 height 11
type input "**"
click at [1171, 508] on div at bounding box center [1177, 509] width 12 height 12
click at [1233, 646] on button "Save" at bounding box center [1282, 656] width 116 height 27
click at [177, 199] on button "Listing details" at bounding box center [149, 188] width 98 height 28
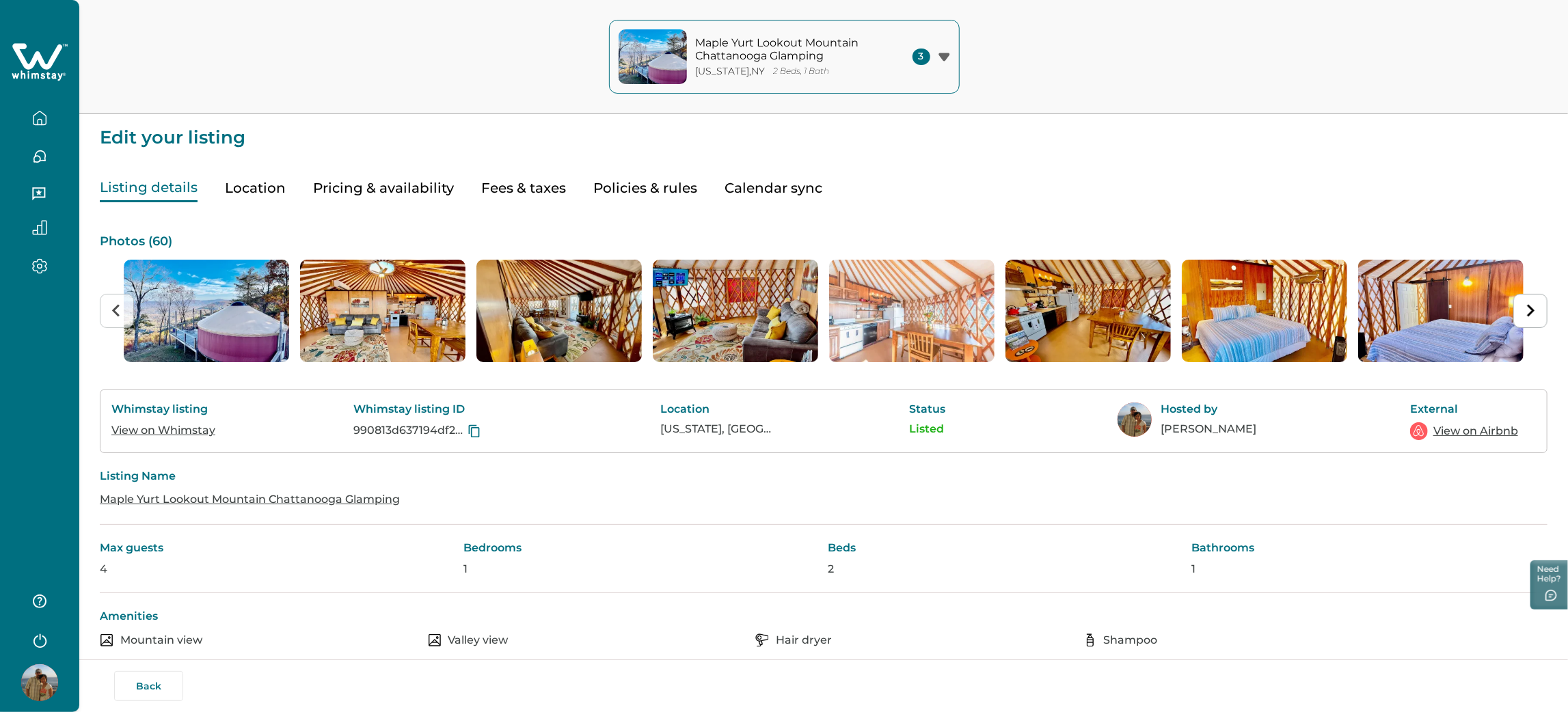
click at [155, 428] on link "View on Whimstay" at bounding box center [163, 430] width 104 height 13
click at [1446, 431] on link "View on Airbnb" at bounding box center [1475, 431] width 85 height 16
click at [427, 198] on button "Pricing & availability" at bounding box center [383, 188] width 141 height 28
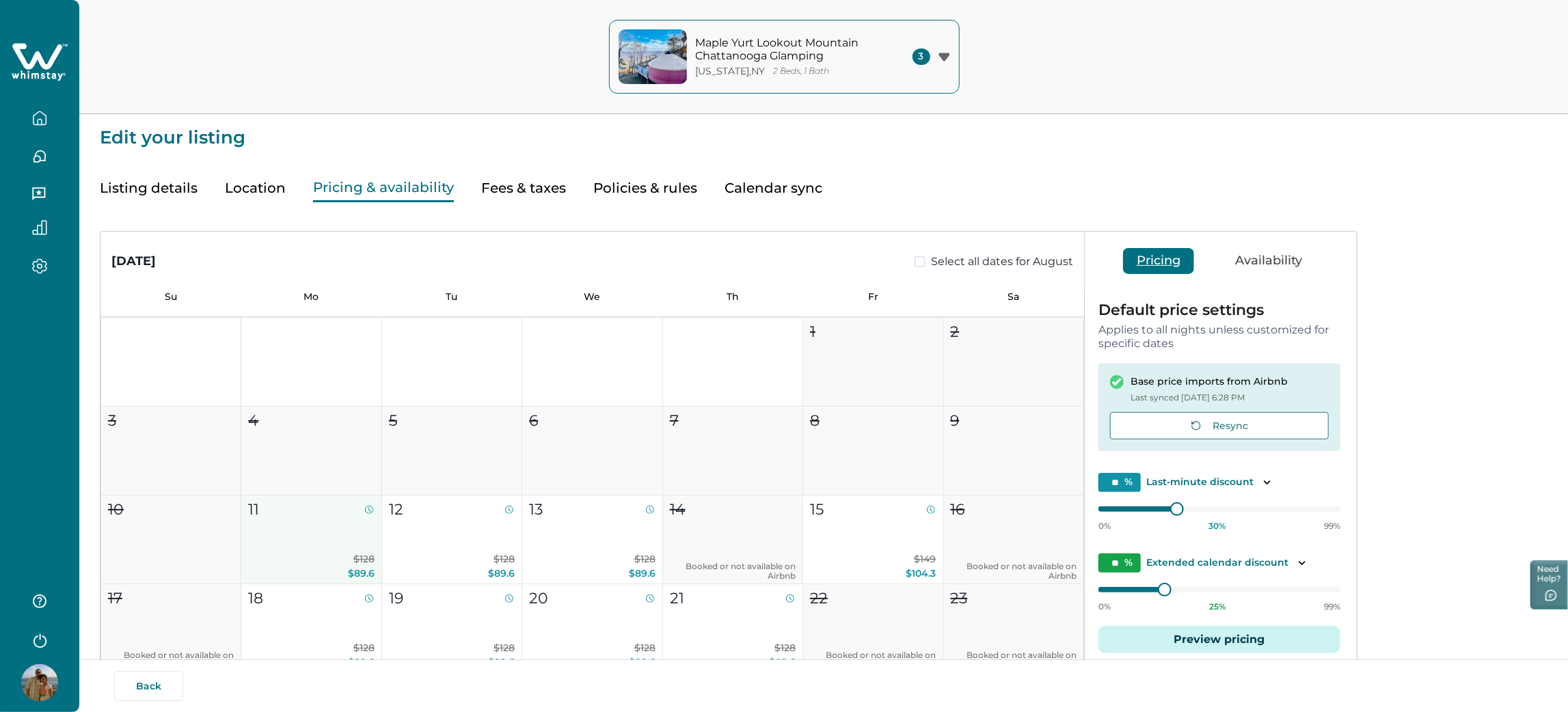
click at [347, 544] on button "11 $128 $89.6" at bounding box center [311, 540] width 140 height 89
type input "**"
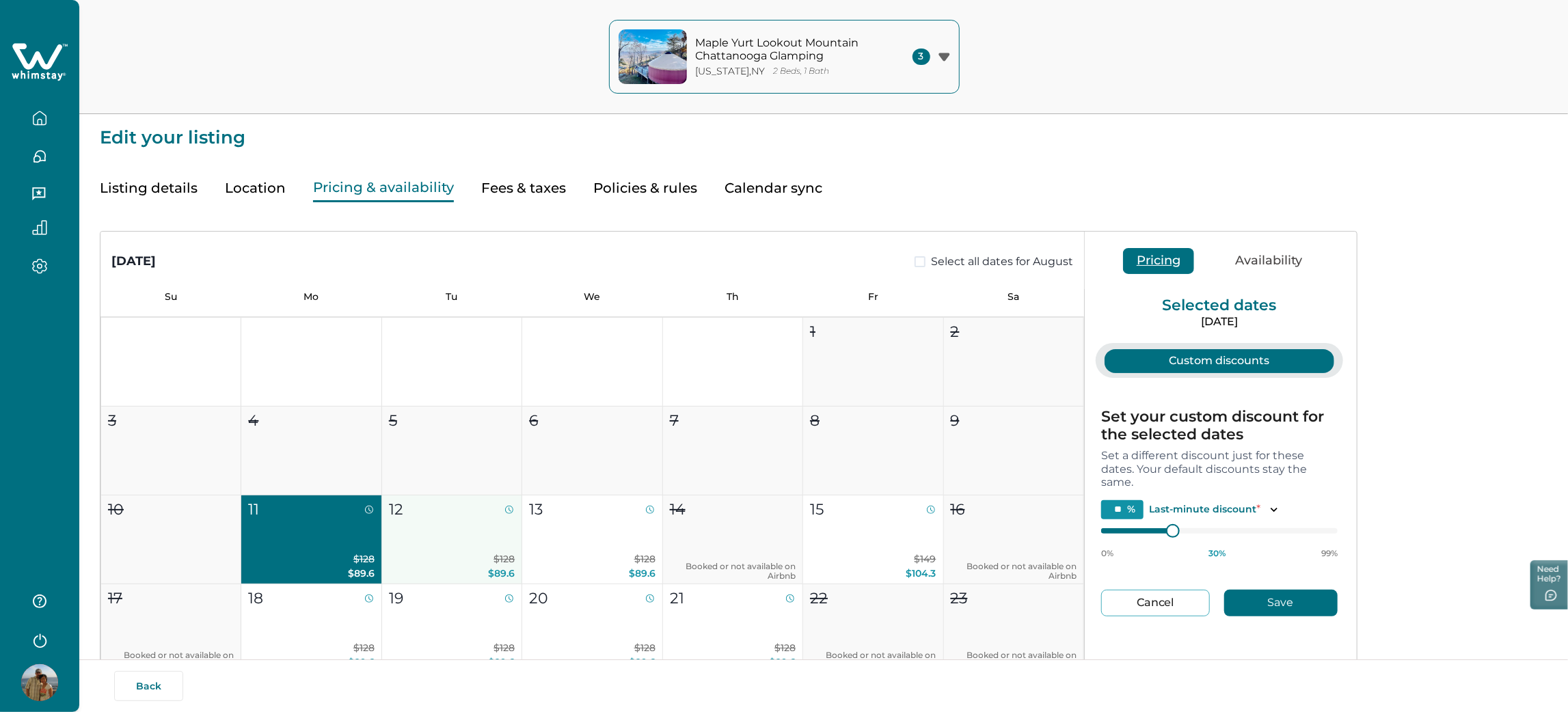
click at [453, 549] on button "12 $128 $89.6" at bounding box center [452, 540] width 140 height 89
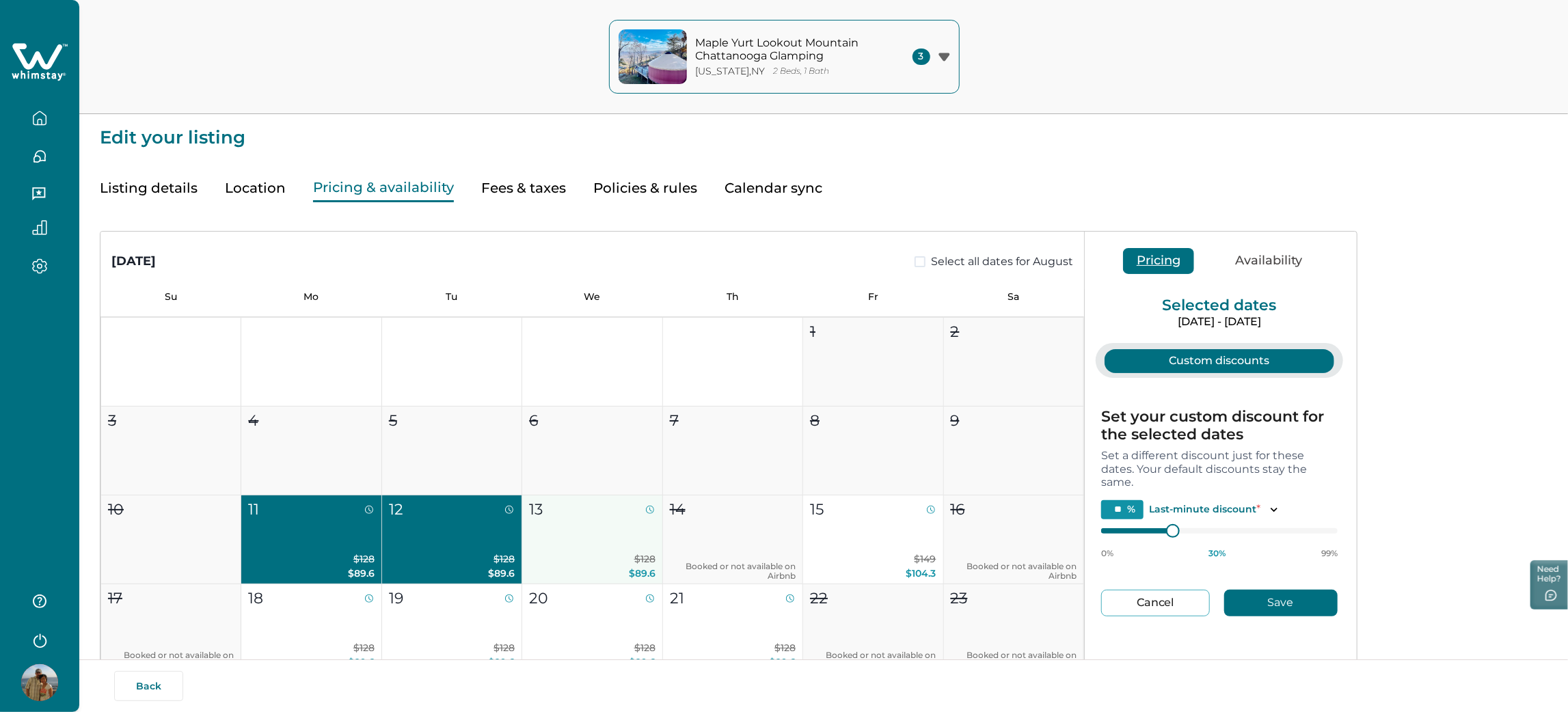
click at [564, 570] on p "$128 $89.6" at bounding box center [592, 566] width 125 height 28
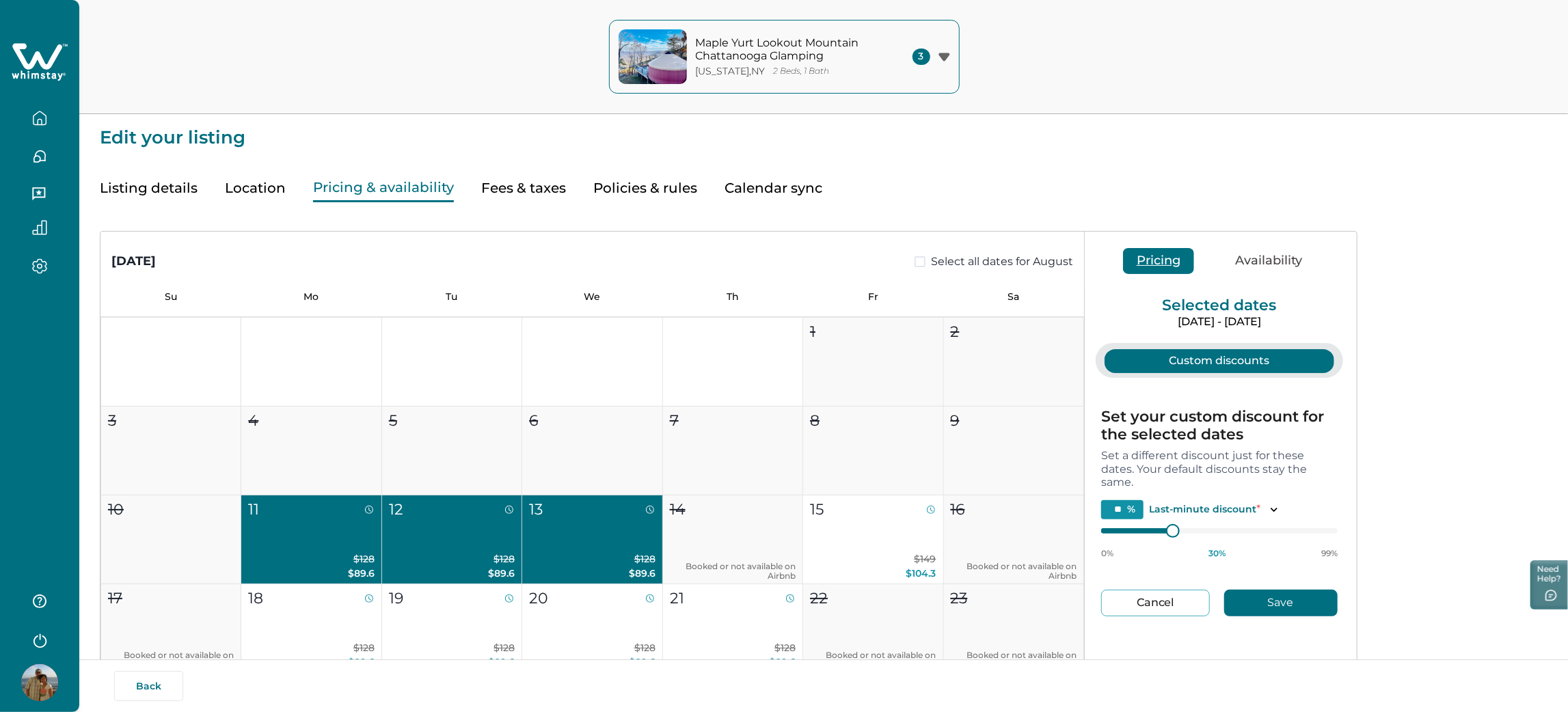
type input "**"
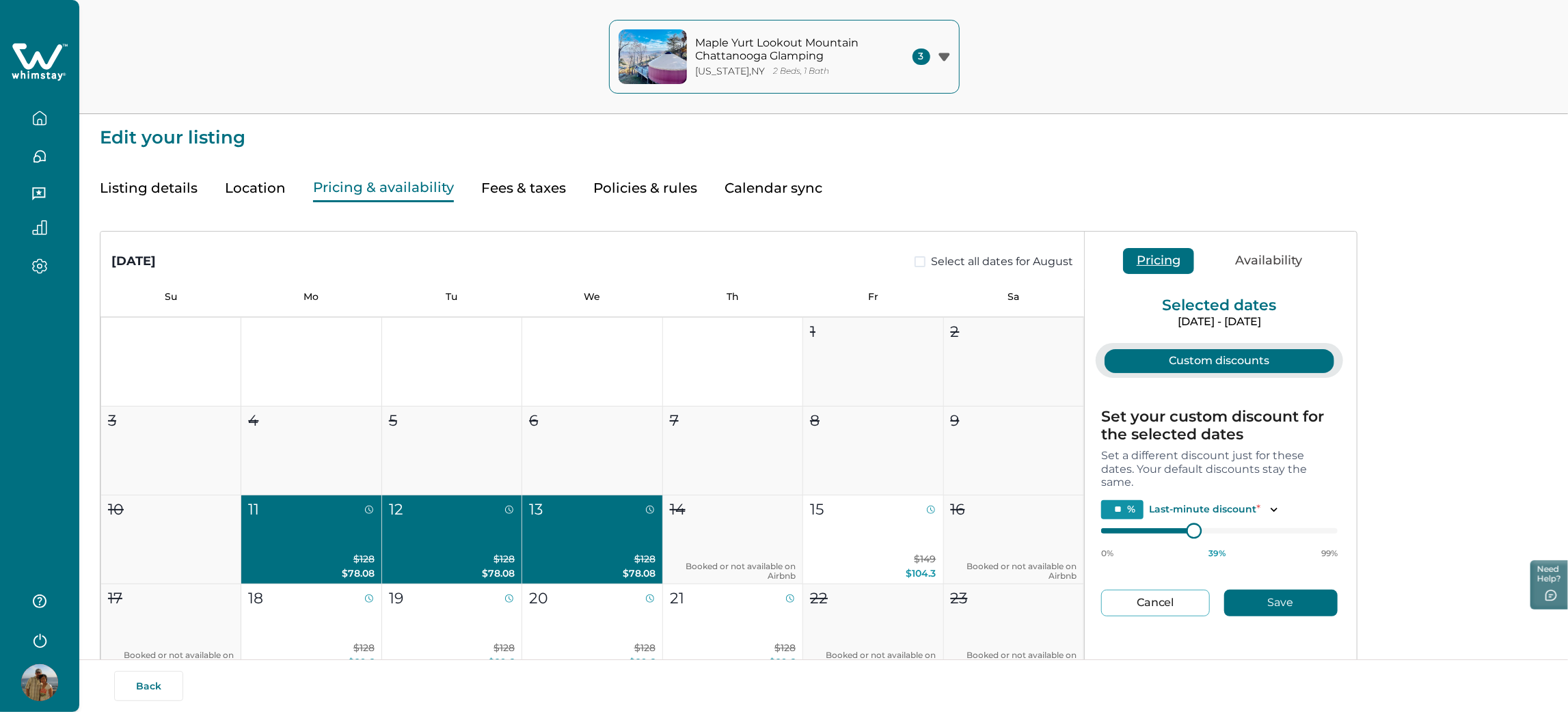
type input "**"
click at [1233, 552] on div "0% 56 % 99%" at bounding box center [1219, 541] width 236 height 34
click at [1248, 598] on button "Save" at bounding box center [1281, 603] width 114 height 27
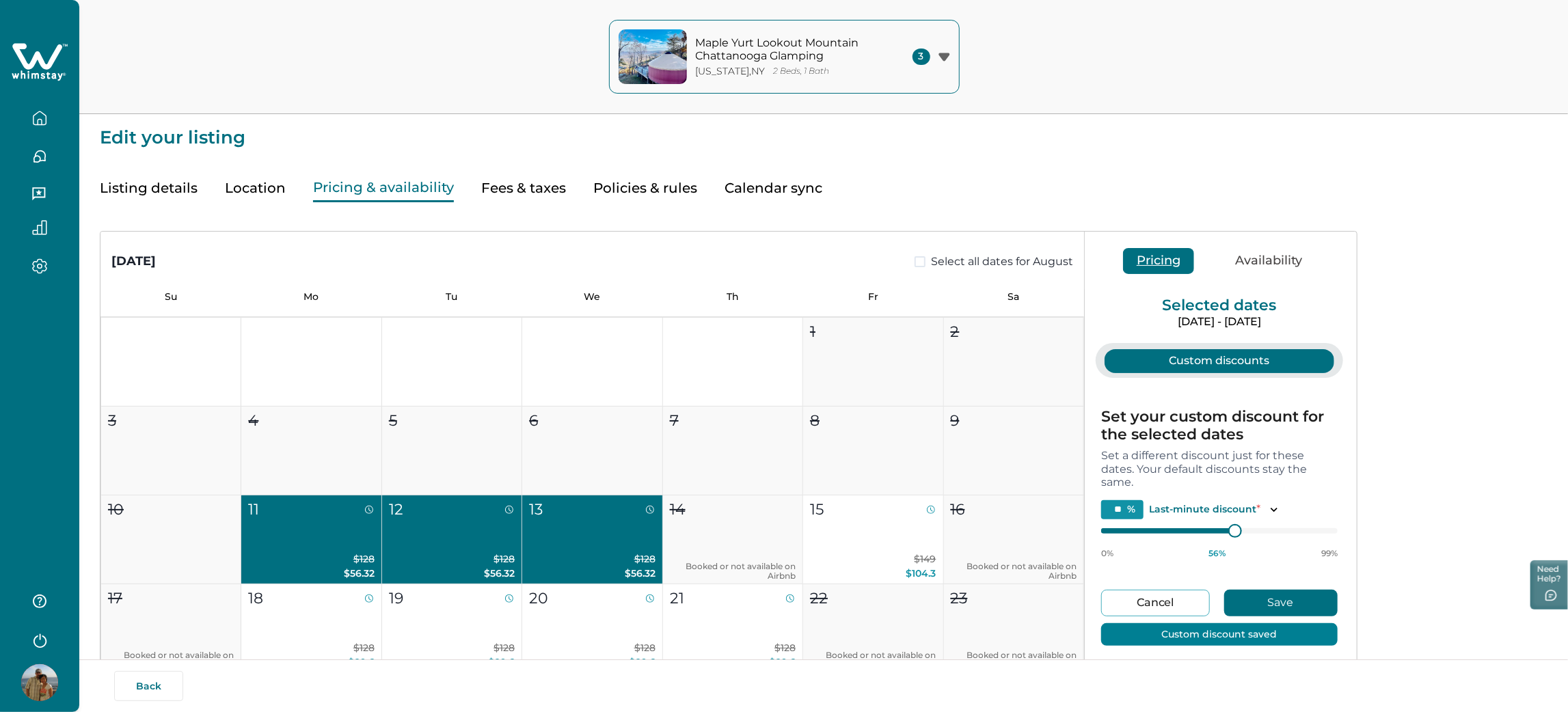
type input "**"
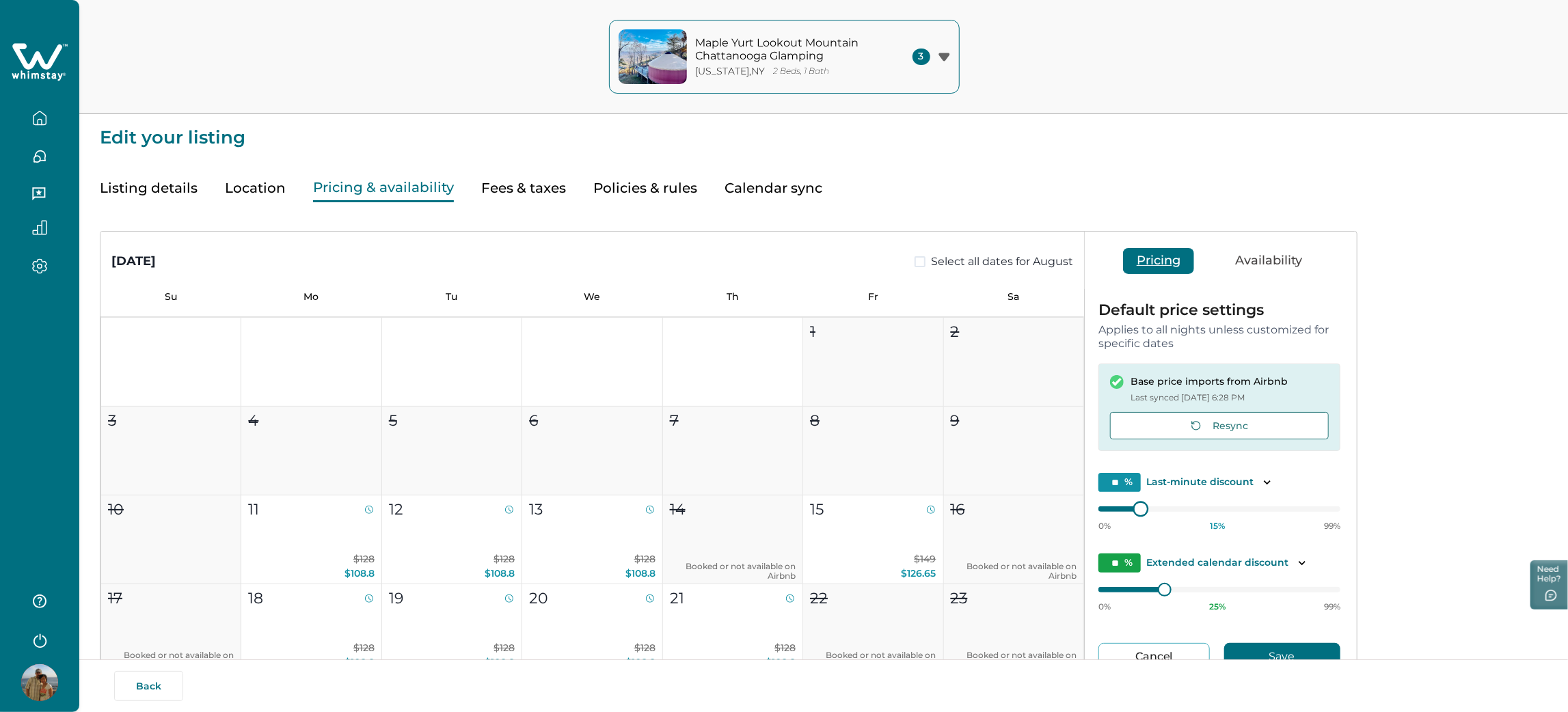
click at [1092, 511] on div "Default price settings Applies to all nights unless customized for specific dat…" at bounding box center [1219, 515] width 269 height 452
click at [1252, 652] on button "Save" at bounding box center [1282, 656] width 116 height 27
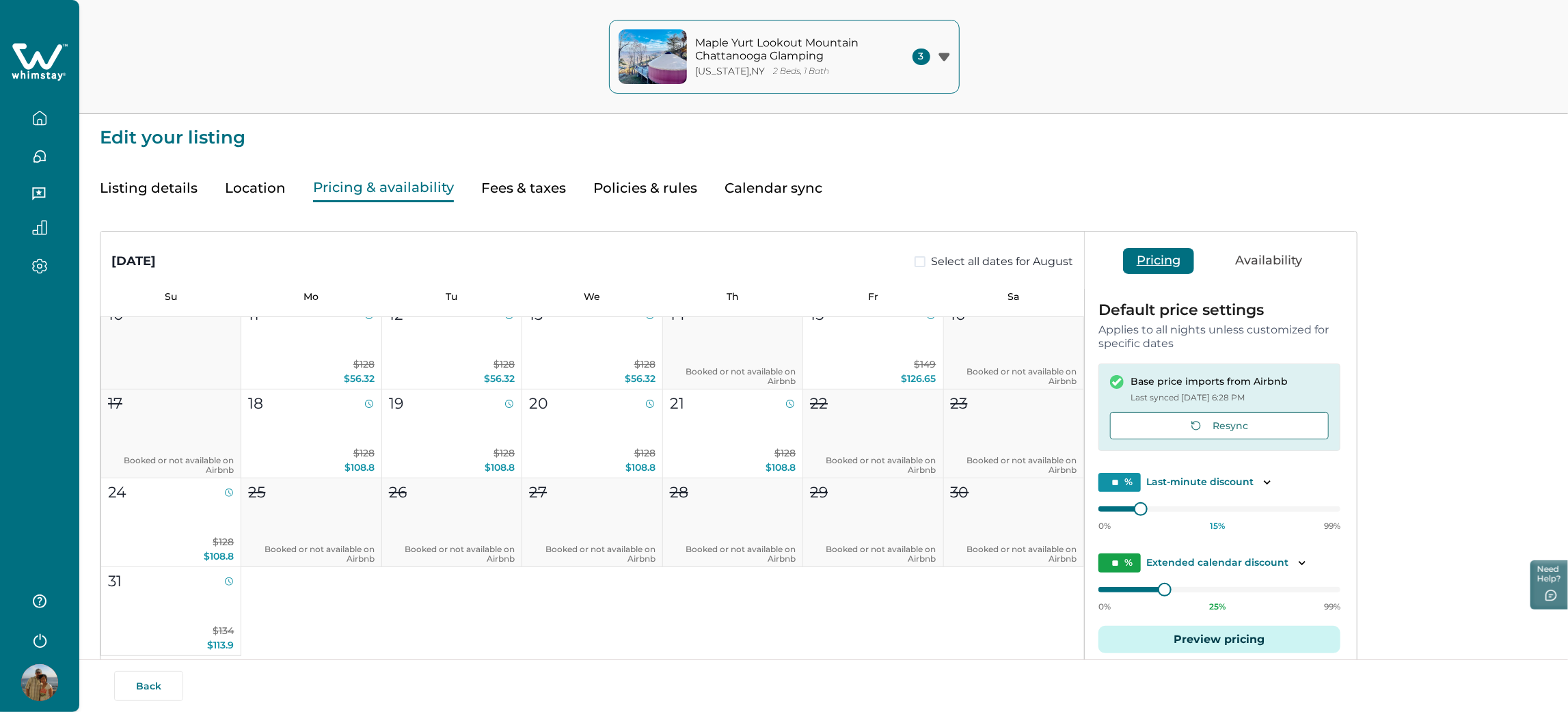
scroll to position [195, 0]
click at [1195, 639] on button "Preview pricing" at bounding box center [1220, 639] width 242 height 27
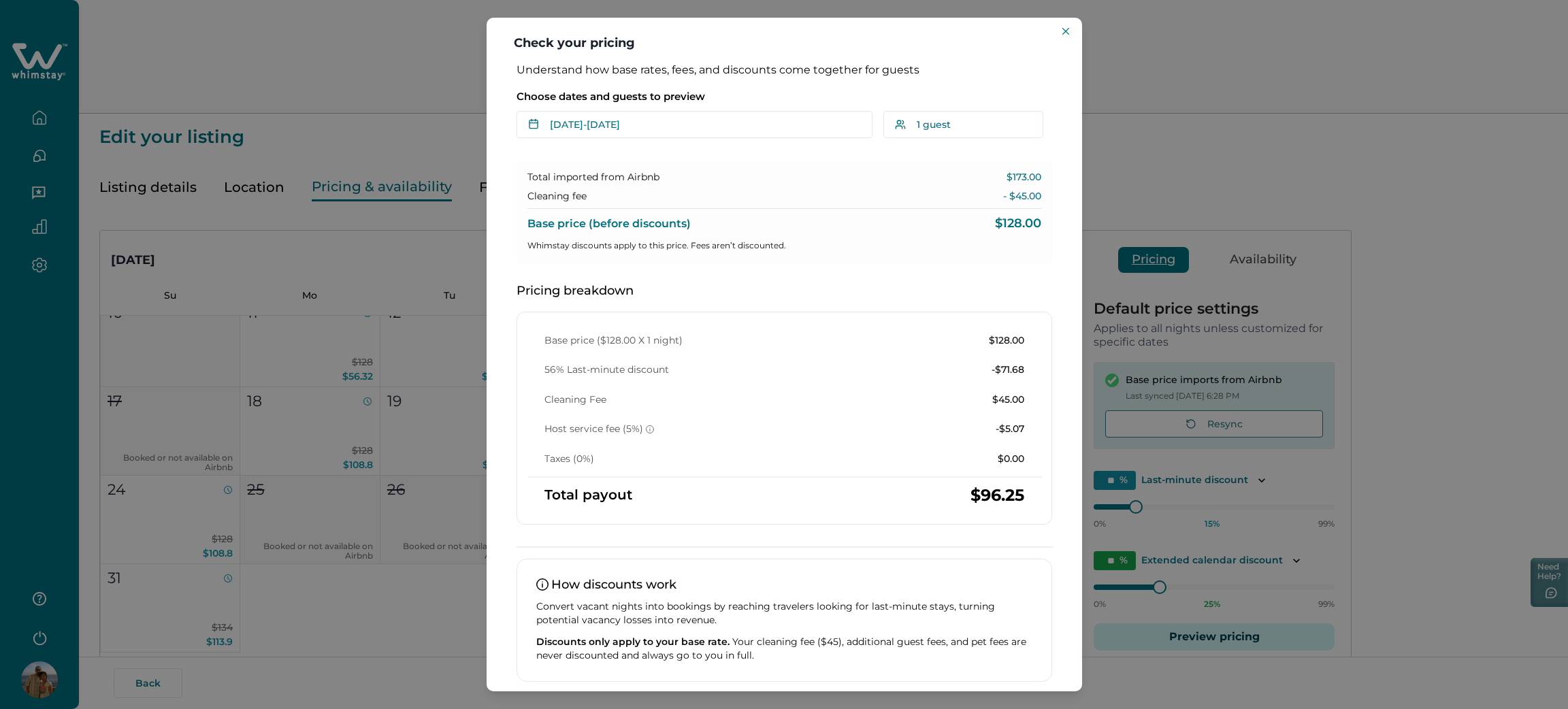
click at [436, 440] on div "Check your pricing Understand how base rates, fees, and discounts come together…" at bounding box center [784, 354] width 1568 height 709
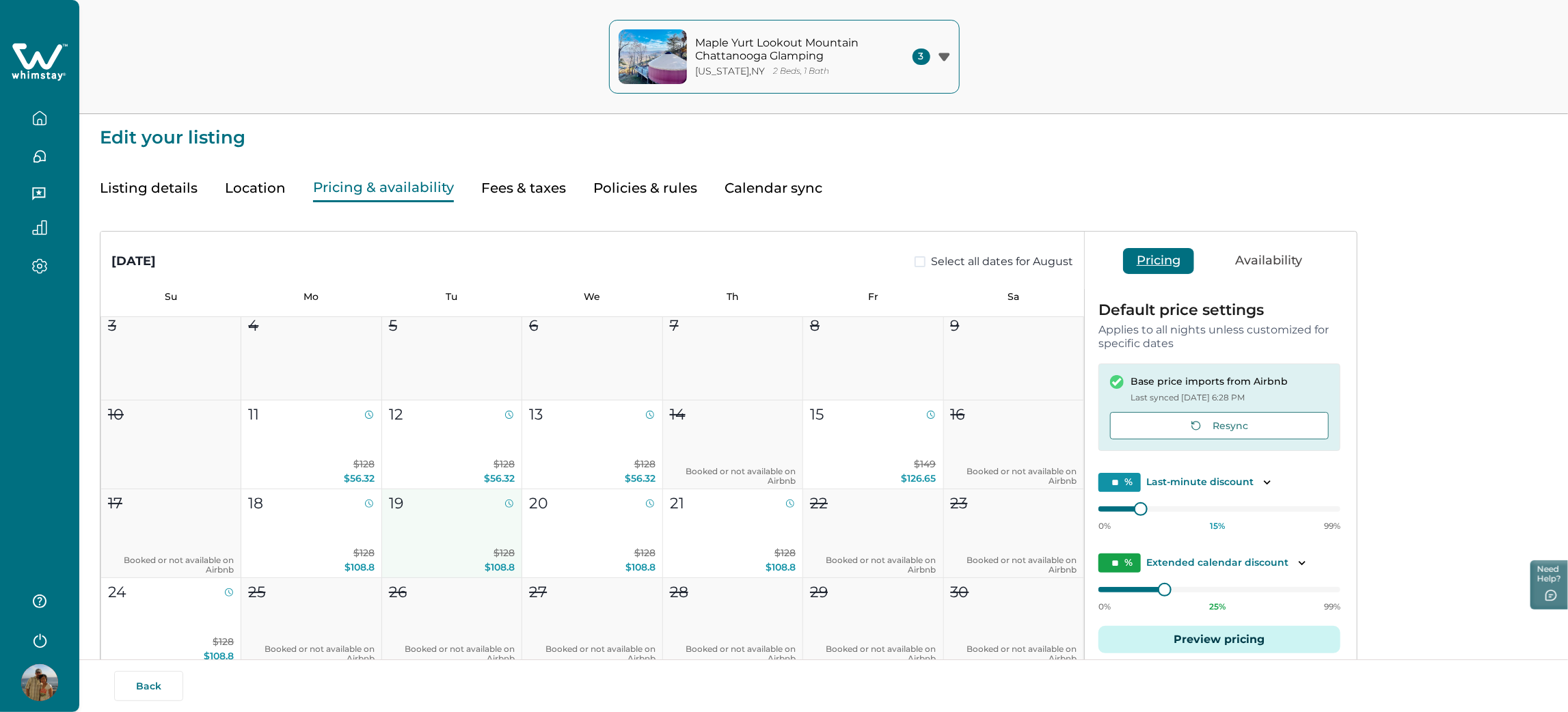
scroll to position [96, 0]
click at [1161, 641] on button "Preview pricing" at bounding box center [1220, 639] width 242 height 27
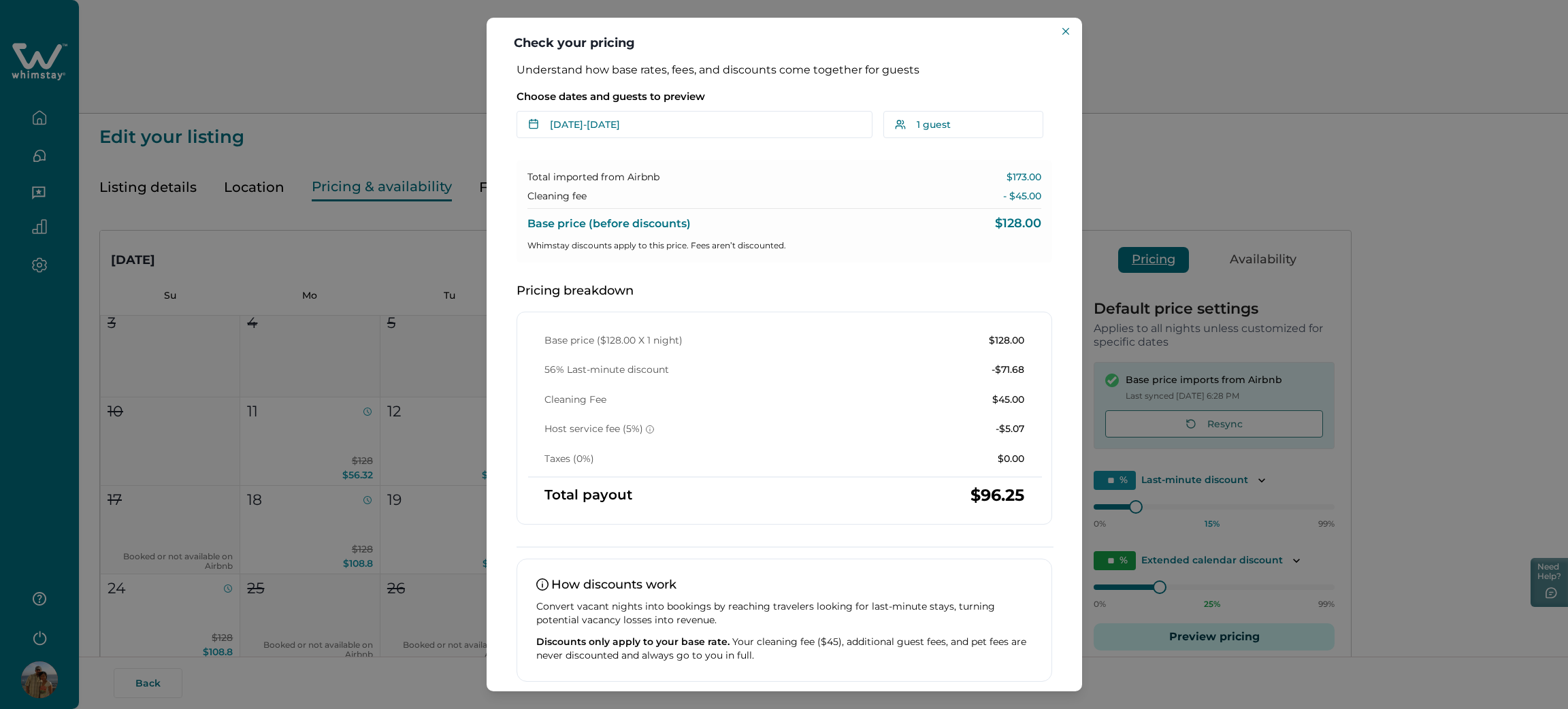
click at [356, 494] on div "Check your pricing Understand how base rates, fees, and discounts come together…" at bounding box center [784, 354] width 1568 height 709
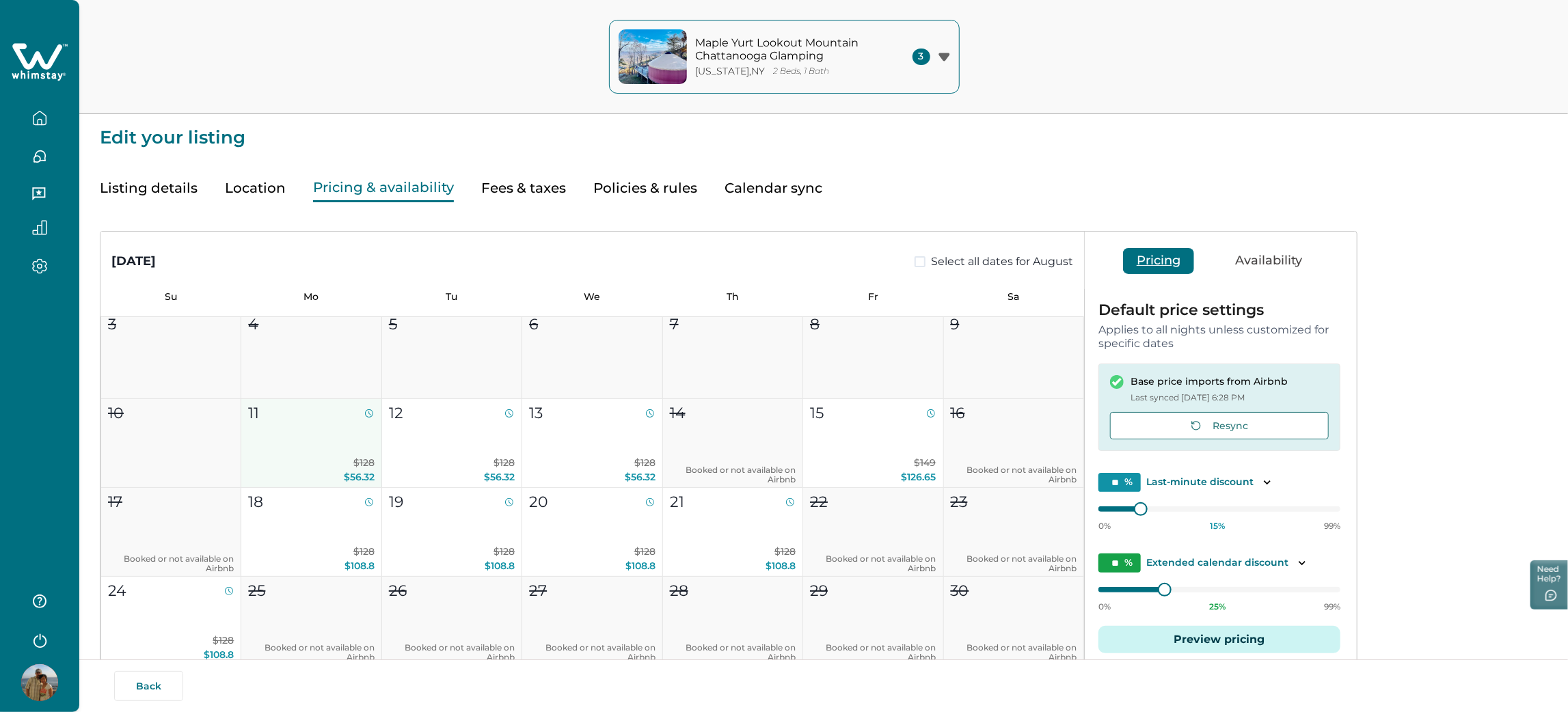
click at [362, 463] on span "$128" at bounding box center [364, 462] width 21 height 12
type input "**"
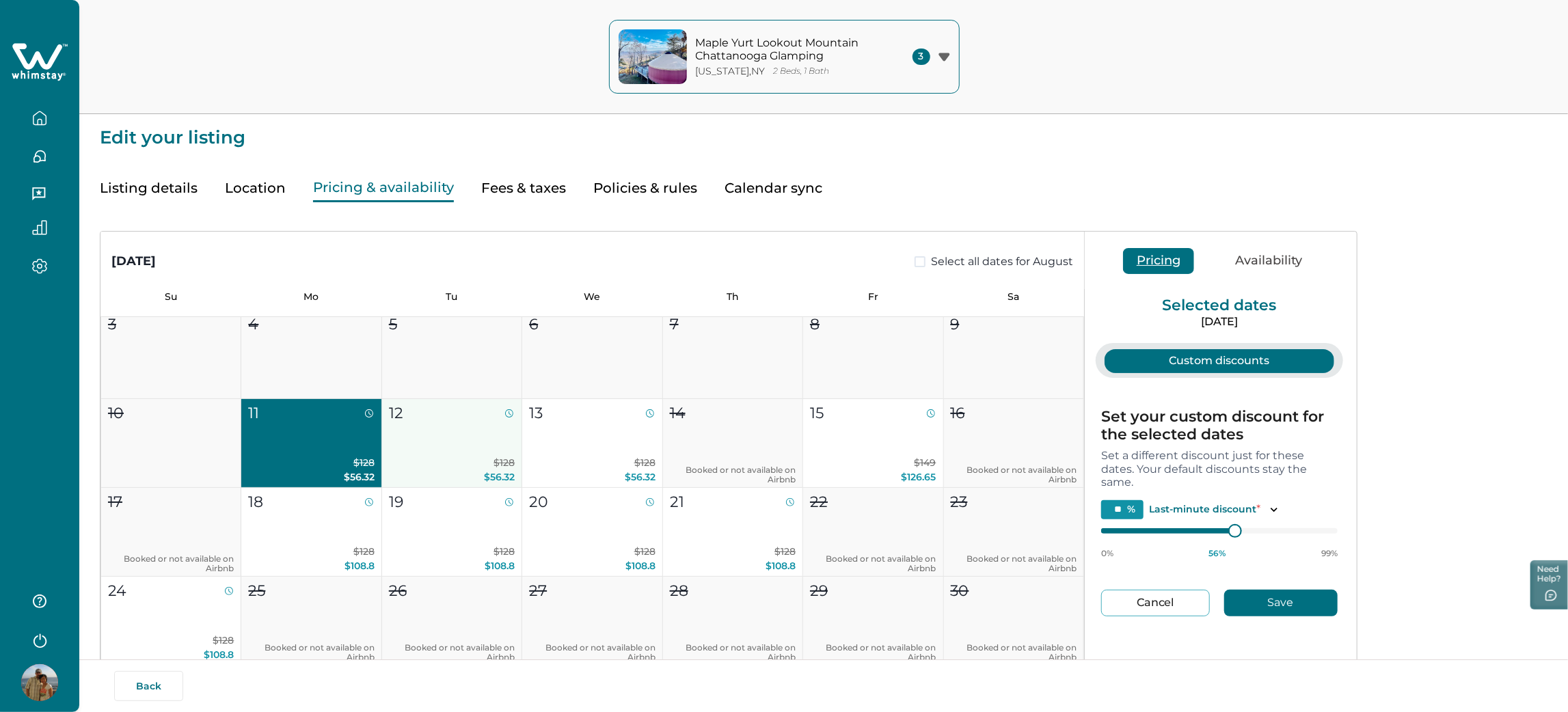
click at [416, 448] on button "12 $128 $56.32" at bounding box center [452, 443] width 140 height 89
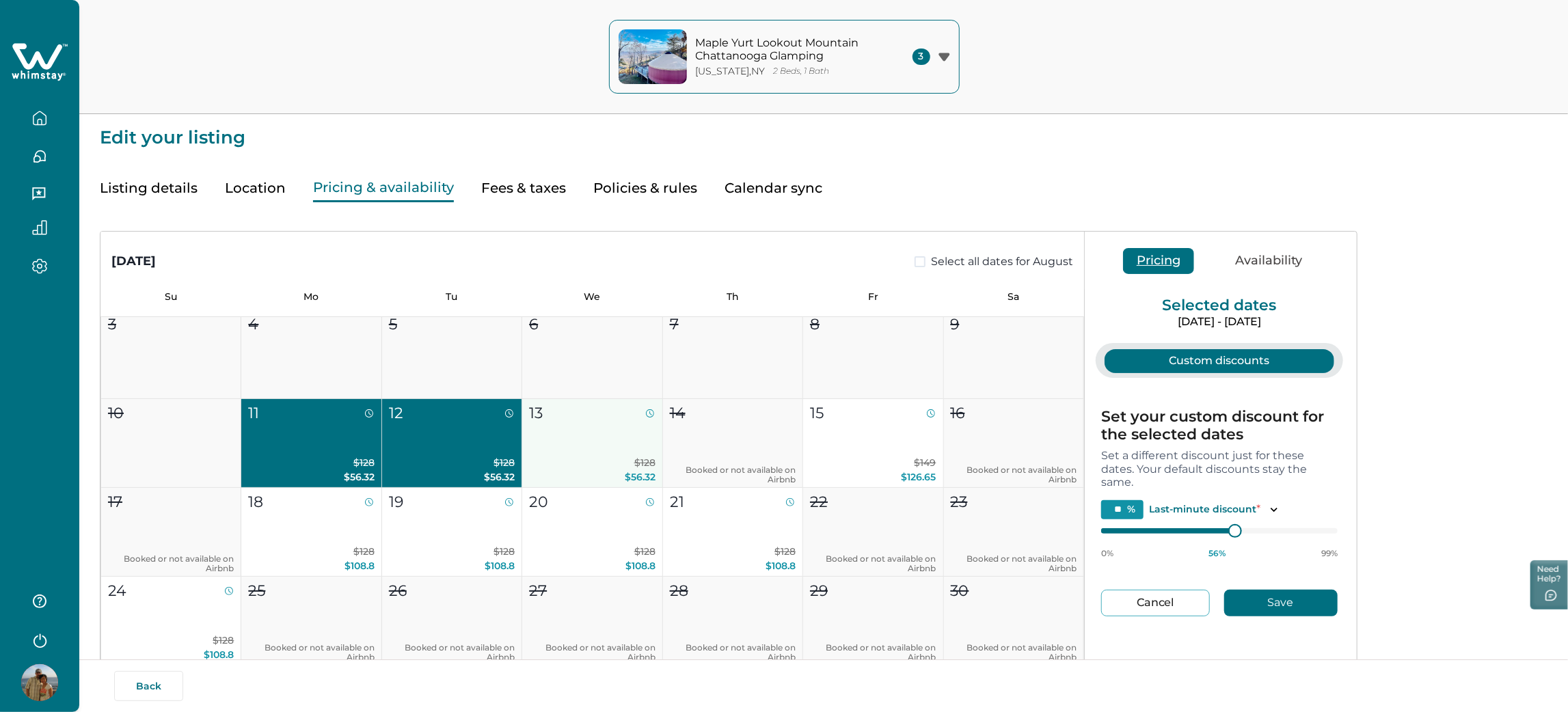
click at [532, 449] on button "13 $128 $56.32" at bounding box center [592, 443] width 140 height 89
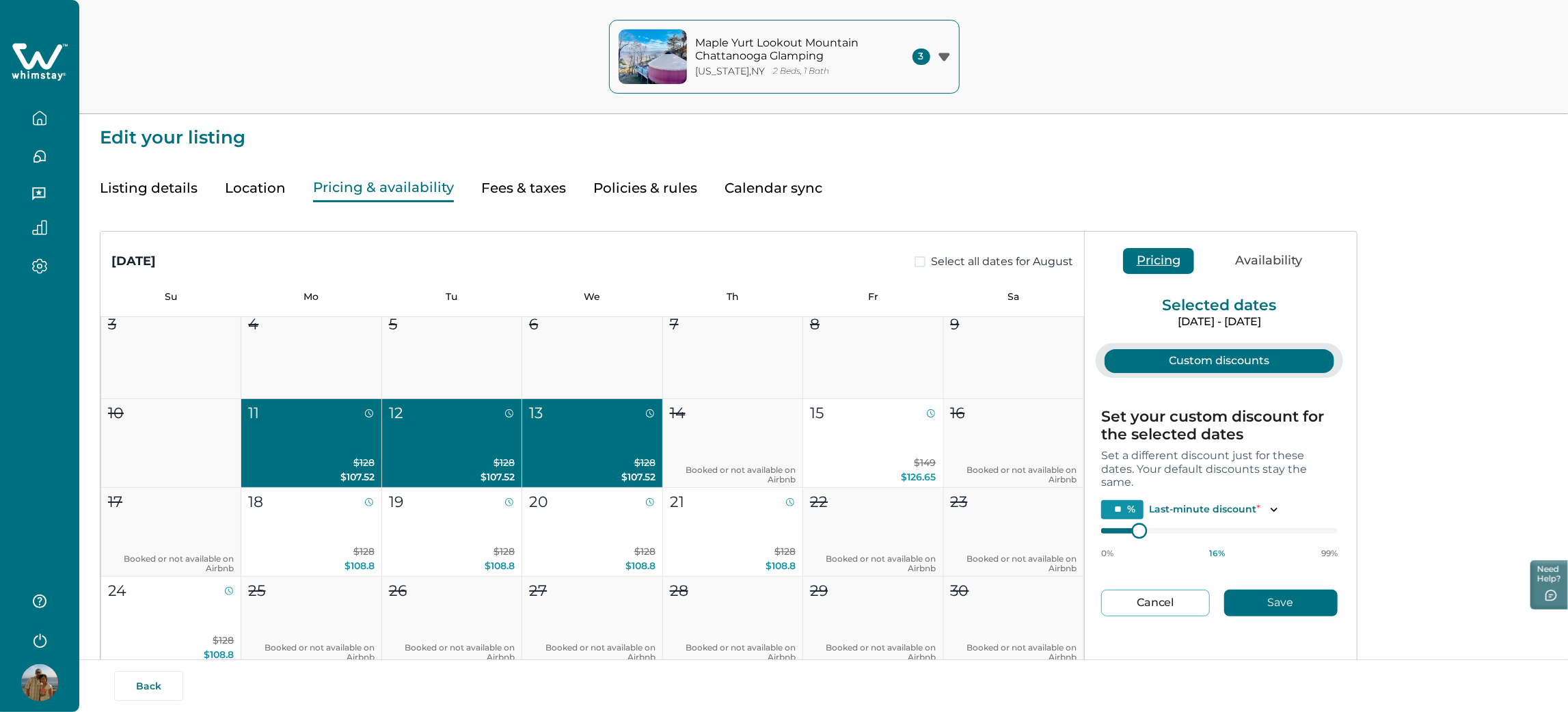
type input "**"
click at [1088, 541] on div "Custom discounts Set your custom discount for the selected dates Set a differen…" at bounding box center [1219, 495] width 269 height 303
type input "**"
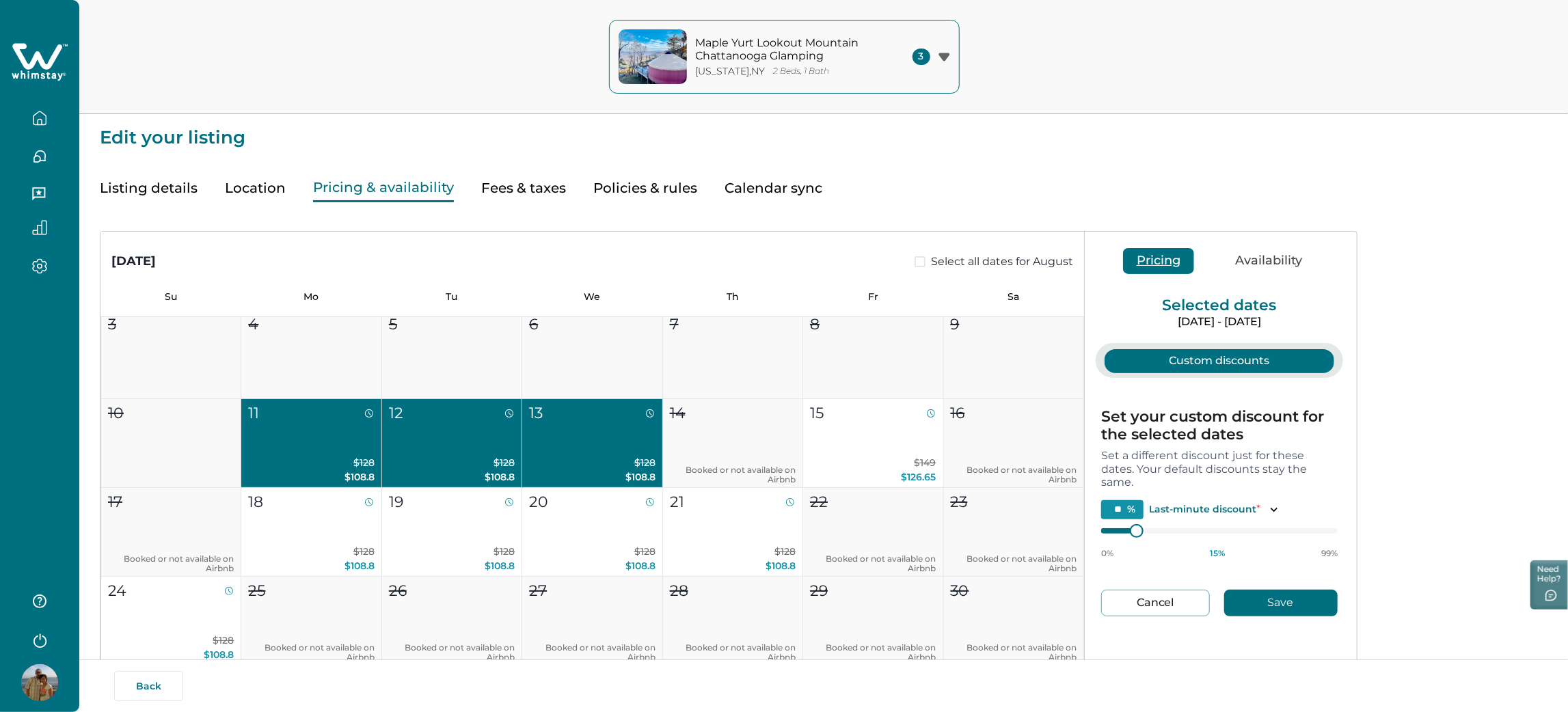
click at [1290, 604] on button "Save" at bounding box center [1281, 603] width 114 height 27
click at [1260, 609] on button "Save" at bounding box center [1281, 603] width 114 height 27
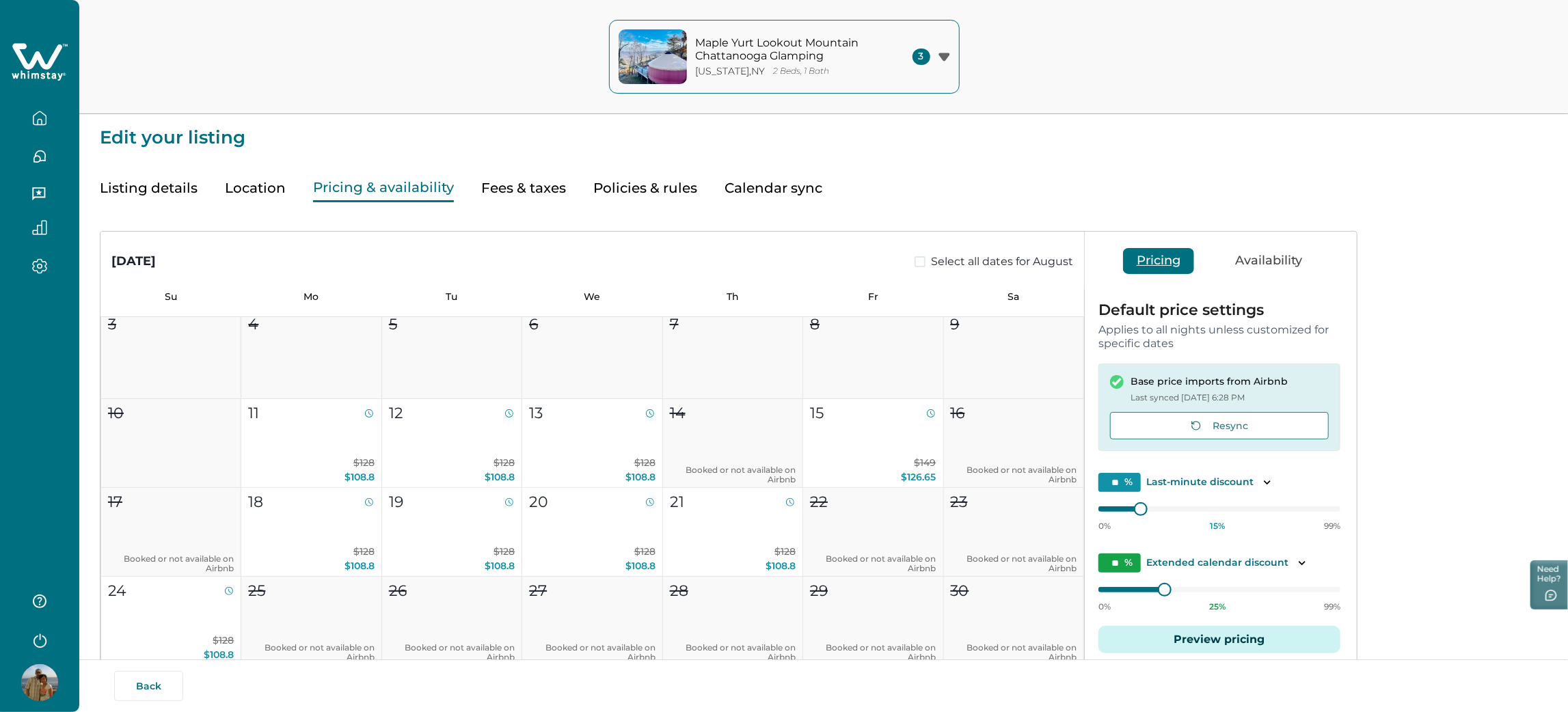
scroll to position [136, 0]
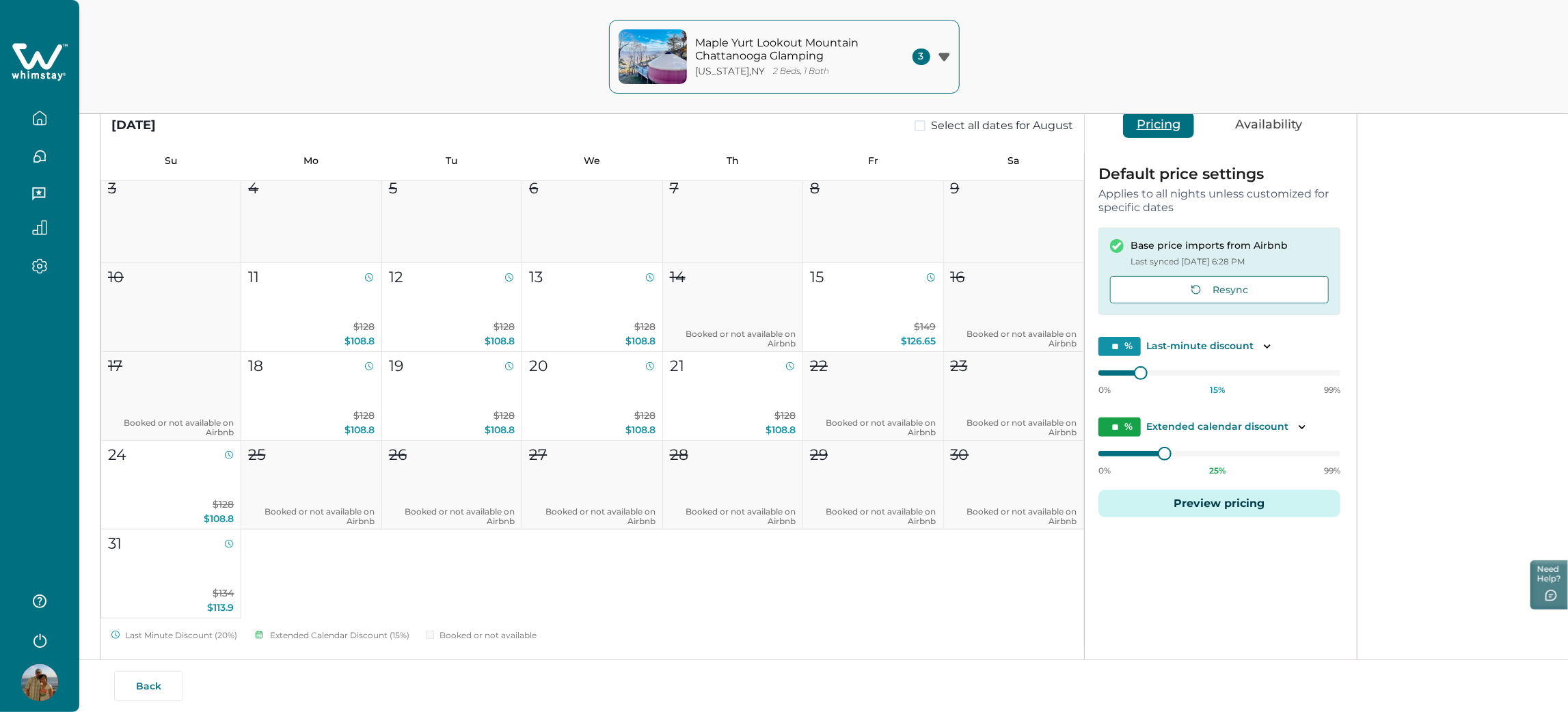
click at [1212, 504] on button "Preview pricing" at bounding box center [1220, 503] width 242 height 27
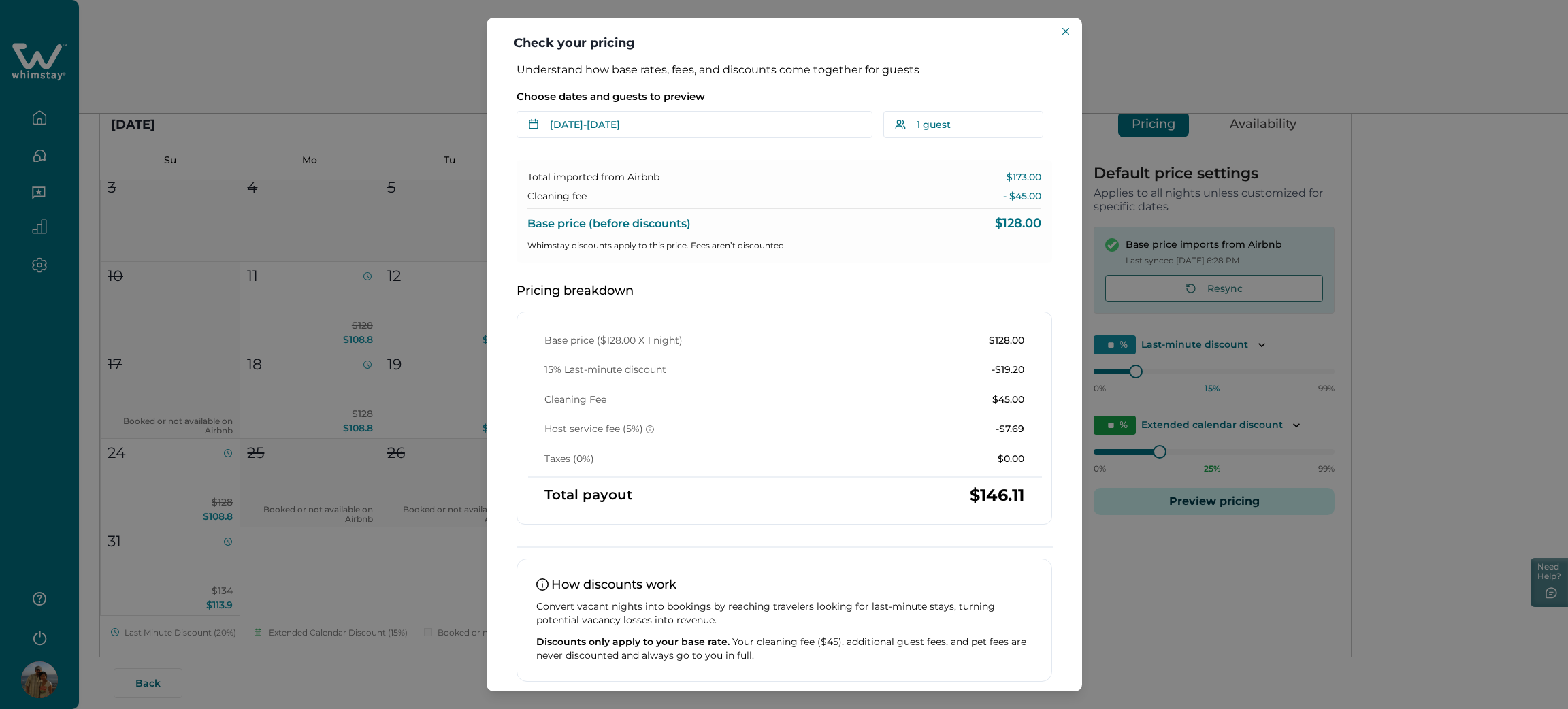
click at [1056, 24] on header "Check your pricing" at bounding box center [784, 40] width 595 height 46
click at [1056, 36] on header "Check your pricing" at bounding box center [784, 40] width 595 height 46
click at [1063, 36] on button "Close" at bounding box center [1066, 31] width 16 height 16
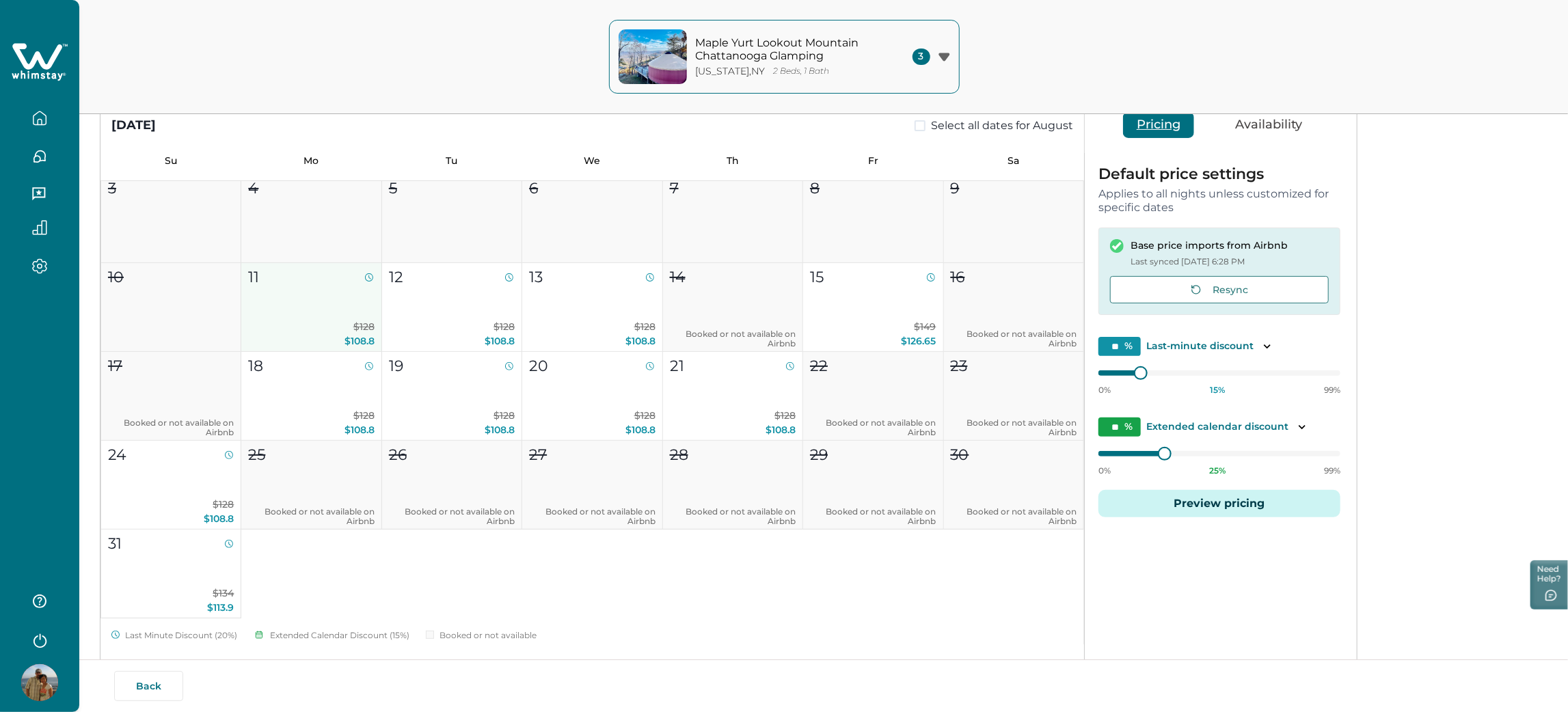
click at [349, 336] on span "$108.8" at bounding box center [359, 340] width 30 height 12
click at [331, 327] on p "$128 $108.8" at bounding box center [311, 334] width 125 height 28
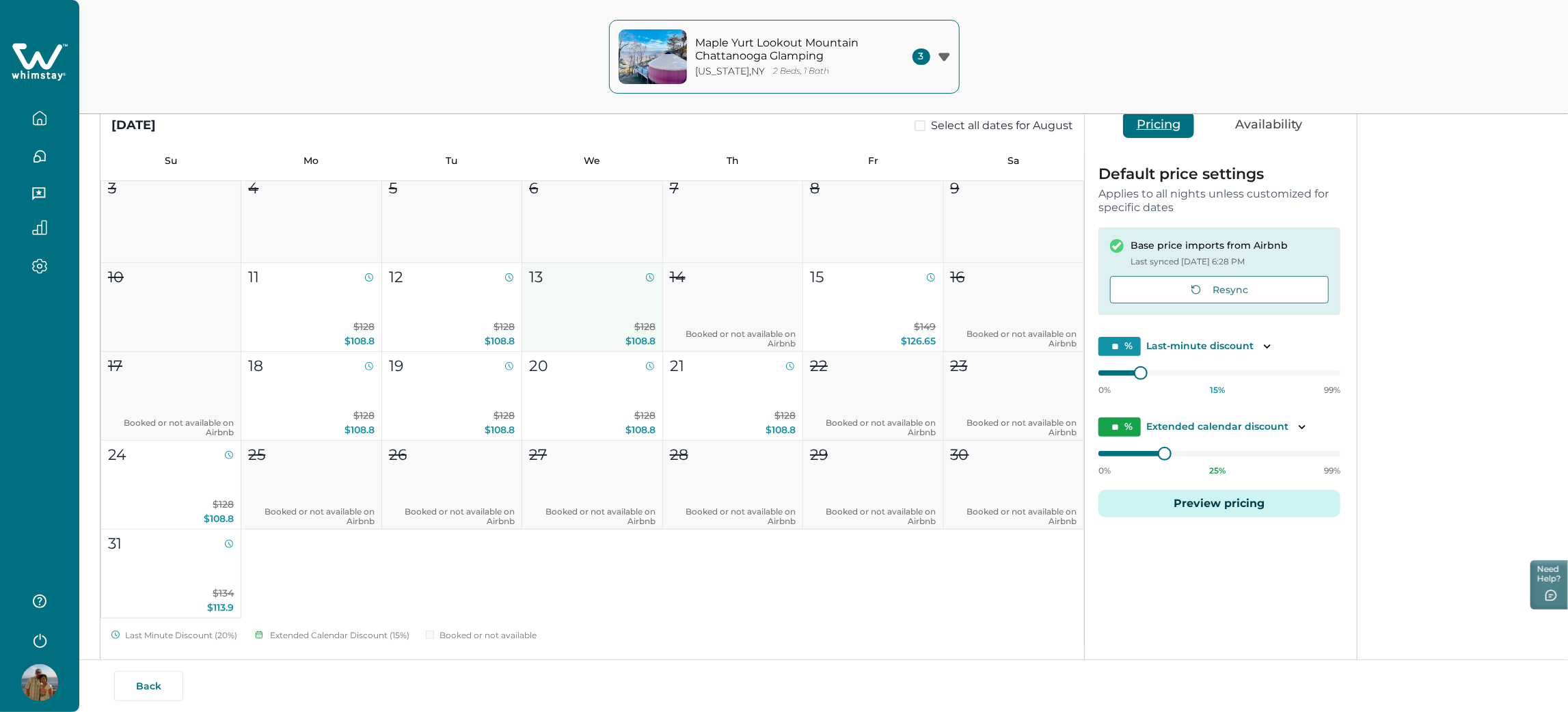
click at [452, 317] on button "12 $128 $108.8" at bounding box center [452, 308] width 140 height 89
click at [583, 332] on p "$128 $108.8" at bounding box center [592, 334] width 125 height 28
type input "**"
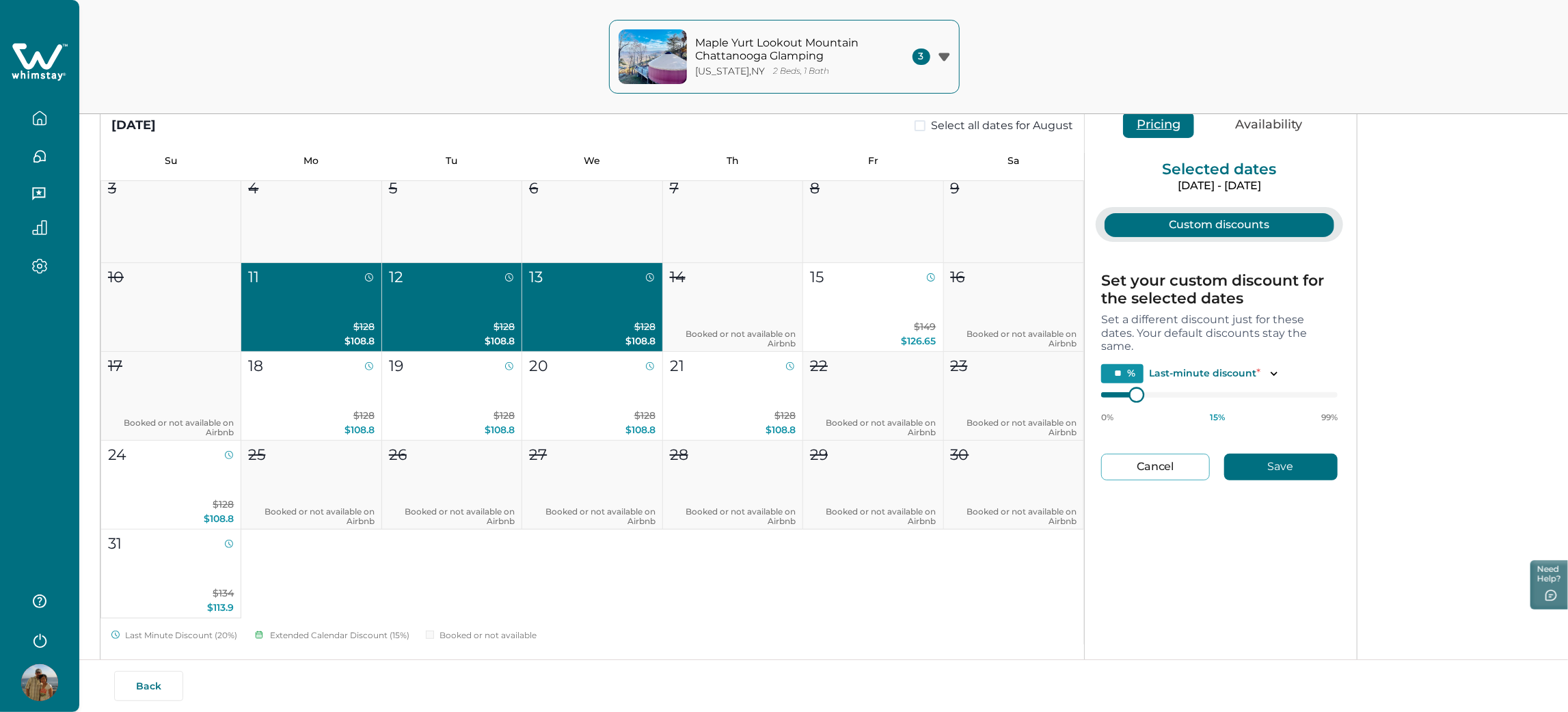
type input "**"
click at [1518, 428] on div "August 2025 Select all dates for August Su Mo Tu We Th Fr Sa 1 2 3 4 5 6 7 8 9 …" at bounding box center [824, 402] width 1448 height 671
click at [1268, 455] on button "Save" at bounding box center [1281, 466] width 114 height 27
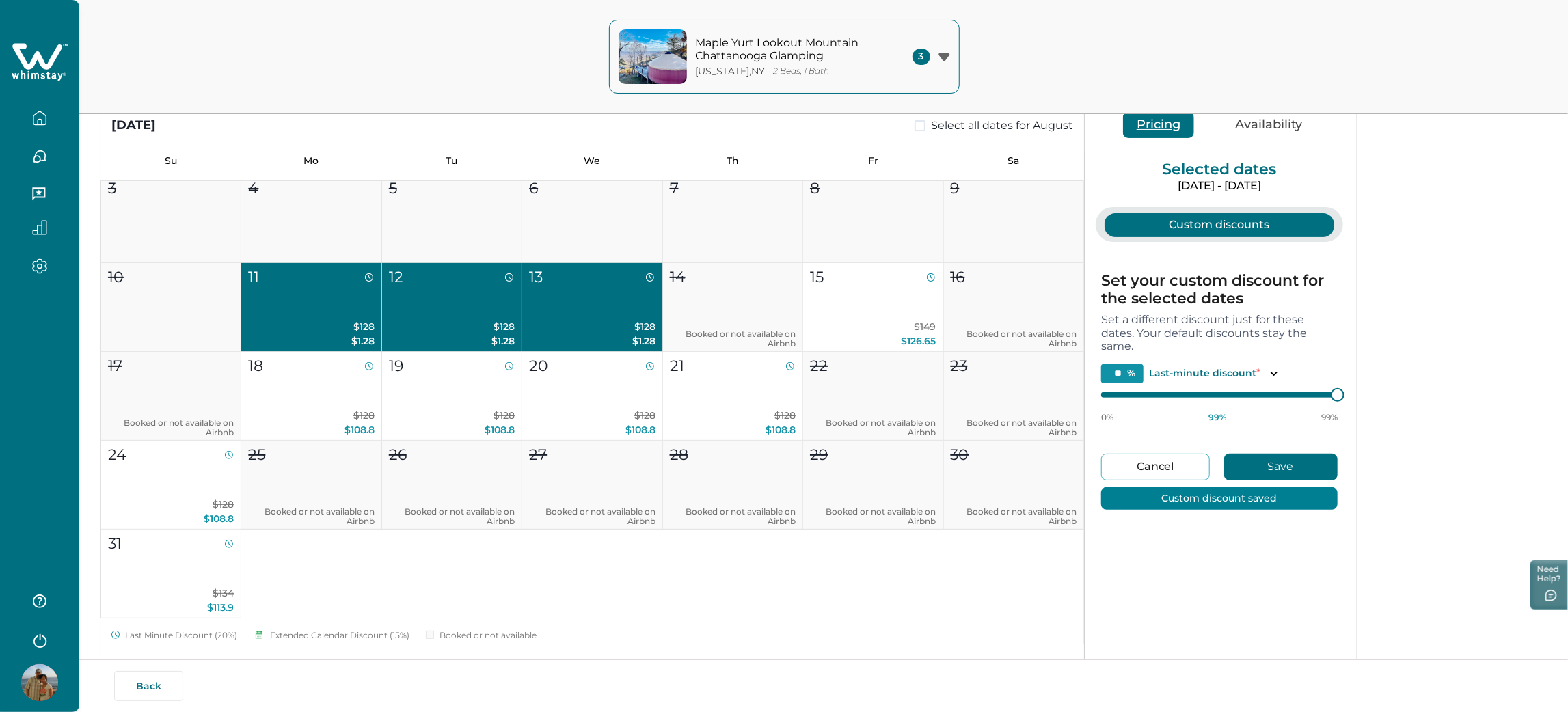
type input "**"
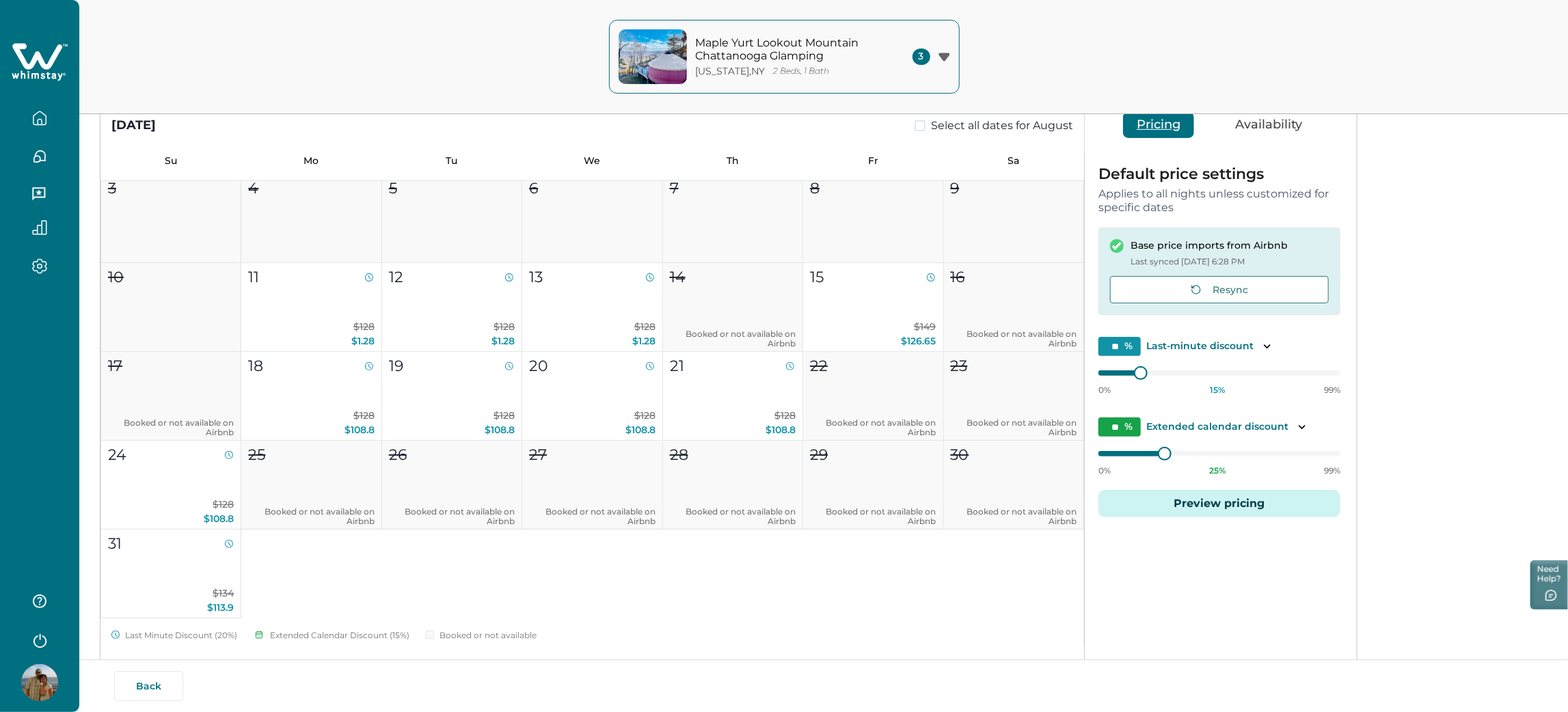
click at [1212, 504] on button "Preview pricing" at bounding box center [1220, 503] width 242 height 27
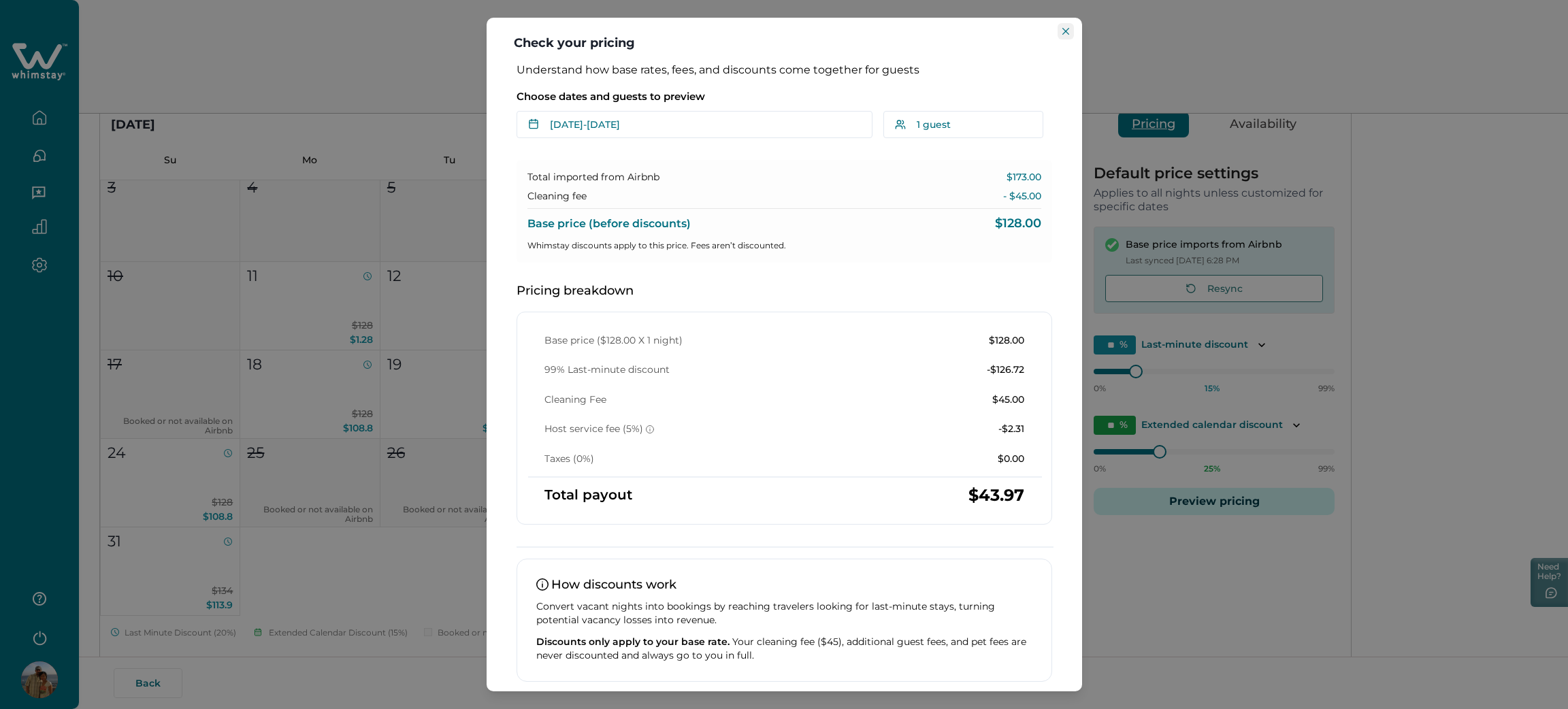
click at [1061, 38] on button "Close" at bounding box center [1066, 31] width 16 height 16
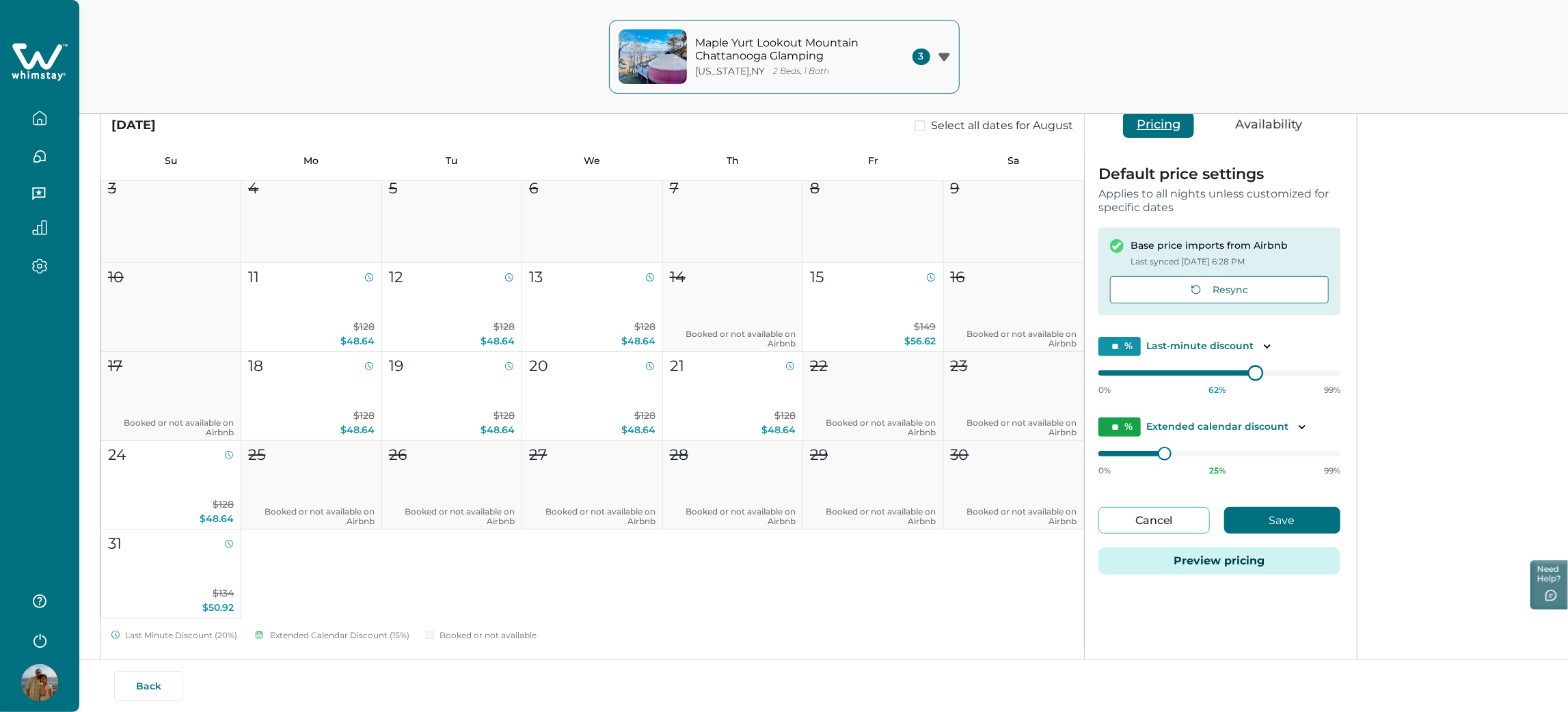
click at [1249, 365] on div "0% 62 % 99%" at bounding box center [1220, 378] width 242 height 34
click at [1260, 511] on button "Save" at bounding box center [1282, 520] width 116 height 27
click at [1194, 566] on button "Preview pricing" at bounding box center [1220, 560] width 242 height 27
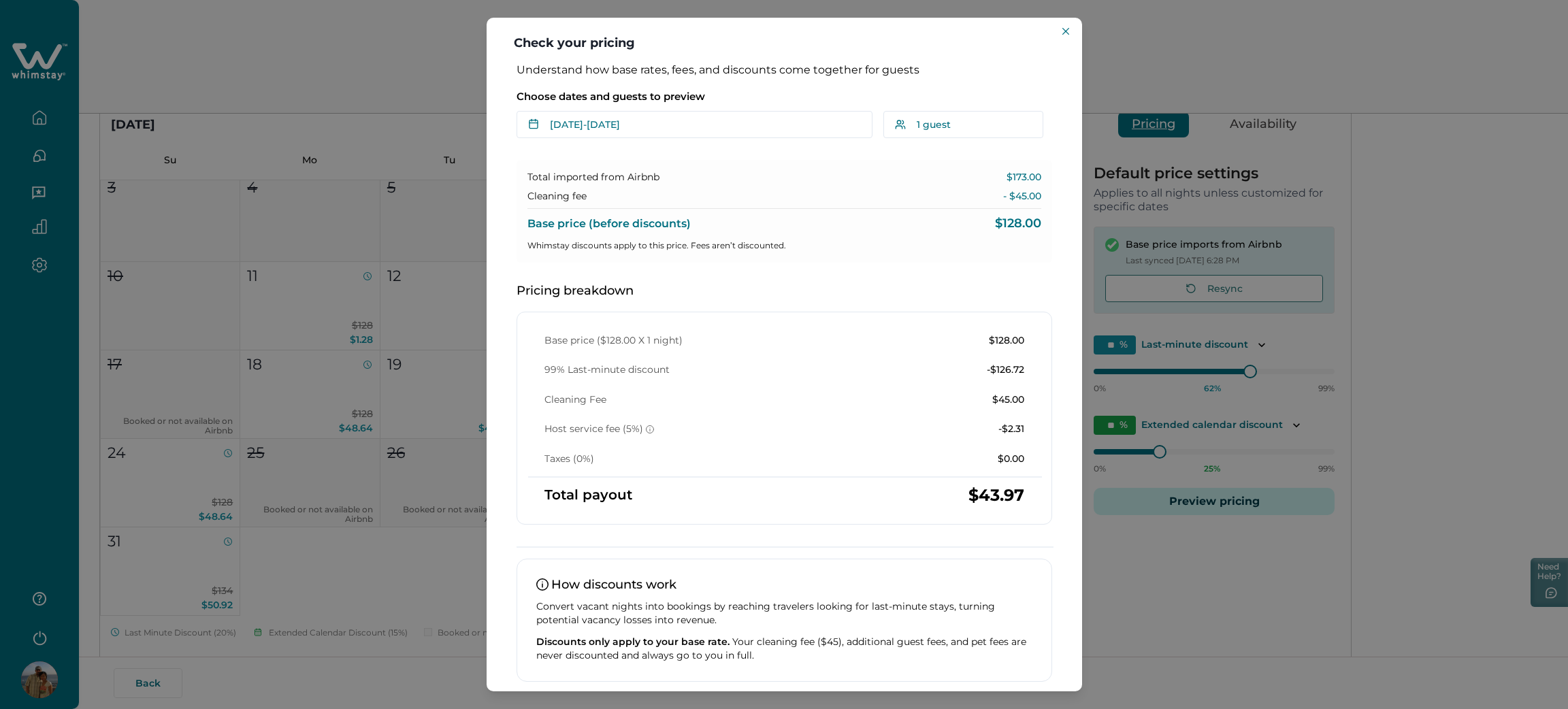
click at [366, 299] on div "Check your pricing Understand how base rates, fees, and discounts come together…" at bounding box center [784, 354] width 1568 height 709
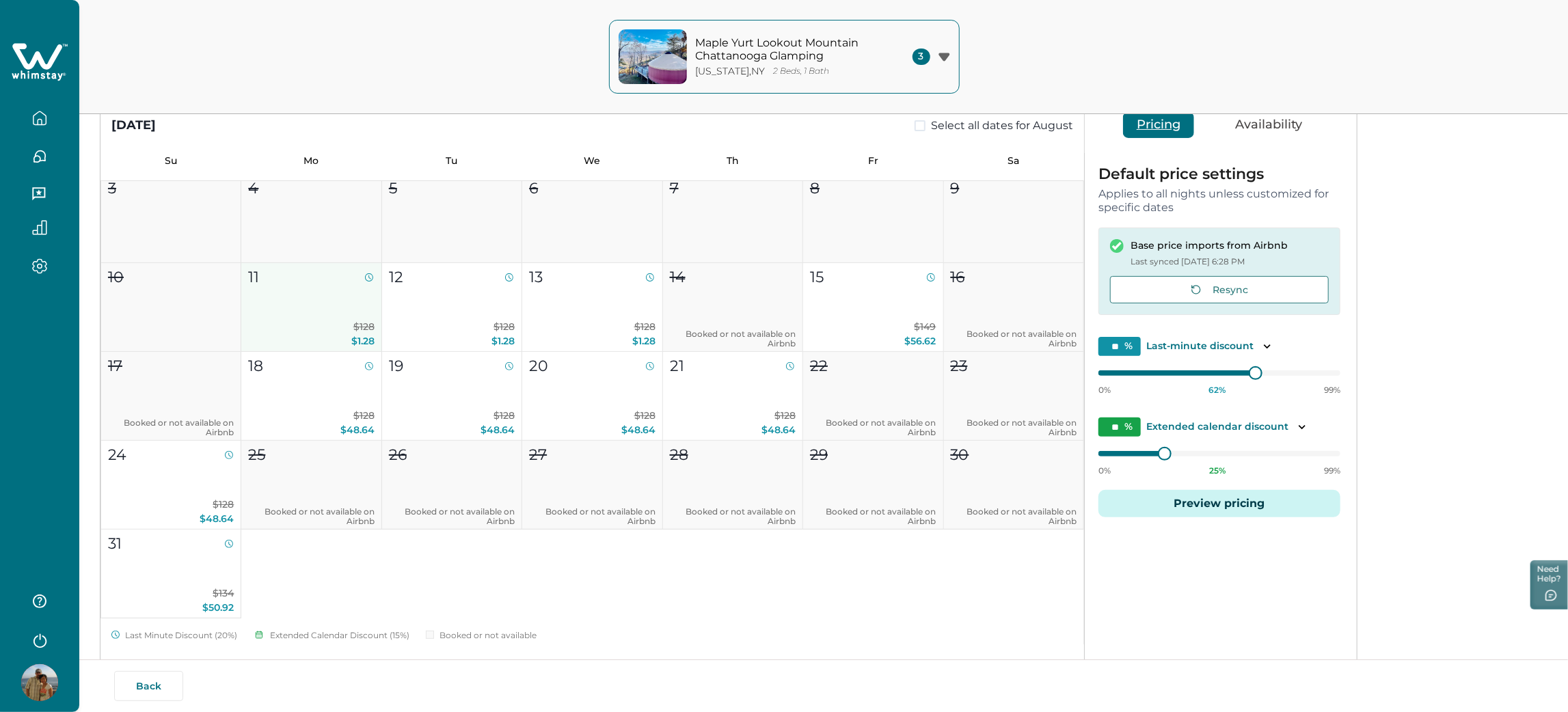
click at [338, 322] on p "$128 $1.28" at bounding box center [311, 334] width 125 height 28
type input "**"
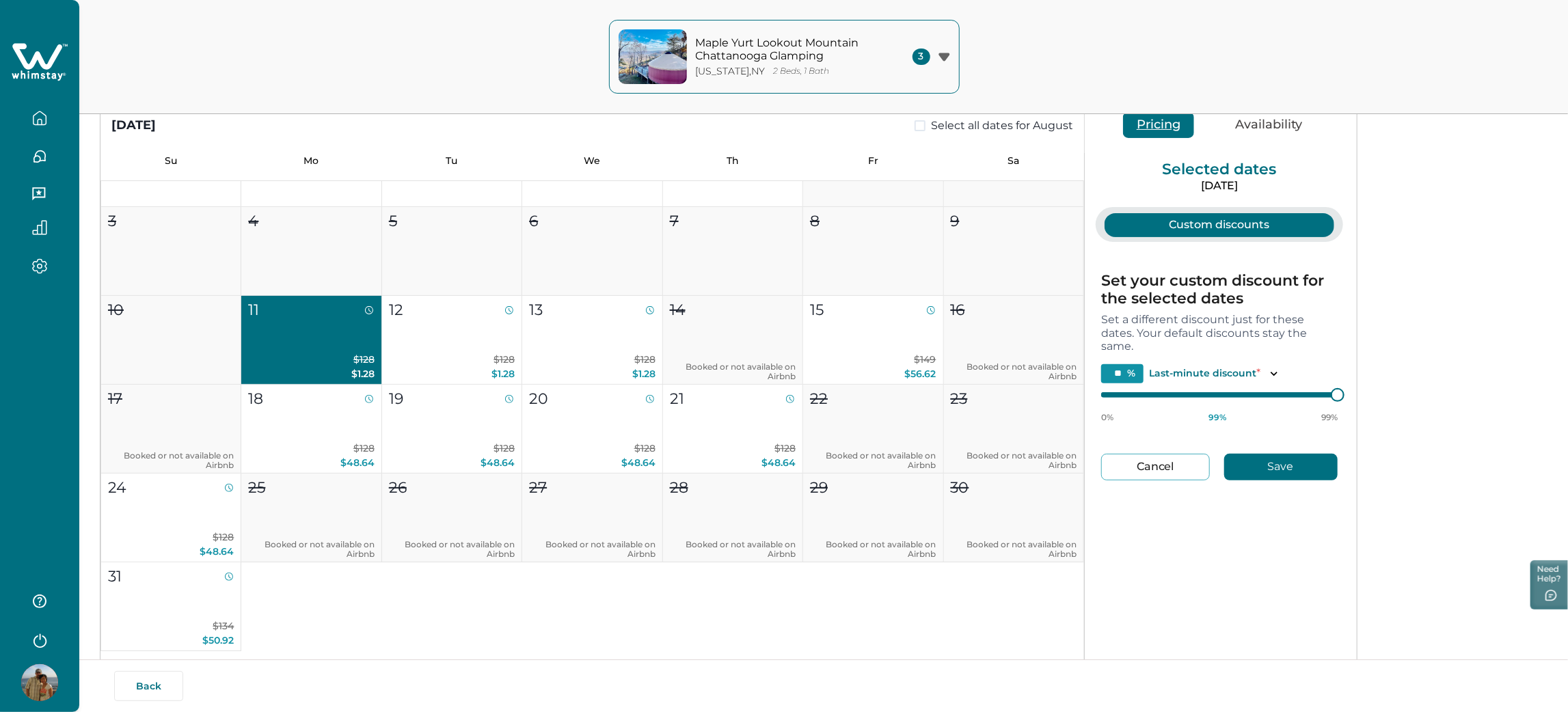
scroll to position [62, 0]
click at [430, 352] on button "12 $128 $1.28" at bounding box center [452, 342] width 140 height 89
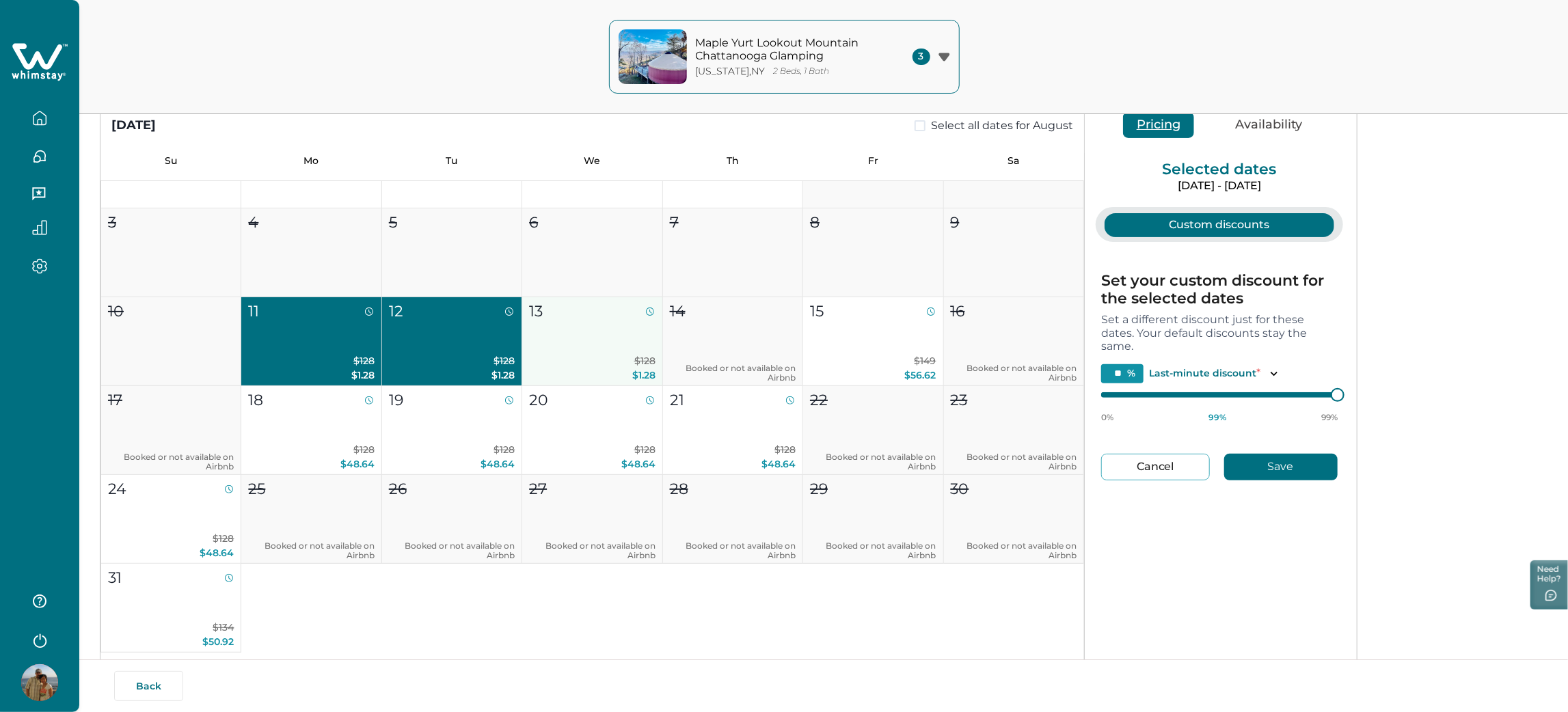
click at [573, 350] on button "13 $128 $1.28" at bounding box center [592, 342] width 140 height 89
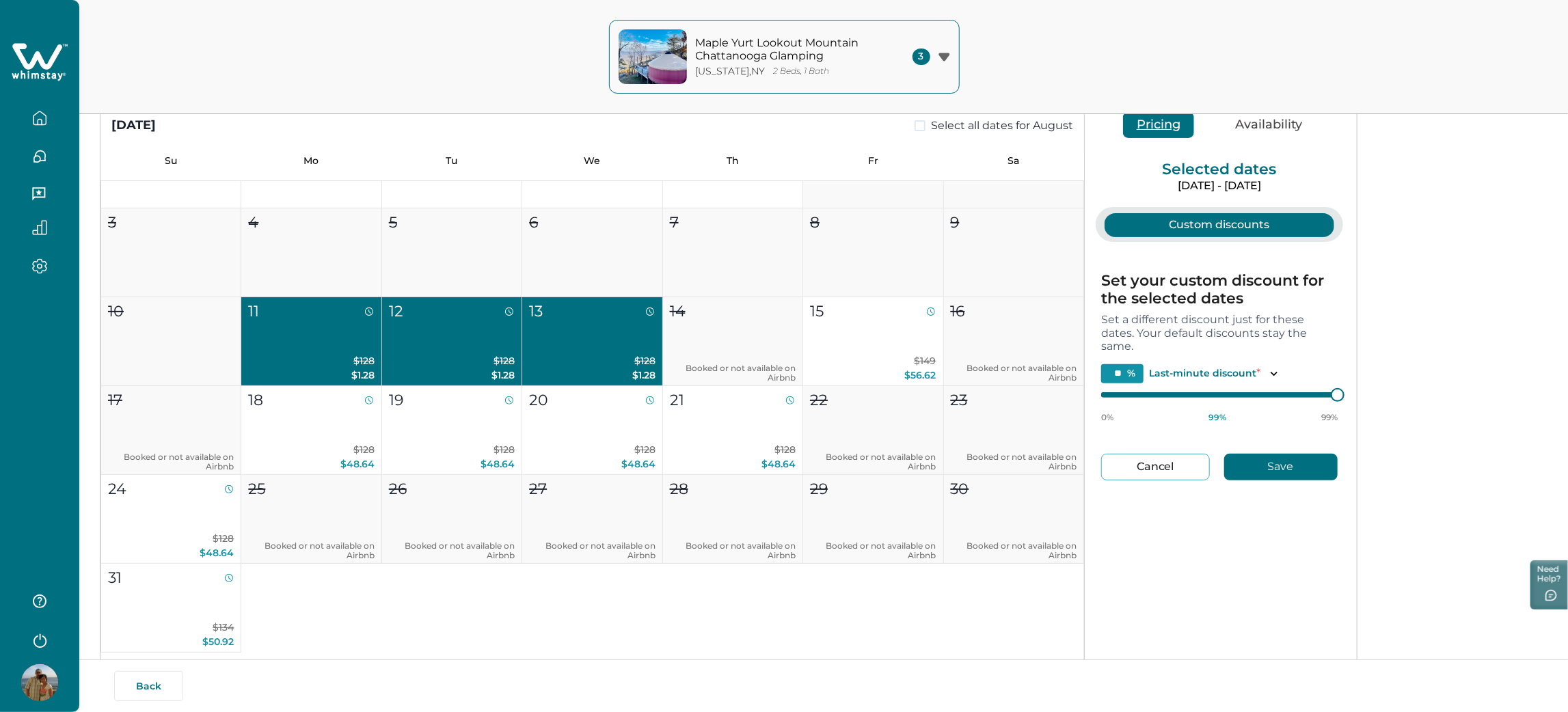
click at [1164, 401] on div "0% 99 % 99%" at bounding box center [1219, 405] width 236 height 34
click at [974, 388] on div "August 2025 Select all dates for August Su Mo Tu We Th Fr Sa 1 2 3 4 5 6 7 8 9 …" at bounding box center [728, 415] width 1256 height 641
type input "**"
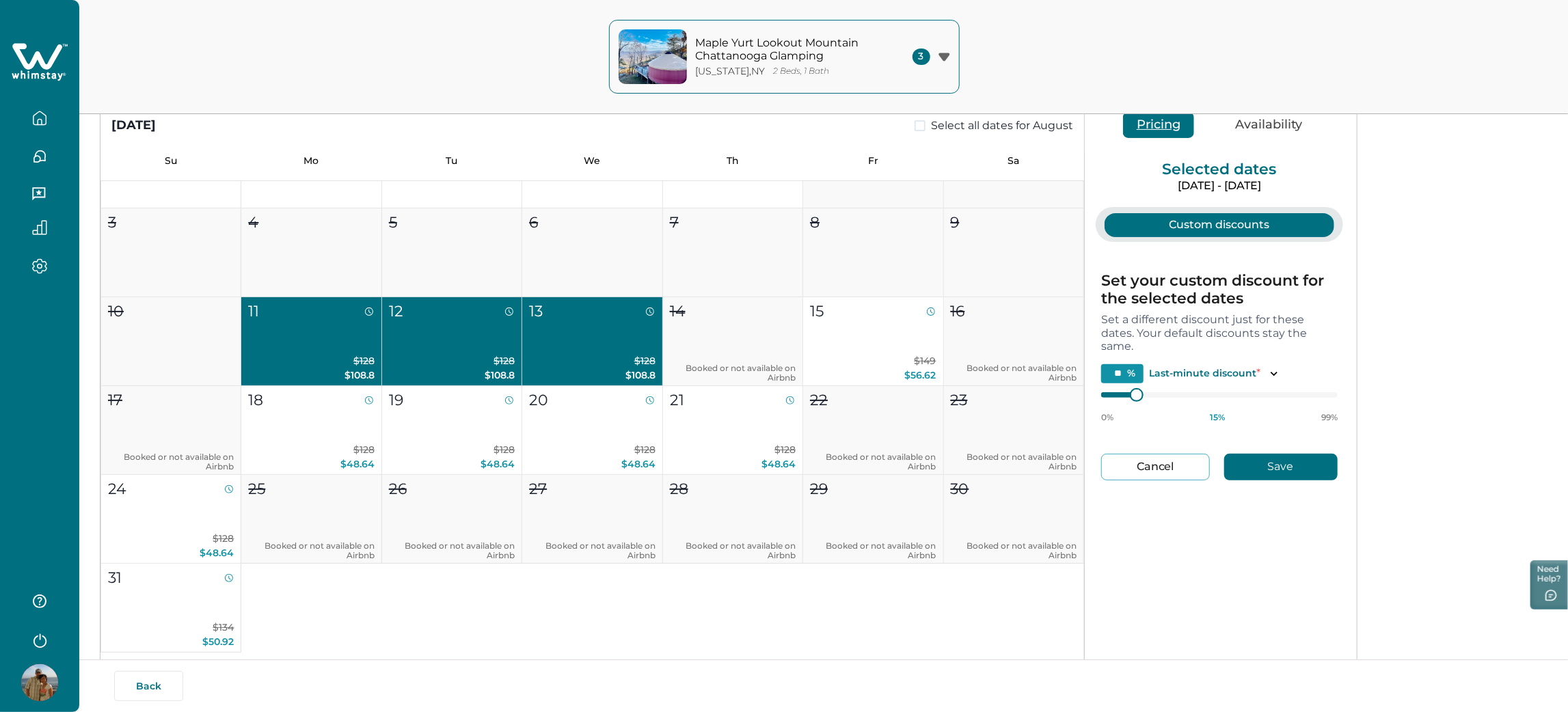
click at [1294, 464] on button "Save" at bounding box center [1281, 466] width 114 height 27
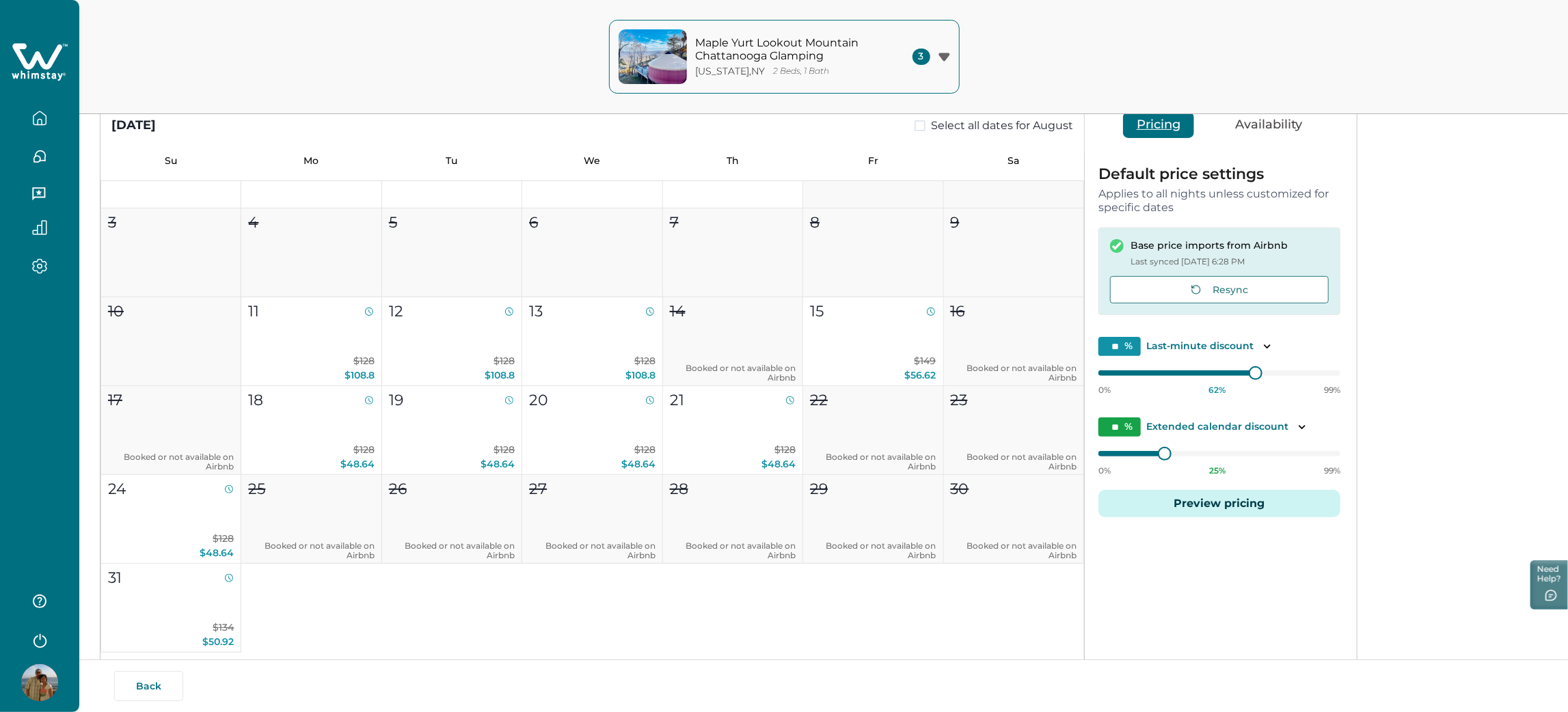
type input "**"
click at [311, 347] on button "11 $128 $108.8" at bounding box center [311, 342] width 140 height 89
click at [454, 355] on p "$128 $108.8" at bounding box center [451, 368] width 125 height 28
click at [579, 354] on p "$128 $108.8" at bounding box center [592, 368] width 125 height 28
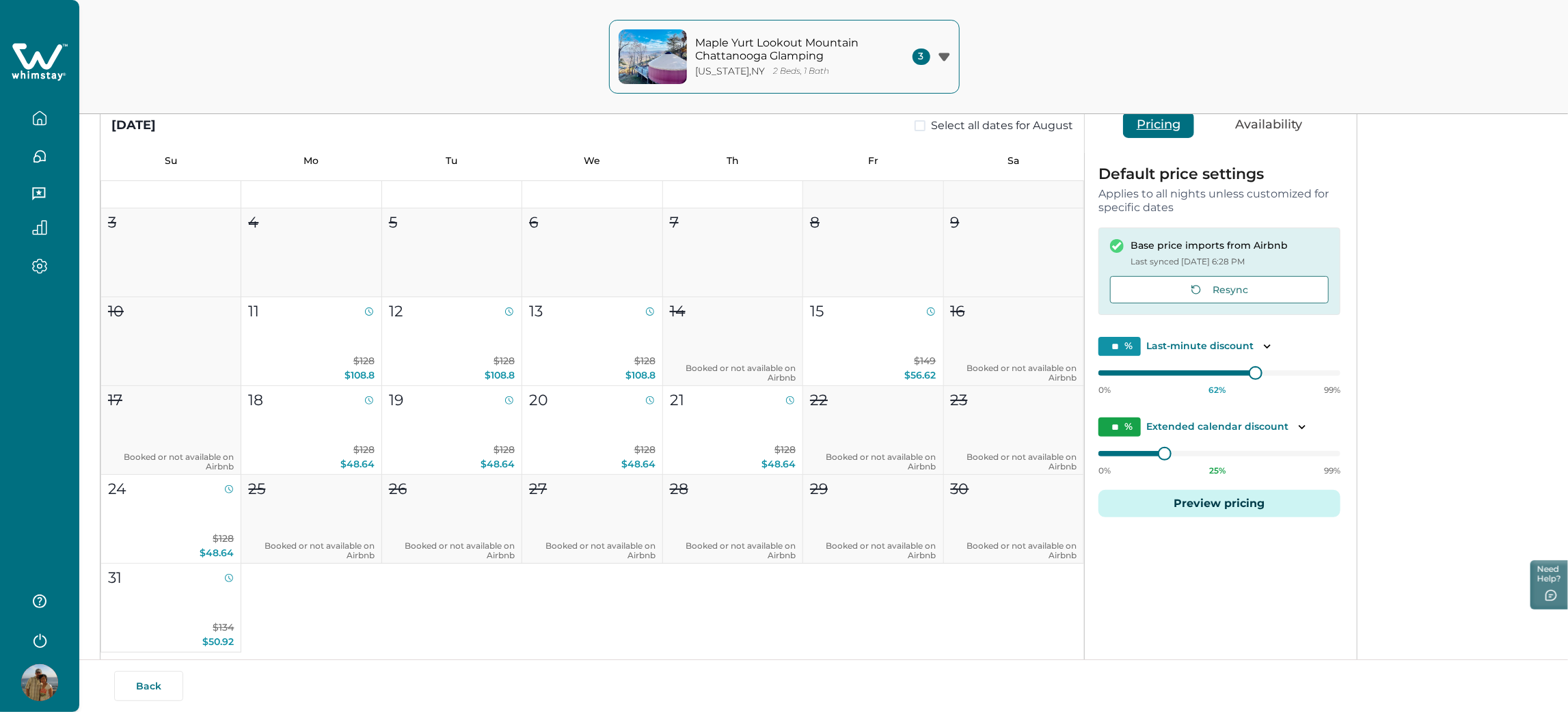
type input "**"
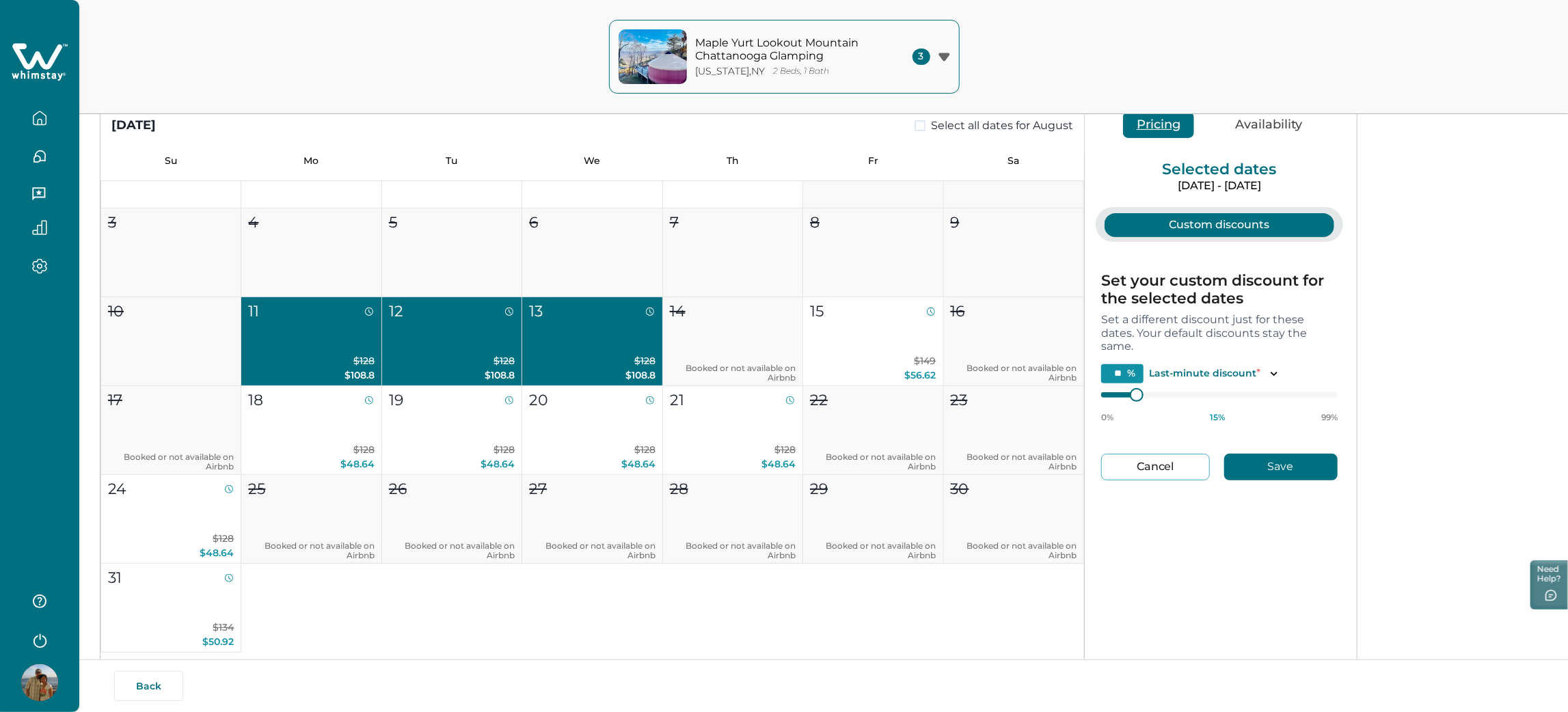
click at [1155, 368] on p "Last-minute discount *" at bounding box center [1204, 373] width 112 height 15
drag, startPoint x: 1137, startPoint y: 401, endPoint x: 1301, endPoint y: 420, distance: 165.1
click at [1301, 420] on div "0% 15 % 99%" at bounding box center [1219, 405] width 236 height 34
click at [1138, 386] on div "** % Last-minute discount * 0% 15 % 99%" at bounding box center [1219, 394] width 236 height 59
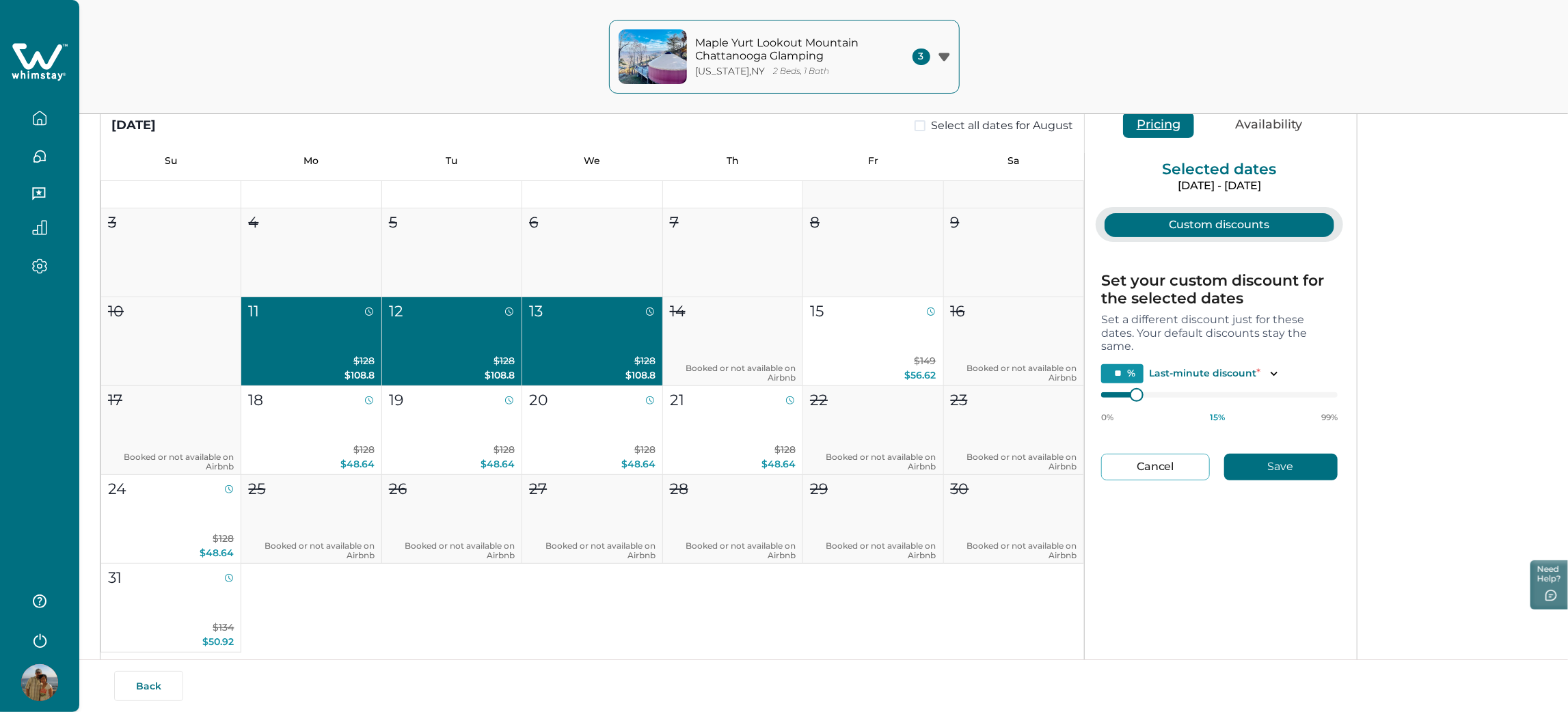
type input "**"
click at [1405, 441] on div "August 2025 Select all dates for August Su Mo Tu We Th Fr Sa 1 2 3 4 5 6 7 8 9 …" at bounding box center [824, 402] width 1448 height 671
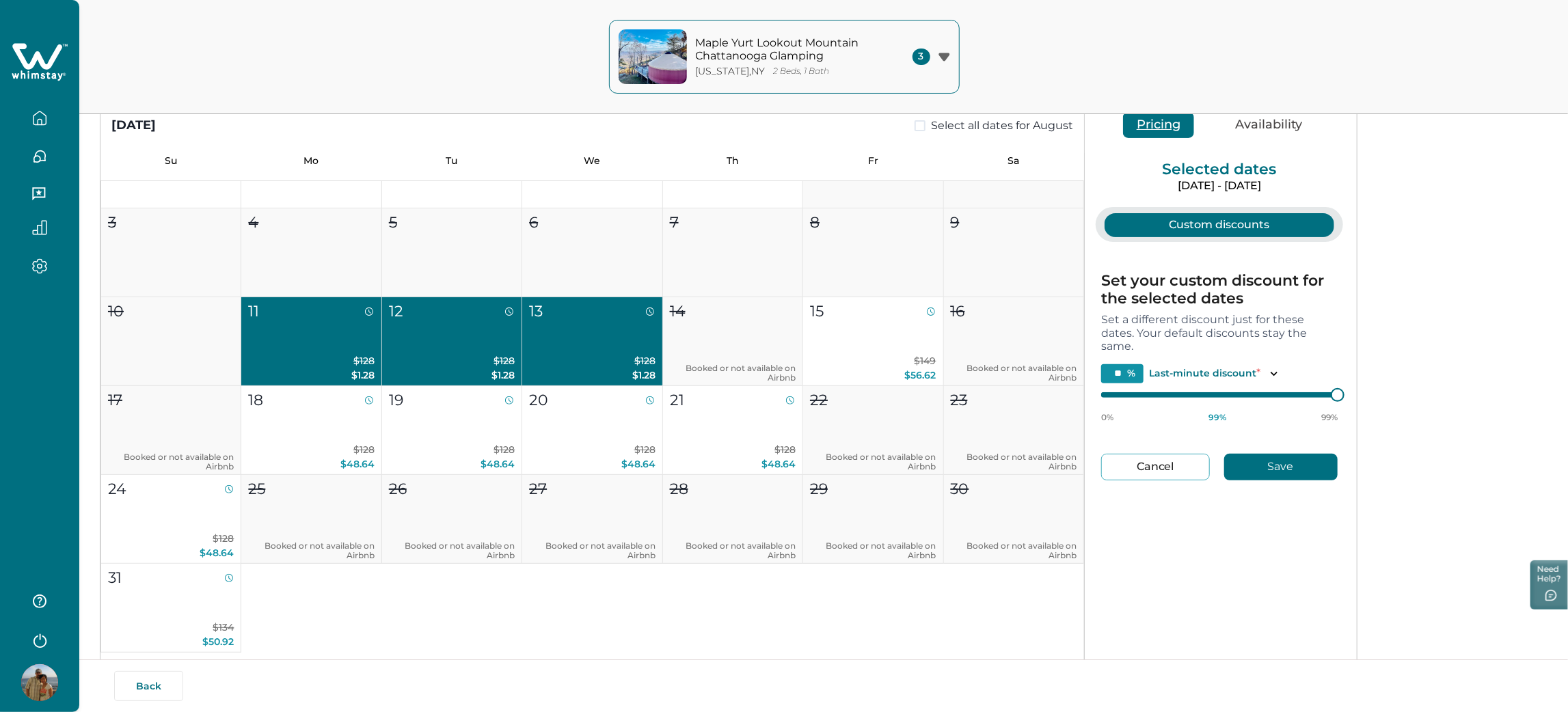
click at [1314, 459] on button "Save" at bounding box center [1281, 466] width 114 height 27
type input "**"
